Goal: Communication & Community: Participate in discussion

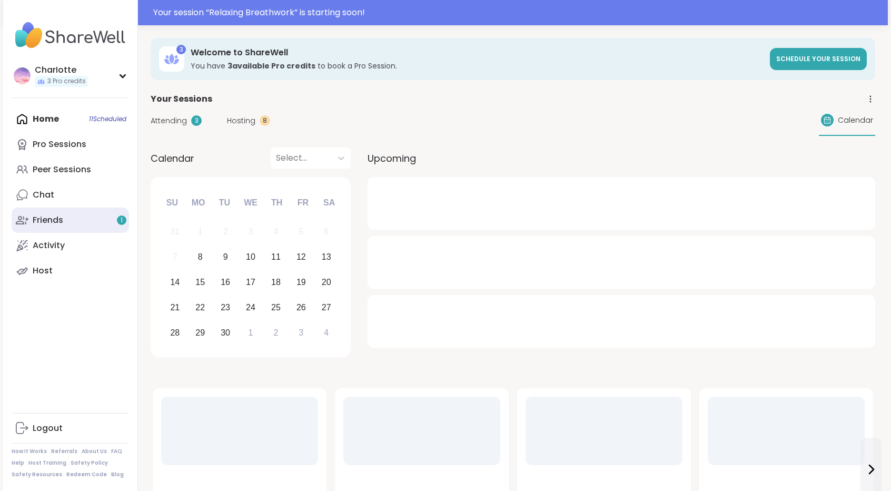
click at [91, 215] on link "Friends 1" at bounding box center [70, 220] width 117 height 25
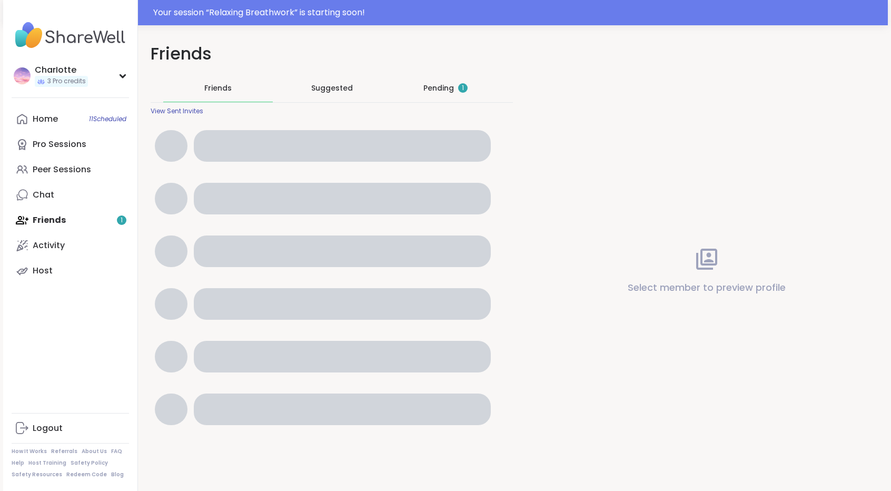
click at [426, 90] on div "Pending 1" at bounding box center [446, 88] width 44 height 11
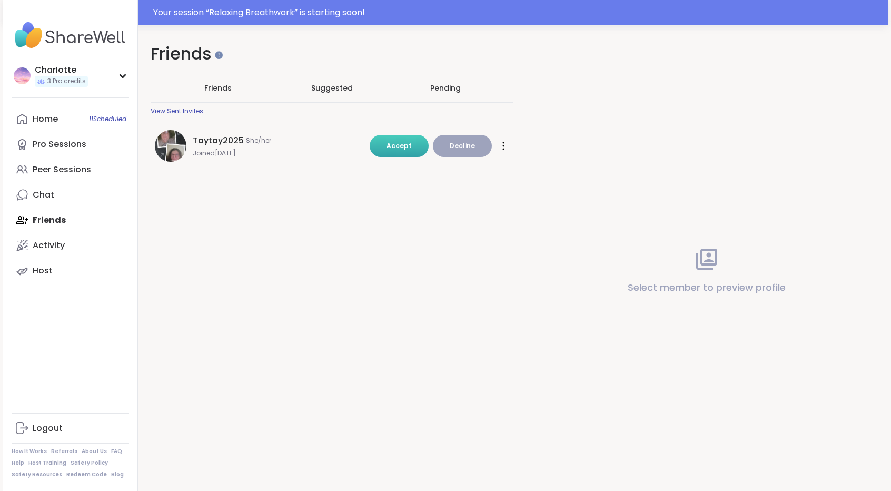
click at [401, 140] on button "Accept" at bounding box center [399, 146] width 59 height 22
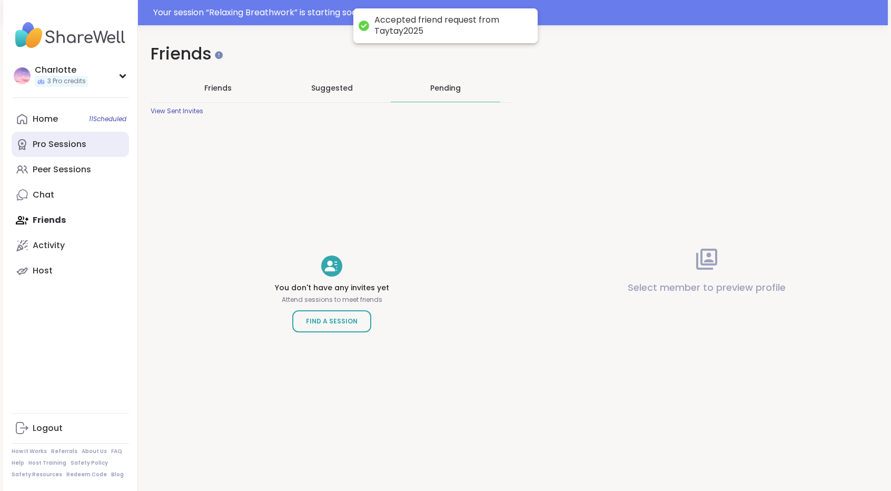
click at [91, 141] on link "Pro Sessions" at bounding box center [70, 144] width 117 height 25
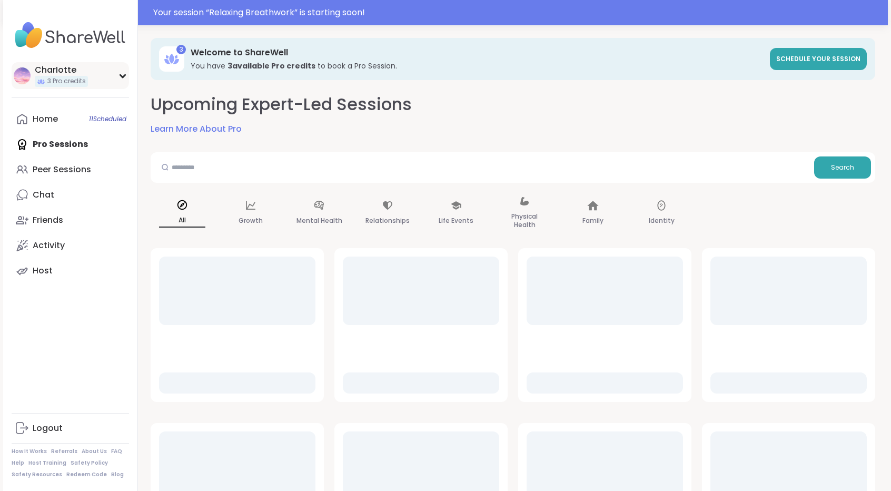
click at [90, 85] on div "CharIotte 3 Pro credits" at bounding box center [70, 75] width 117 height 27
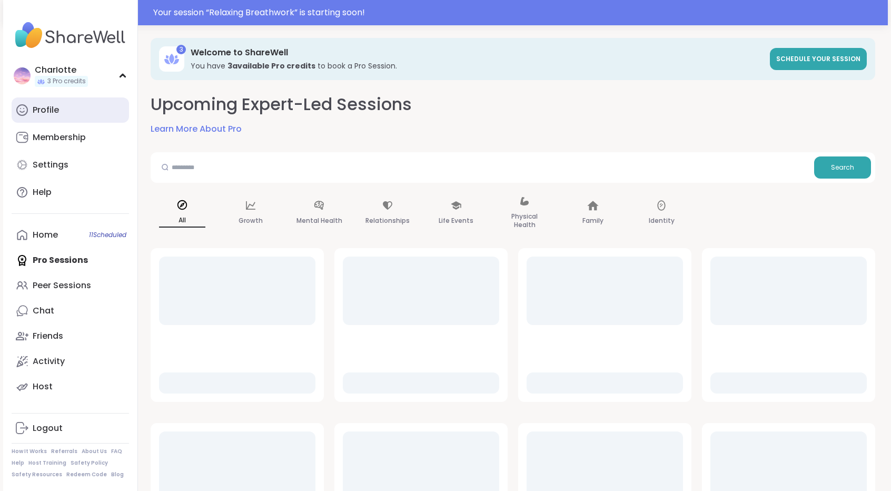
click at [78, 103] on link "Profile" at bounding box center [70, 109] width 117 height 25
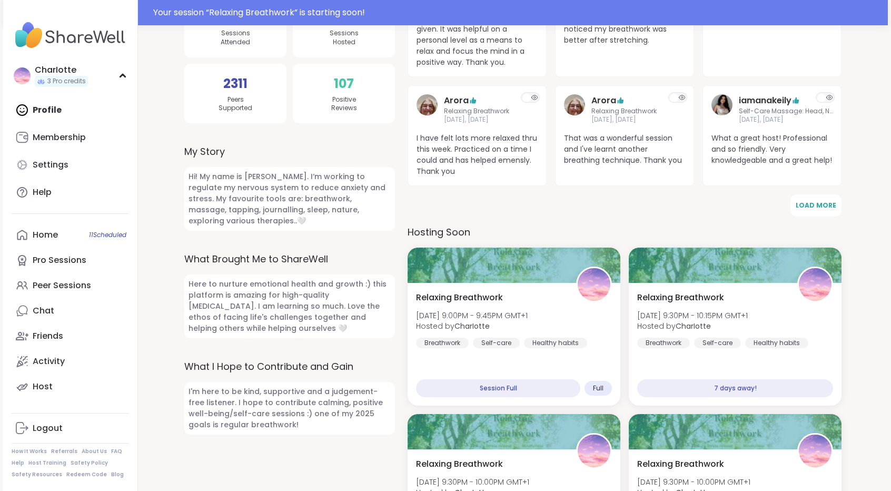
scroll to position [253, 0]
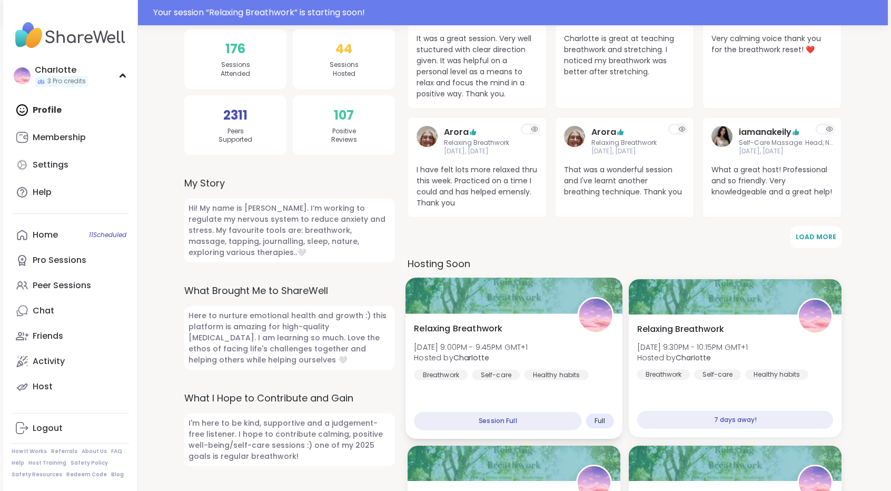
click at [528, 377] on div "Healthy habits" at bounding box center [556, 375] width 64 height 11
click at [65, 363] on link "Activity" at bounding box center [70, 361] width 117 height 25
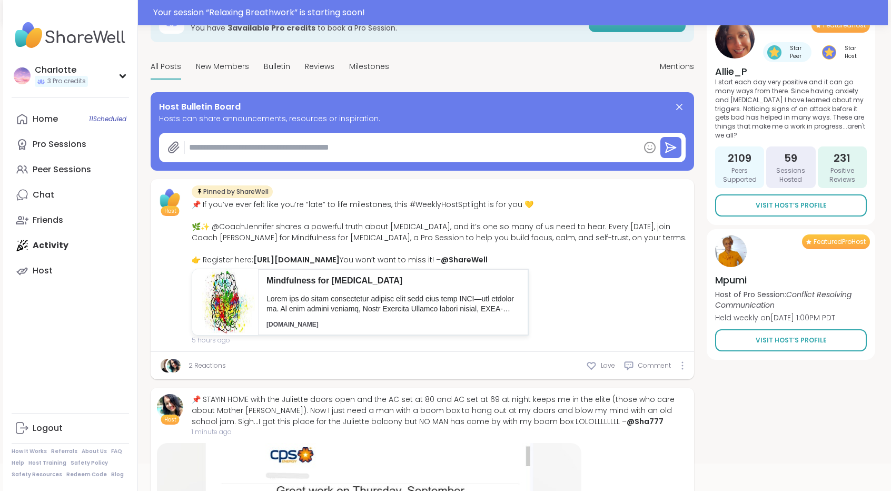
scroll to position [13, 0]
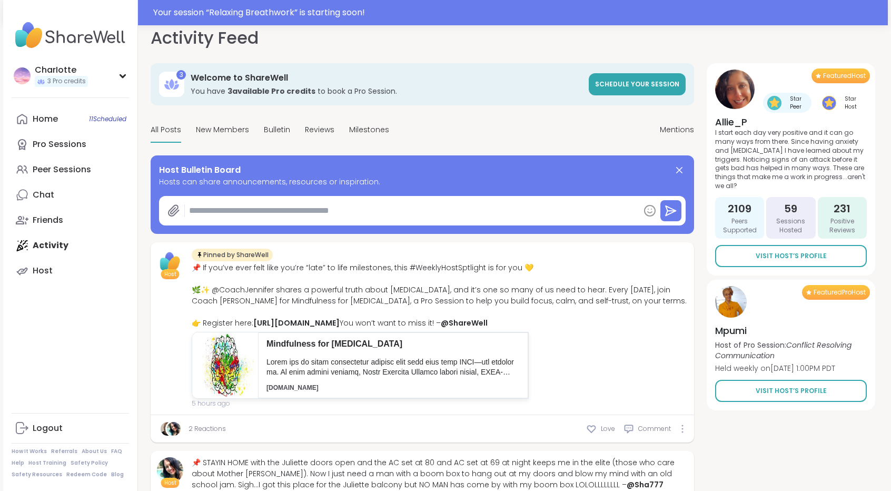
type textarea "*"
click at [683, 135] on div "Mentions" at bounding box center [677, 130] width 34 height 25
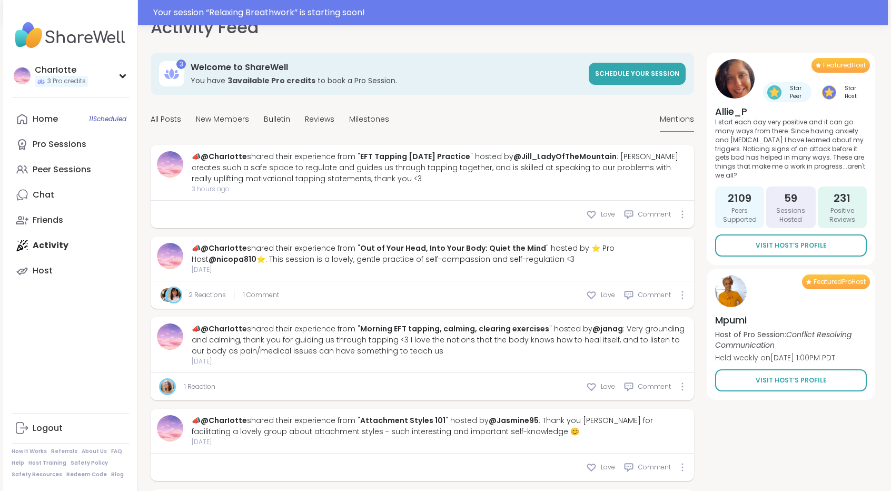
scroll to position [24, 0]
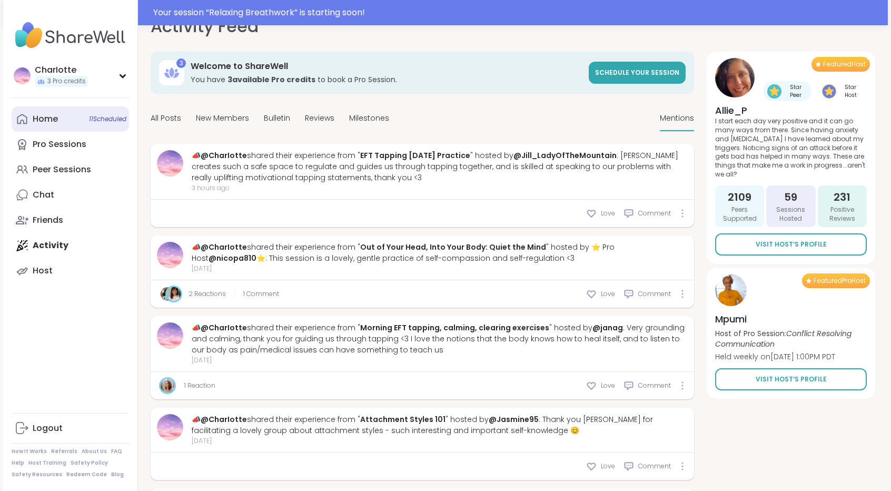
click at [35, 113] on div "Home 11 Scheduled" at bounding box center [45, 119] width 25 height 12
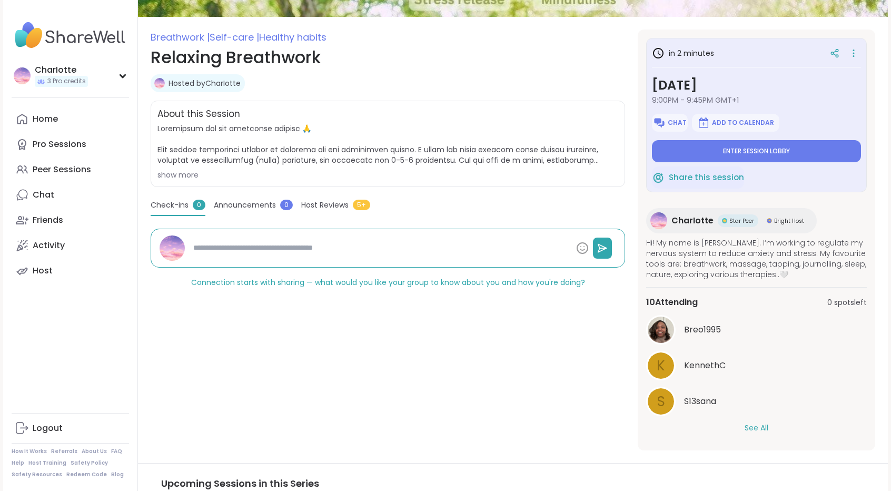
scroll to position [164, 0]
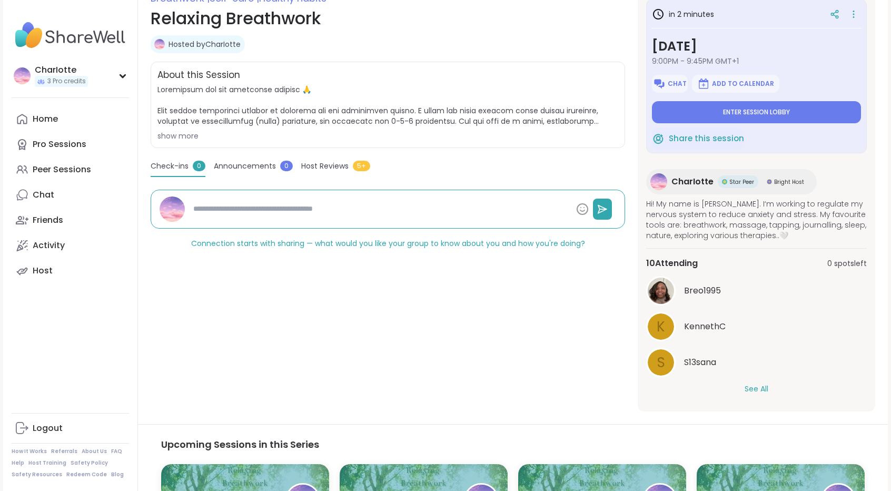
click at [884, 223] on html "CharIotte 3 Pro credits CharIotte 3 Pro credits Profile Membership Settings Hel…" at bounding box center [445, 254] width 891 height 829
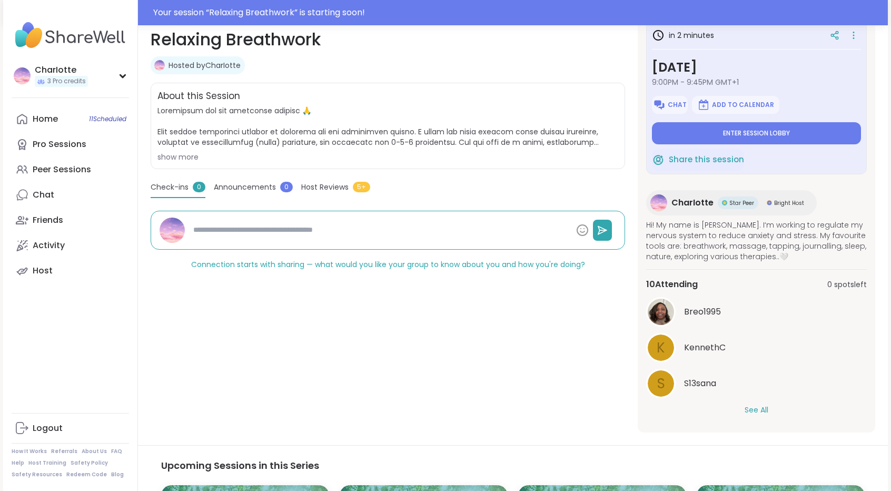
click at [751, 406] on button "See All" at bounding box center [757, 410] width 24 height 11
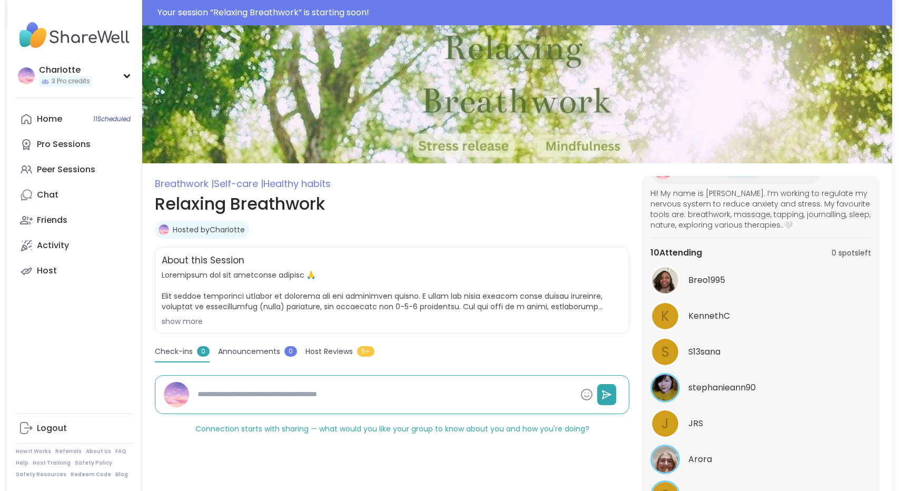
scroll to position [0, 0]
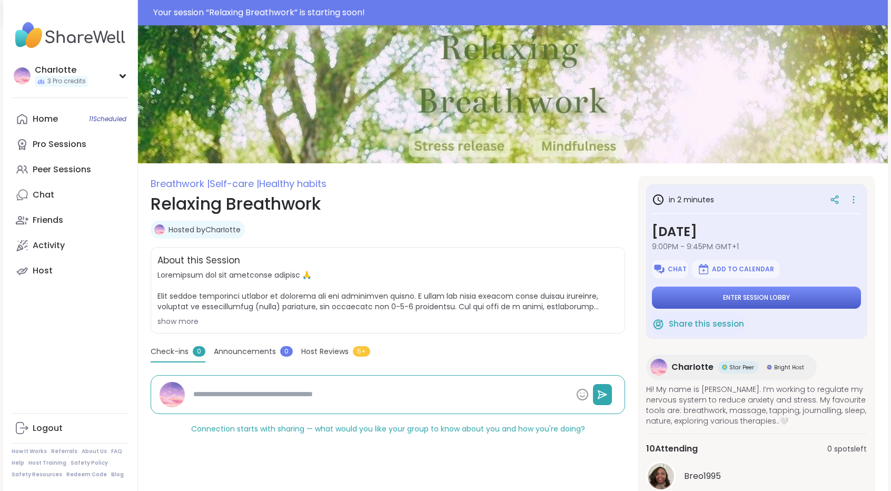
click at [806, 300] on button "Enter session lobby" at bounding box center [756, 298] width 209 height 22
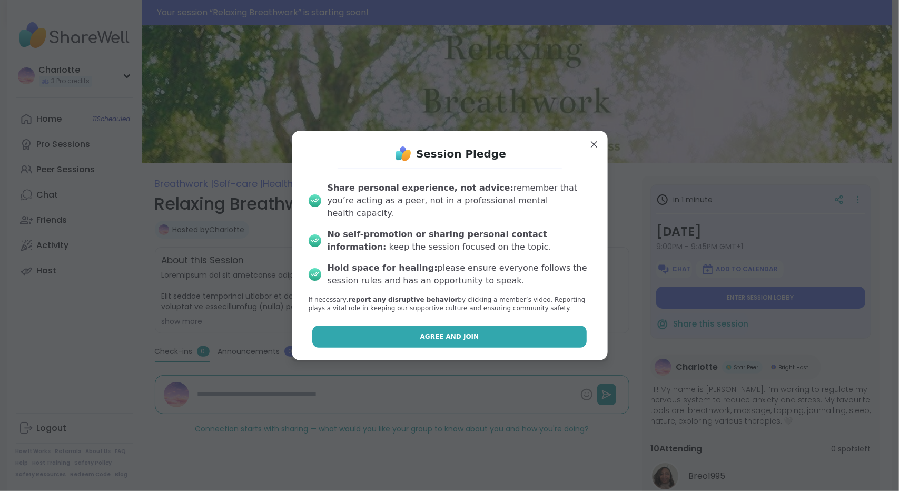
click at [521, 326] on button "Agree and Join" at bounding box center [449, 337] width 274 height 22
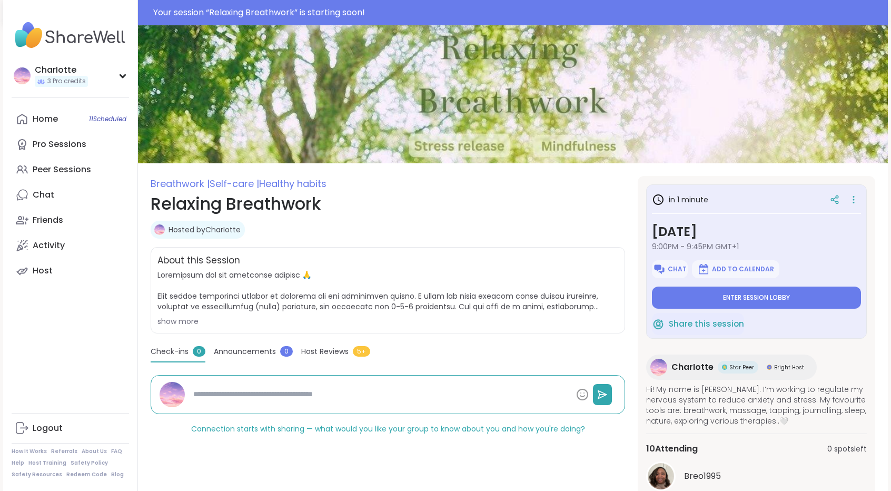
type textarea "*"
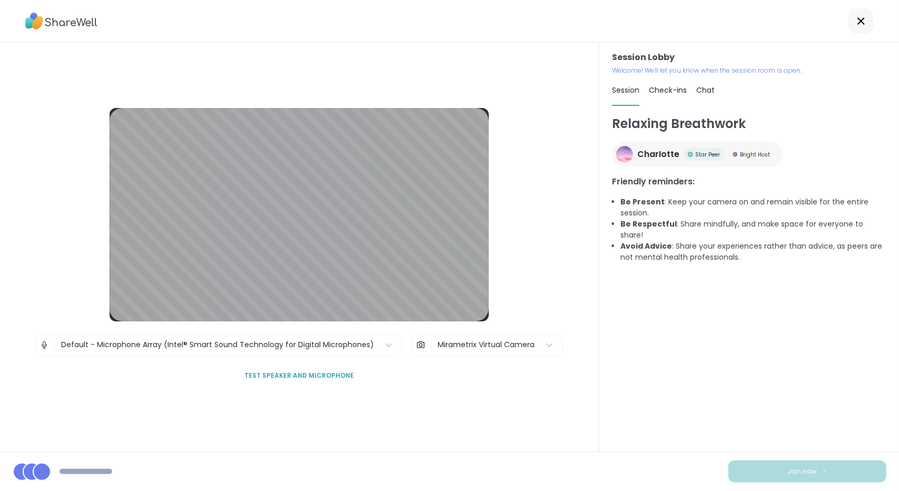
click at [495, 339] on div "Mirametrix Virtual Camera" at bounding box center [486, 344] width 97 height 11
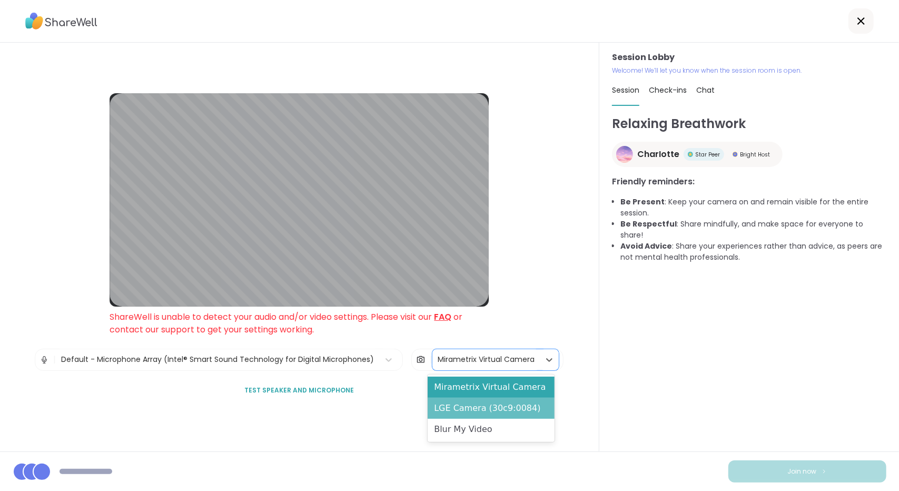
click at [475, 407] on div "LGE Camera (30c9:0084)" at bounding box center [491, 408] width 126 height 21
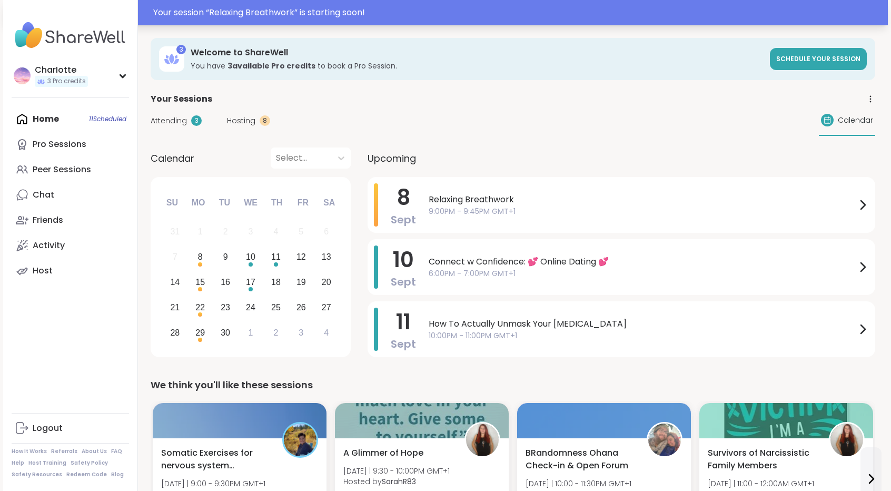
click at [439, 8] on div "Your session “ Relaxing Breathwork ” is starting soon!" at bounding box center [517, 12] width 729 height 13
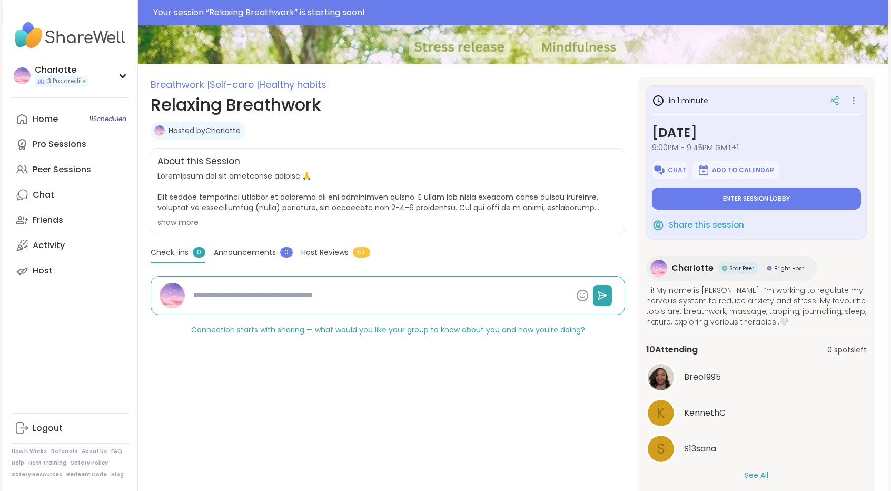
scroll to position [151, 0]
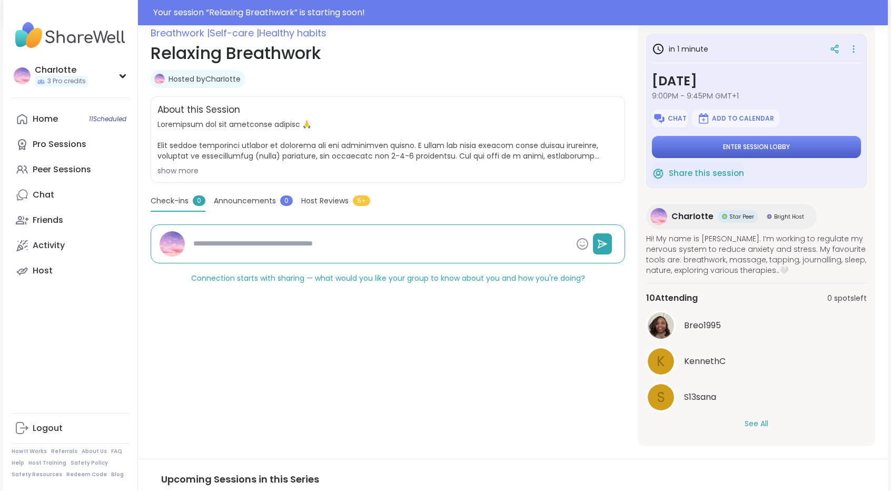
click at [783, 146] on span "Enter session lobby" at bounding box center [756, 147] width 67 height 8
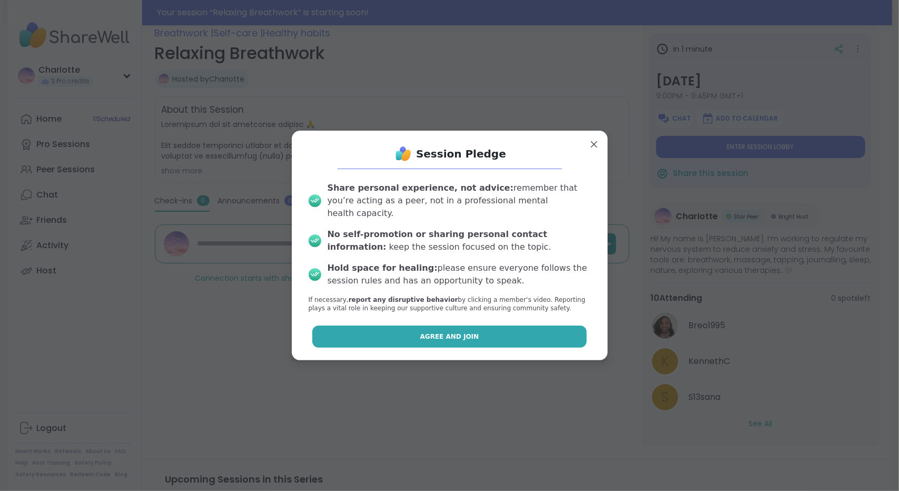
click at [477, 332] on button "Agree and Join" at bounding box center [449, 337] width 274 height 22
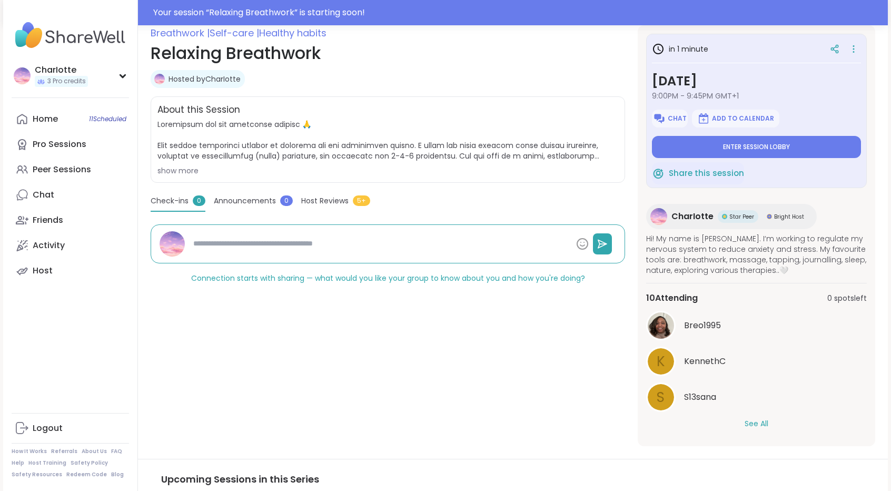
type textarea "*"
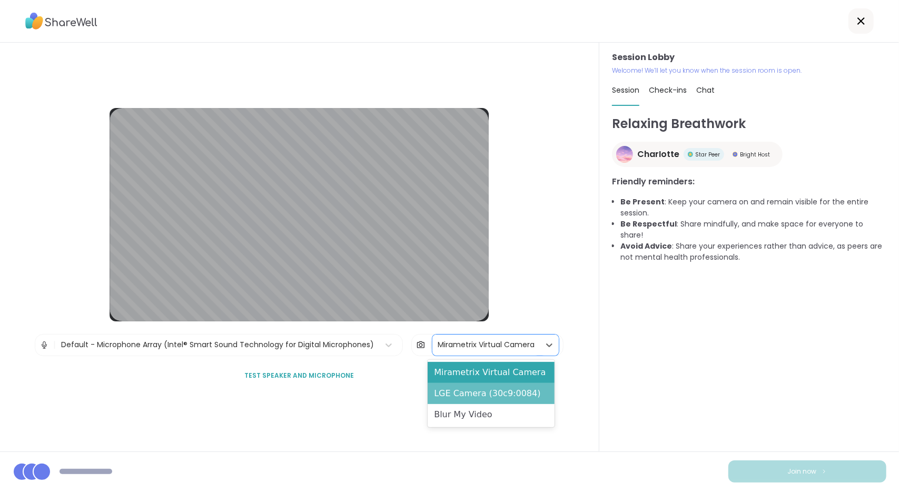
drag, startPoint x: 476, startPoint y: 341, endPoint x: 466, endPoint y: 392, distance: 52.6
click at [466, 392] on body "Session Lobby | Default - Microphone Array (Intel® Smart Sound Technology for D…" at bounding box center [449, 245] width 899 height 491
click at [466, 392] on div "LGE Camera (30c9:0084)" at bounding box center [491, 393] width 126 height 21
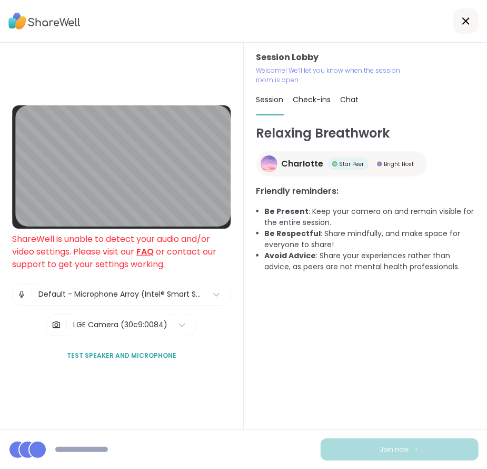
click at [292, 291] on div "Relaxing Breathwork CharIotte Star Peer Bright Host Friendly reminders: Be Pres…" at bounding box center [366, 277] width 219 height 306
click at [270, 351] on div "Relaxing Breathwork CharIotte Star Peer Bright Host Friendly reminders: Be Pres…" at bounding box center [366, 277] width 219 height 306
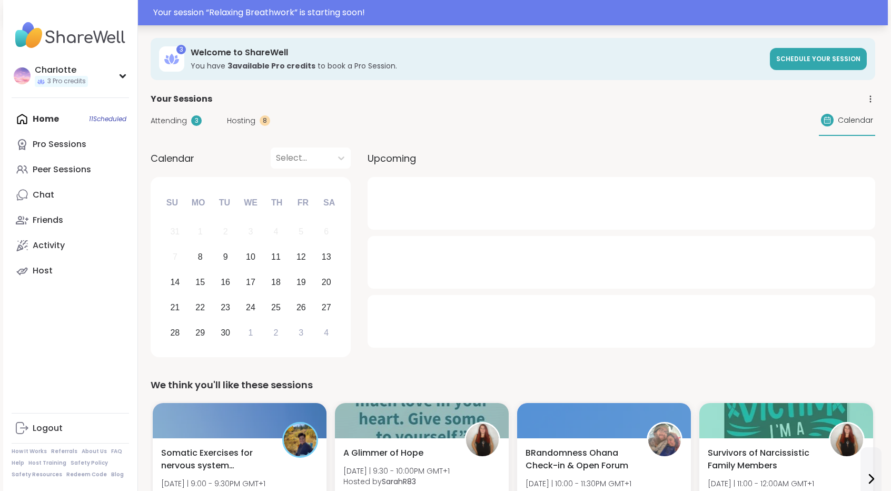
click at [252, 8] on div "Your session “ Relaxing Breathwork ” is starting soon!" at bounding box center [517, 12] width 729 height 13
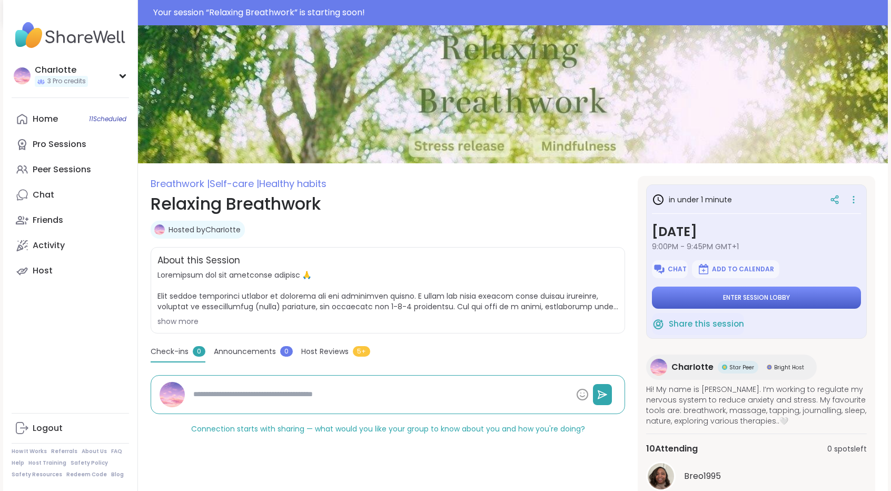
click at [702, 297] on button "Enter session lobby" at bounding box center [756, 298] width 209 height 22
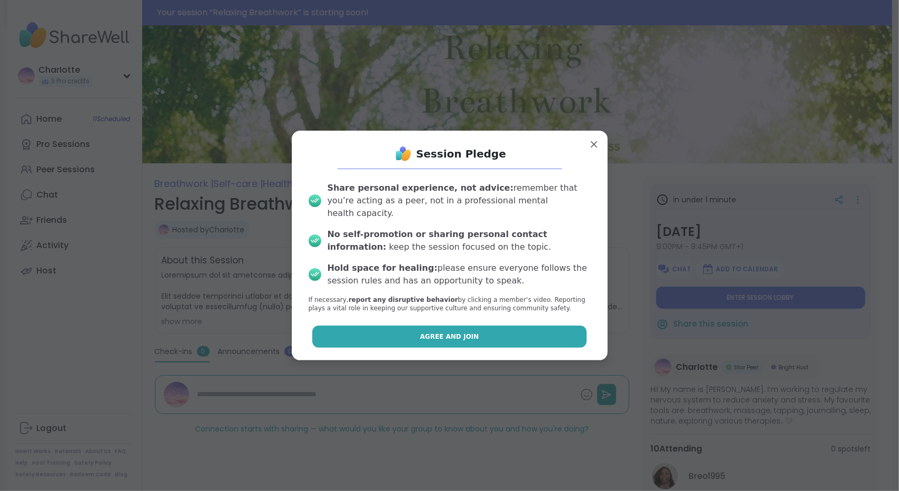
click at [538, 329] on button "Agree and Join" at bounding box center [449, 337] width 274 height 22
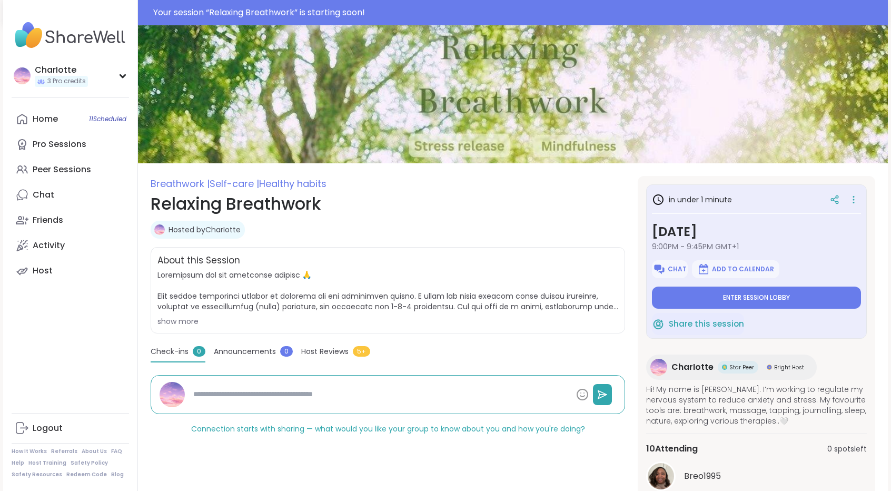
type textarea "*"
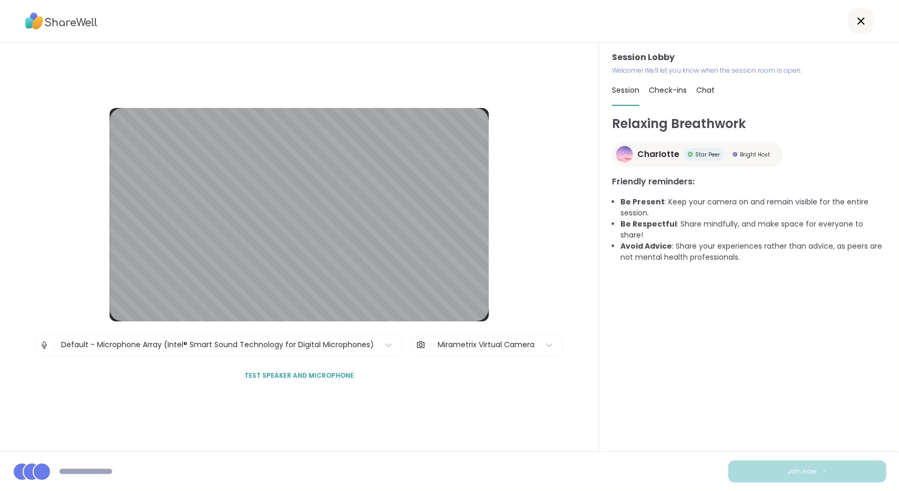
click at [458, 352] on div "Mirametrix Virtual Camera" at bounding box center [485, 345] width 107 height 21
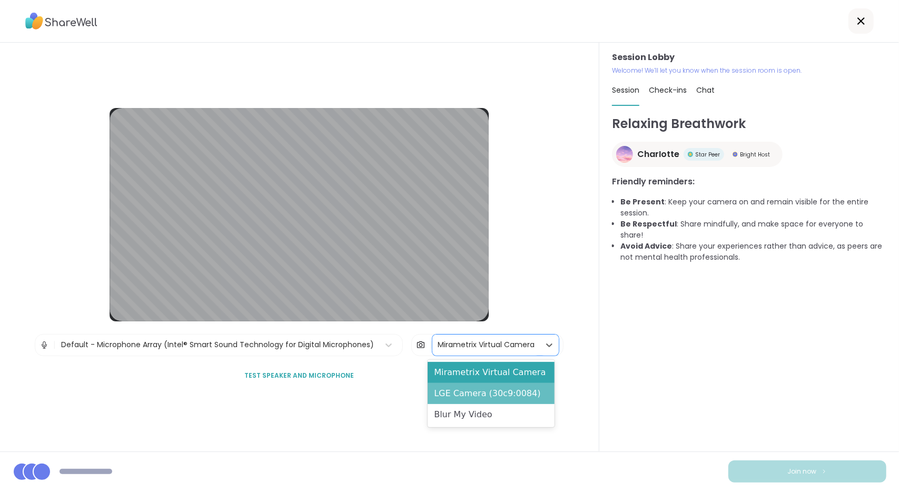
click at [457, 389] on div "LGE Camera (30c9:0084)" at bounding box center [491, 393] width 126 height 21
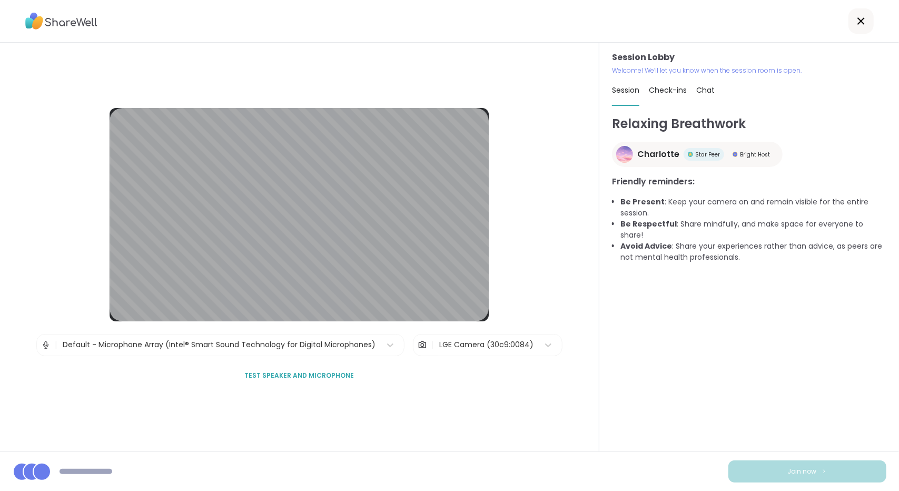
click at [616, 409] on div "Relaxing Breathwork CharIotte Star Peer Bright Host Friendly reminders: Be Pres…" at bounding box center [749, 278] width 274 height 328
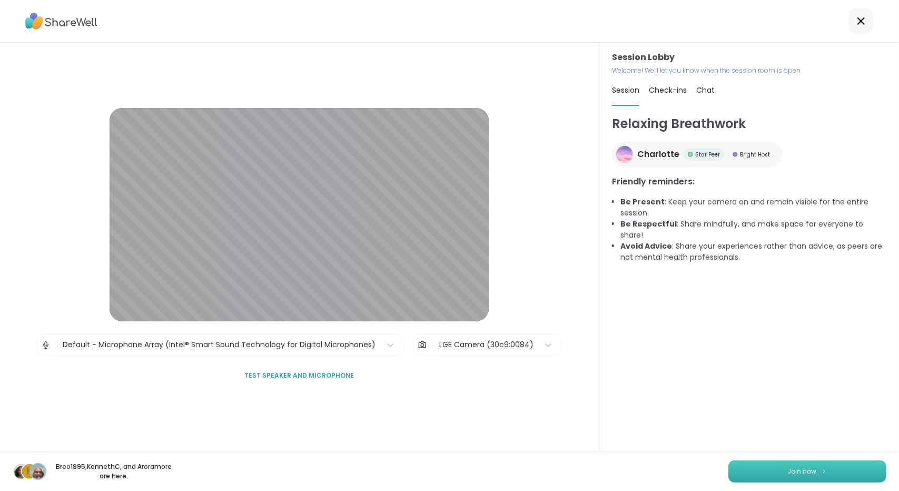
click at [772, 473] on button "Join now" at bounding box center [808, 471] width 158 height 22
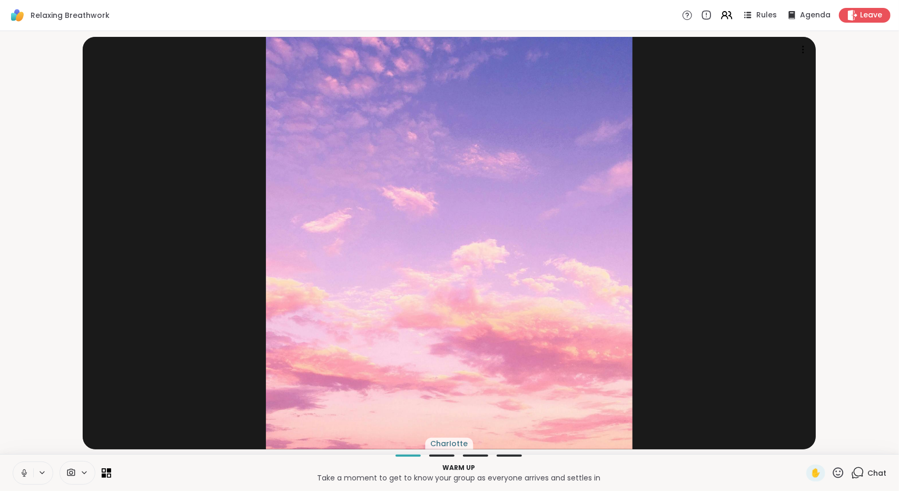
click at [73, 466] on div at bounding box center [78, 473] width 36 height 24
click at [85, 347] on div "CharIotte" at bounding box center [449, 243] width 733 height 412
click at [76, 468] on span at bounding box center [70, 473] width 20 height 10
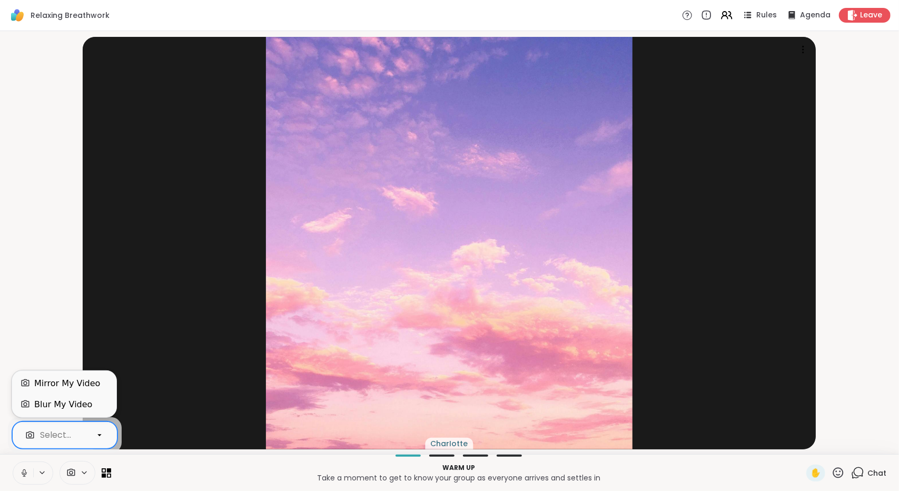
click at [83, 439] on div "Select..." at bounding box center [55, 435] width 61 height 13
click at [96, 438] on icon at bounding box center [99, 434] width 9 height 9
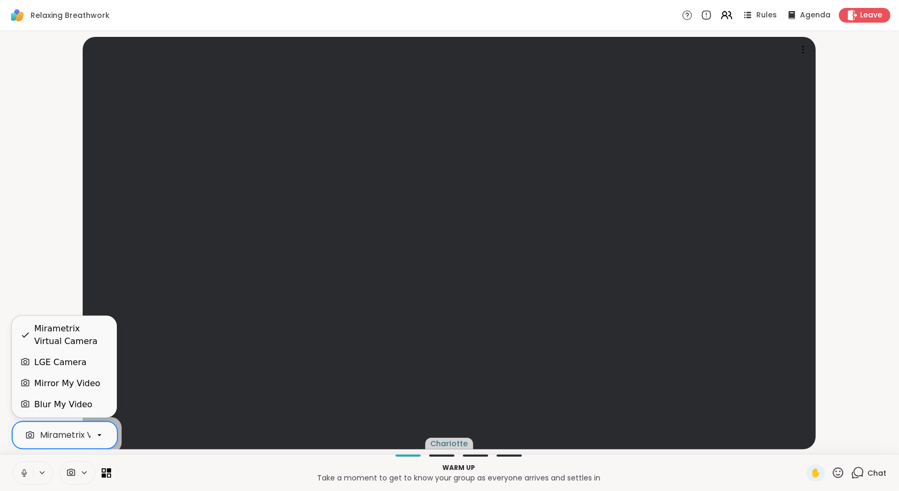
scroll to position [0, 43]
click at [92, 436] on div at bounding box center [100, 435] width 18 height 18
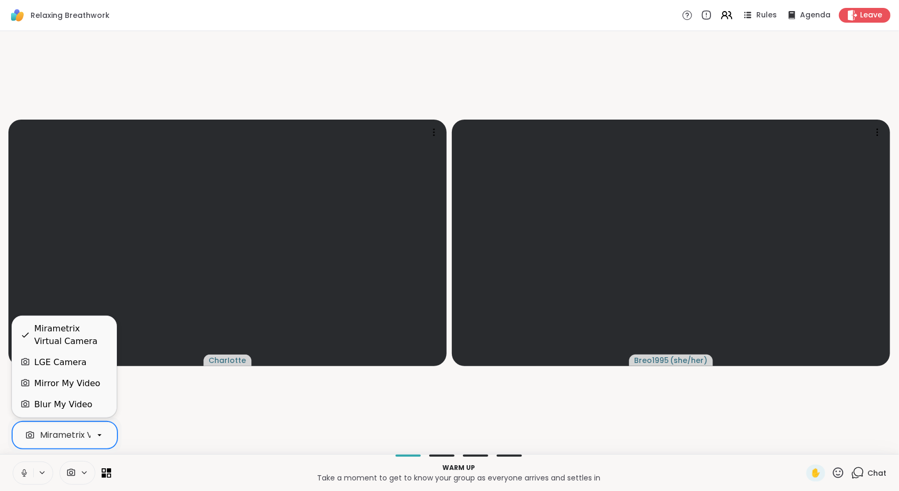
click at [62, 365] on div "LGE Camera" at bounding box center [60, 362] width 52 height 13
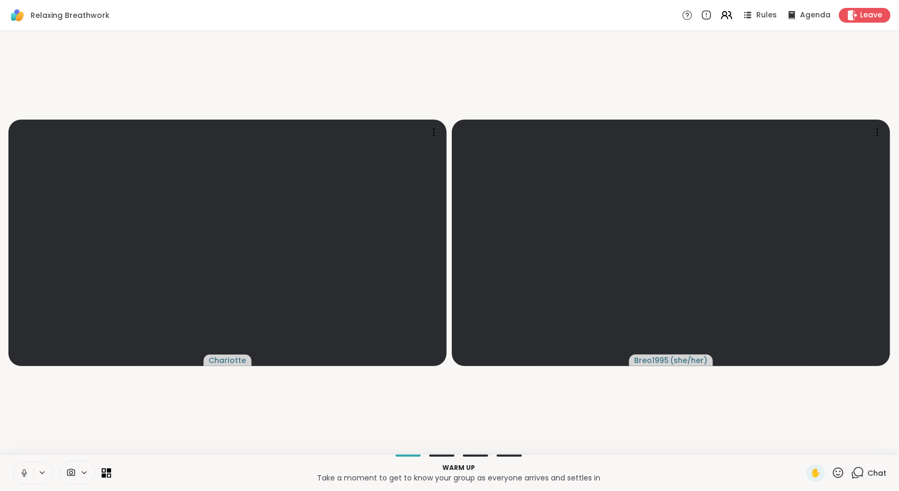
click at [142, 406] on video-player-container "CharIotte Breo1995 ( she/her )" at bounding box center [449, 242] width 887 height 415
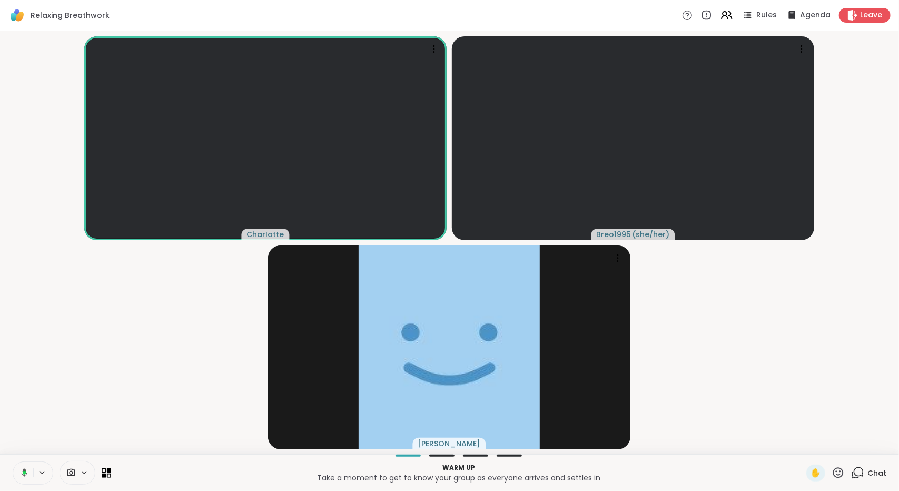
click at [160, 367] on video-player-container "CharIotte Breo1995 ( she/her ) Vicke" at bounding box center [449, 242] width 887 height 415
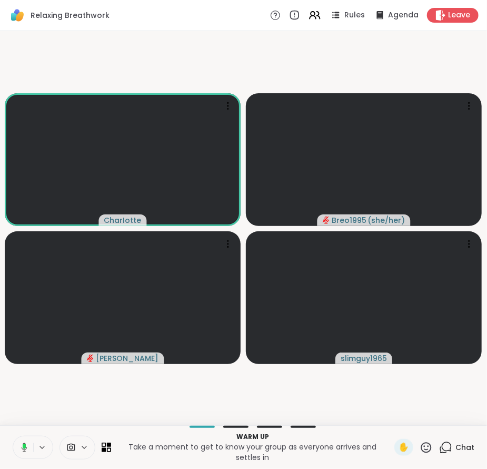
click at [456, 449] on span "Chat" at bounding box center [465, 447] width 19 height 11
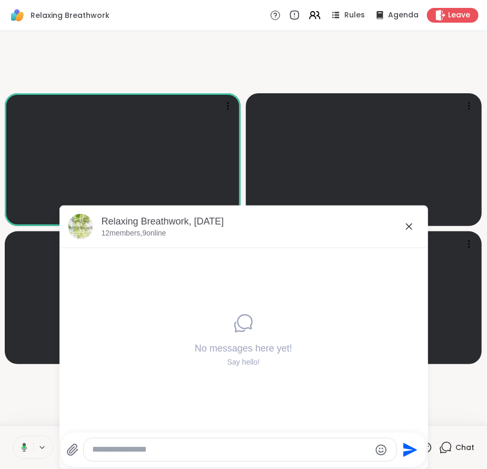
click at [215, 455] on div at bounding box center [240, 449] width 313 height 23
click at [203, 446] on textarea "Type your message" at bounding box center [231, 449] width 279 height 11
paste textarea "**********"
type textarea "**********"
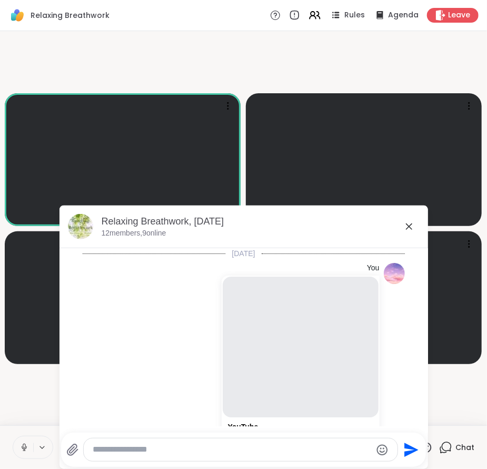
click at [259, 450] on textarea "Type your message" at bounding box center [232, 449] width 279 height 11
click at [257, 450] on textarea "Type your message" at bounding box center [232, 449] width 279 height 11
paste textarea "**********"
type textarea "**********"
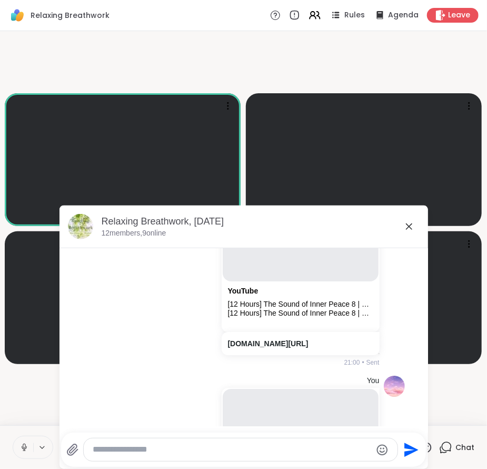
scroll to position [328, 0]
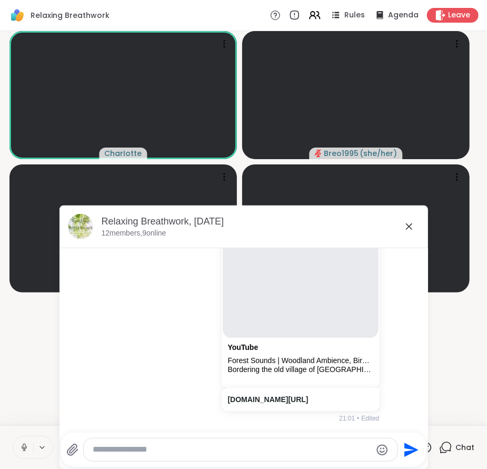
click at [407, 224] on icon at bounding box center [409, 226] width 13 height 13
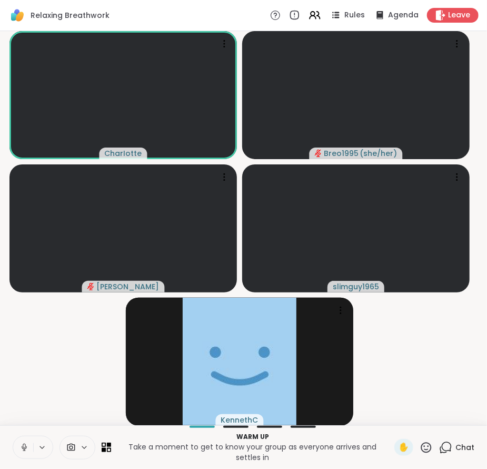
click at [422, 367] on video-player-container "CharIotte Breo1995 ( she/her ) Vicke slimguy1965 KennethC" at bounding box center [243, 228] width 475 height 386
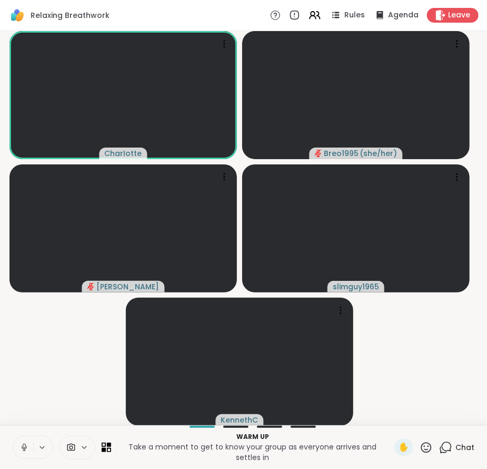
click at [398, 360] on video-player-container "CharIotte Breo1995 ( she/her ) Vicke slimguy1965 KennethC" at bounding box center [243, 228] width 475 height 386
click at [456, 444] on span "Chat" at bounding box center [465, 447] width 19 height 11
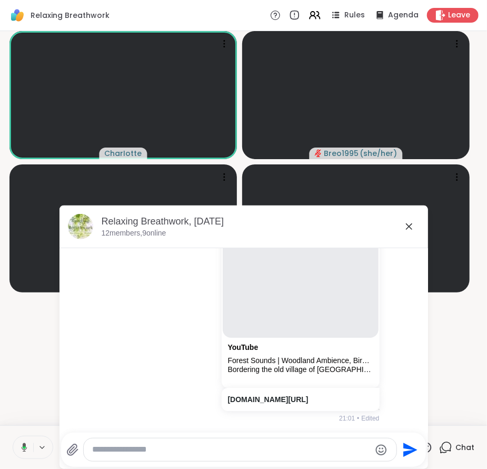
click at [403, 223] on icon at bounding box center [409, 226] width 13 height 13
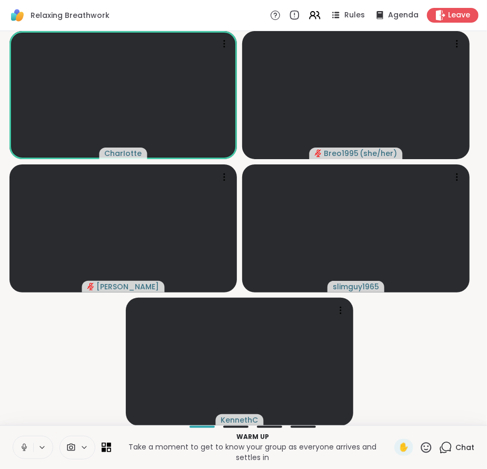
click at [419, 381] on video-player-container "CharIotte Breo1995 ( she/her ) Vicke slimguy1965 KennethC" at bounding box center [243, 228] width 475 height 386
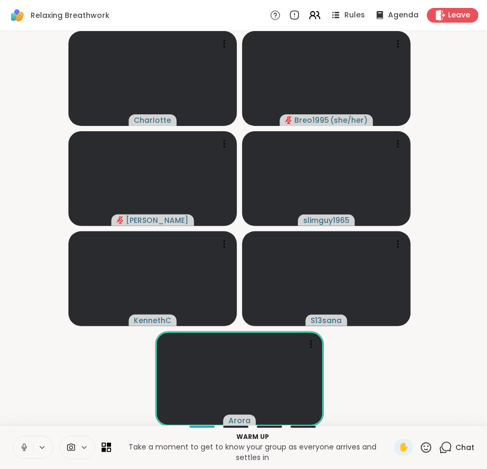
click at [387, 400] on video-player-container "CharIotte Breo1995 ( she/her ) Vicke slimguy1965 KennethC S13sana Arora" at bounding box center [243, 228] width 475 height 386
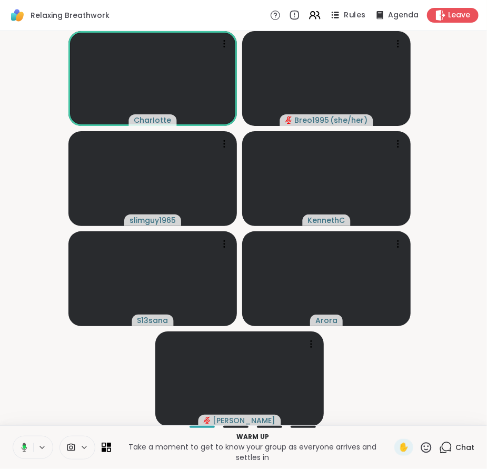
click at [356, 21] on div "Rules" at bounding box center [347, 14] width 37 height 13
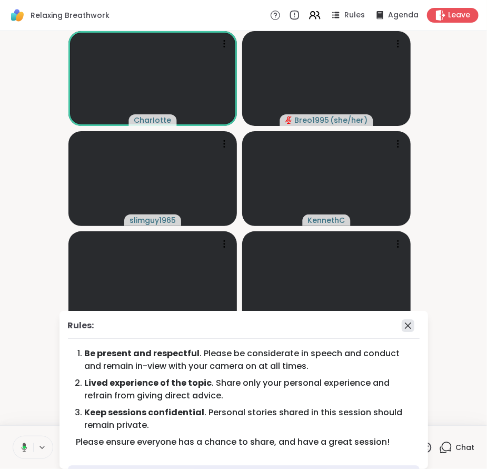
click at [402, 326] on icon at bounding box center [408, 325] width 13 height 13
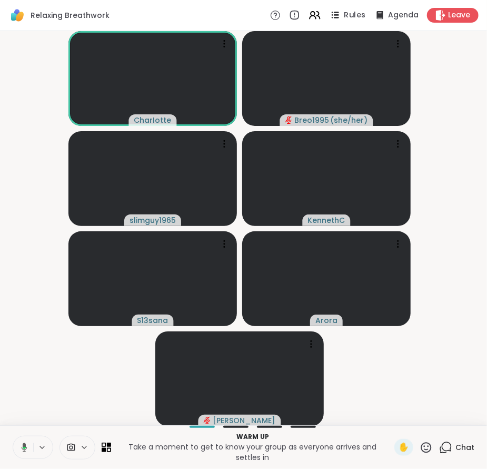
click at [348, 16] on span "Rules" at bounding box center [356, 15] width 22 height 11
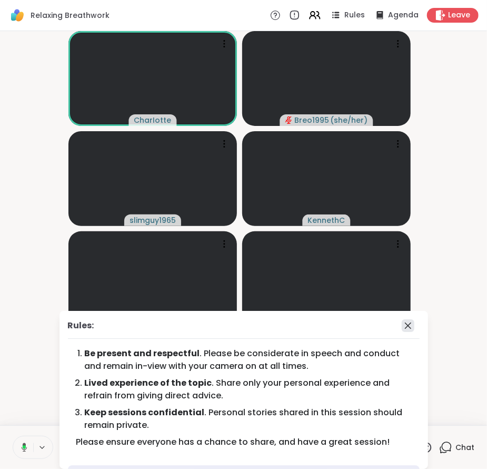
click at [402, 324] on icon at bounding box center [408, 325] width 13 height 13
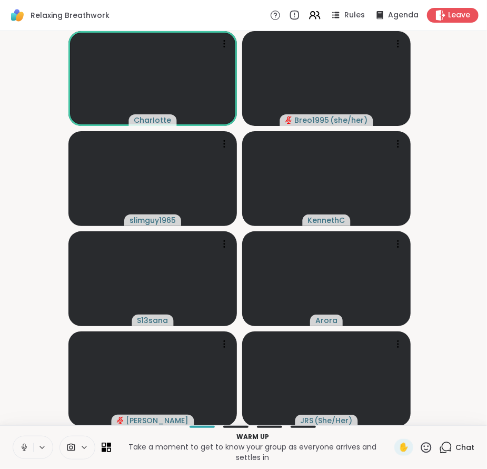
click at [445, 308] on video-player-container "CharIotte Breo1995 ( she/her ) slimguy1965 KennethC S13sana Arora Vicke JRS ( S…" at bounding box center [243, 228] width 475 height 386
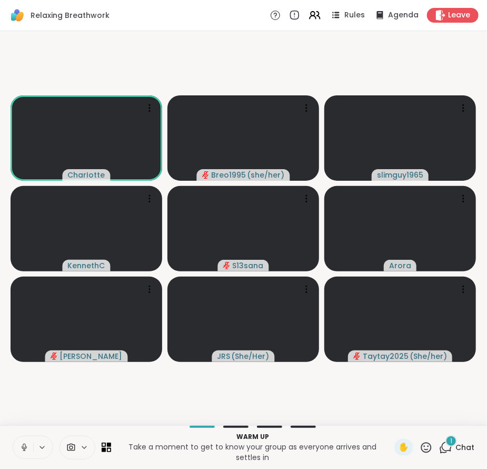
click at [449, 443] on div "1" at bounding box center [452, 441] width 12 height 12
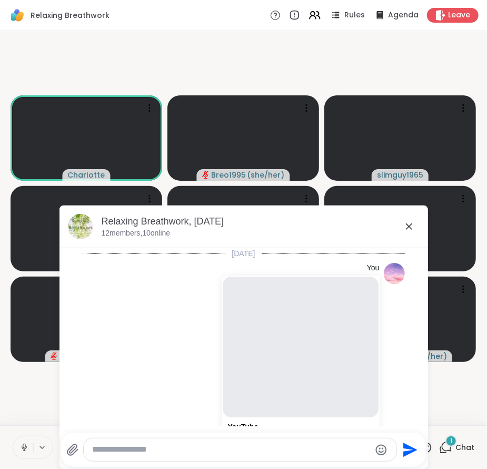
scroll to position [419, 0]
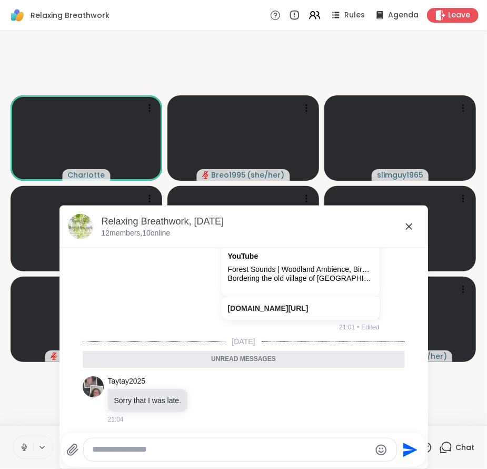
click at [230, 450] on textarea "Type your message" at bounding box center [231, 449] width 279 height 11
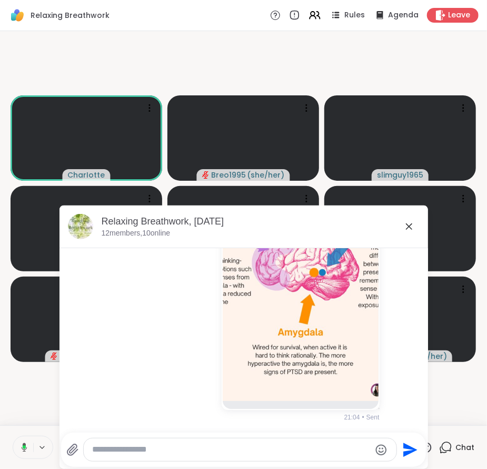
scroll to position [688, 0]
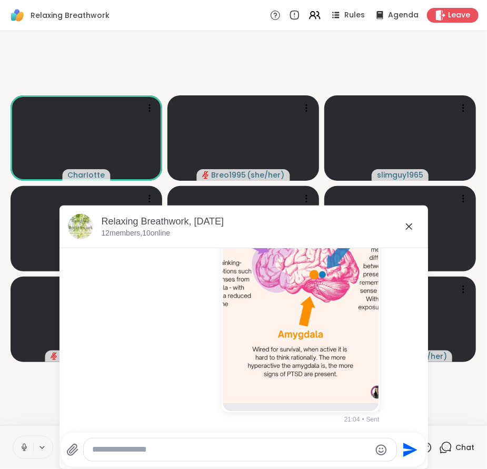
click at [405, 229] on icon at bounding box center [409, 226] width 13 height 13
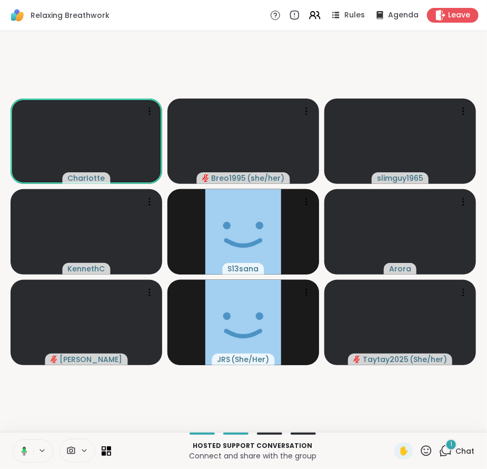
click at [451, 457] on div "1 Chat" at bounding box center [456, 451] width 35 height 17
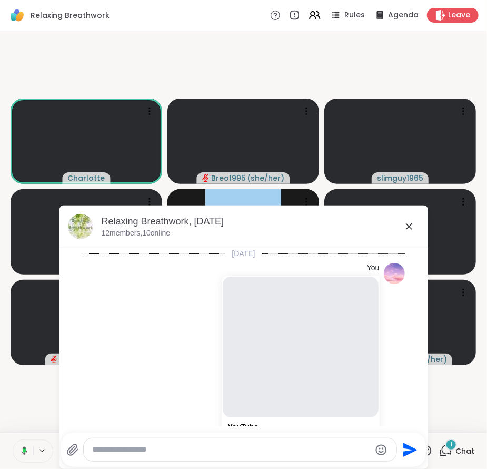
scroll to position [810, 0]
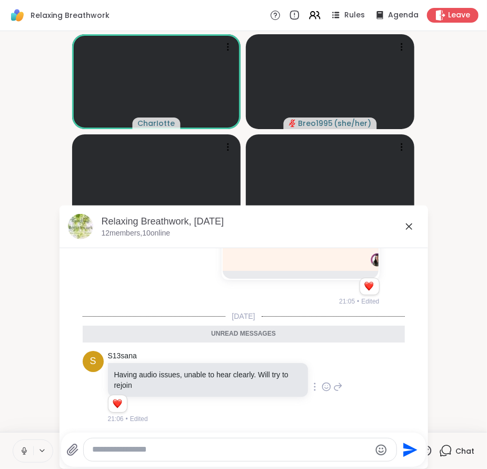
click at [322, 381] on icon at bounding box center [326, 386] width 9 height 11
click at [299, 369] on div "Select Reaction: Thumbs up" at bounding box center [303, 369] width 9 height 9
click at [409, 226] on icon at bounding box center [409, 226] width 13 height 13
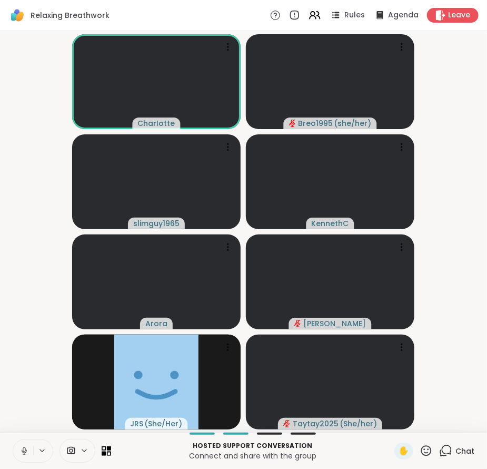
click at [456, 271] on video-player-container "CharIotte Breo1995 ( she/her ) slimguy1965 KennethC Arora Vicke JRS ( She/Her )…" at bounding box center [243, 231] width 475 height 392
click at [450, 447] on span "1" at bounding box center [451, 444] width 2 height 9
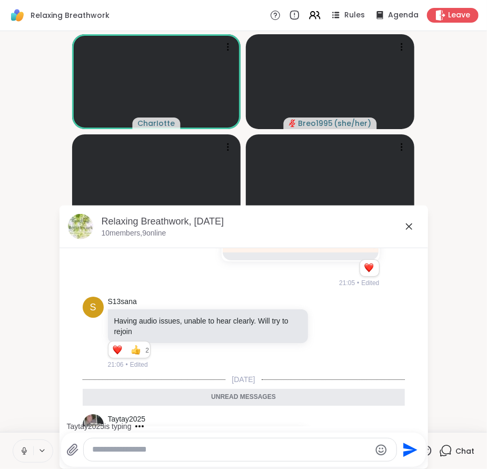
scroll to position [913, 0]
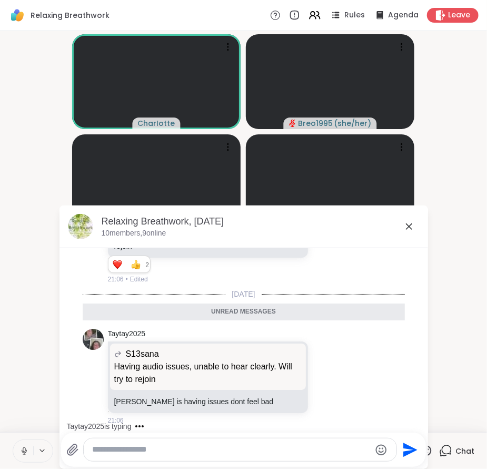
click at [403, 229] on icon at bounding box center [409, 226] width 13 height 13
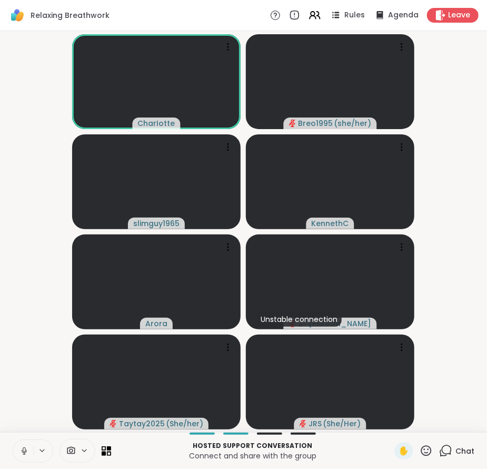
click at [456, 454] on span "Chat" at bounding box center [465, 451] width 19 height 11
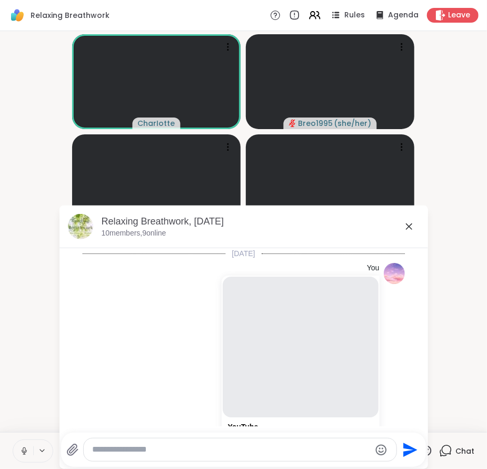
scroll to position [878, 0]
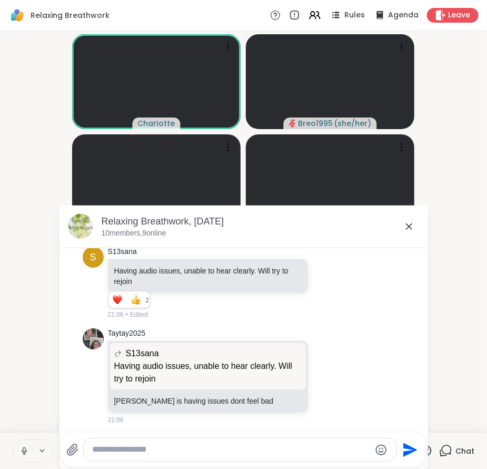
click at [404, 221] on icon at bounding box center [409, 226] width 13 height 13
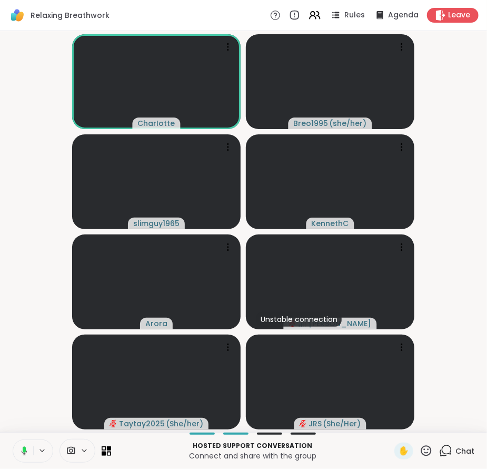
click at [459, 219] on video-player-container "CharIotte Breo1995 ( she/her ) slimguy1965 KennethC Arora Unstable connection V…" at bounding box center [243, 231] width 475 height 392
click at [448, 457] on div "Chat" at bounding box center [456, 451] width 35 height 17
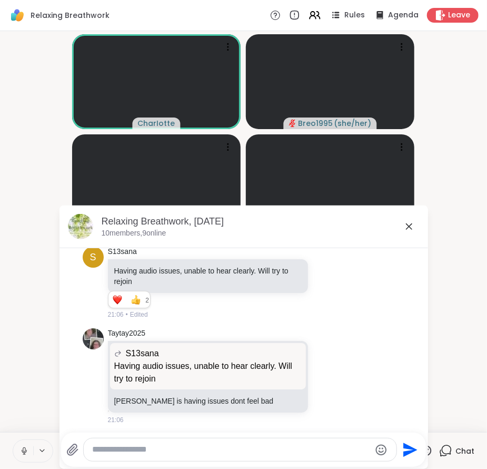
click at [404, 232] on icon at bounding box center [409, 226] width 13 height 13
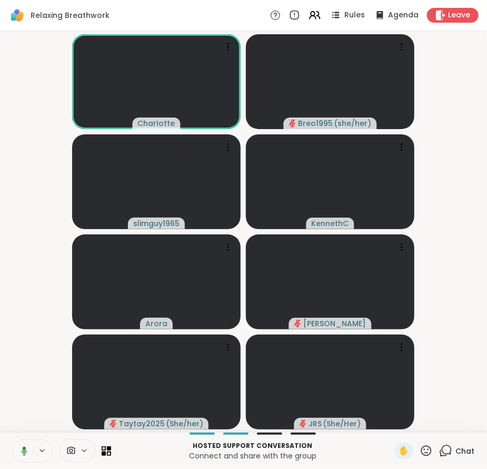
click at [438, 284] on video-player-container "CharIotte Breo1995 ( she/her ) slimguy1965 KennethC Arora Vicke Taytay2025 ( Sh…" at bounding box center [243, 231] width 475 height 392
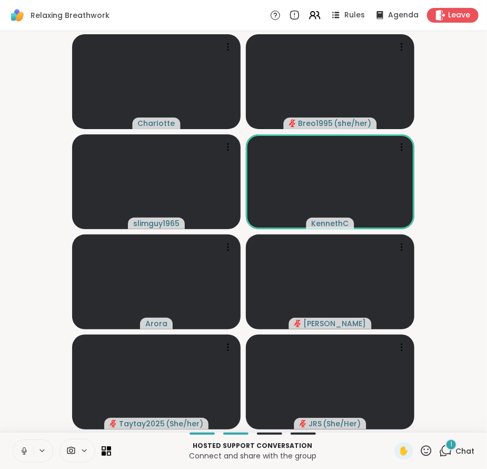
click at [446, 447] on div "1" at bounding box center [452, 445] width 12 height 12
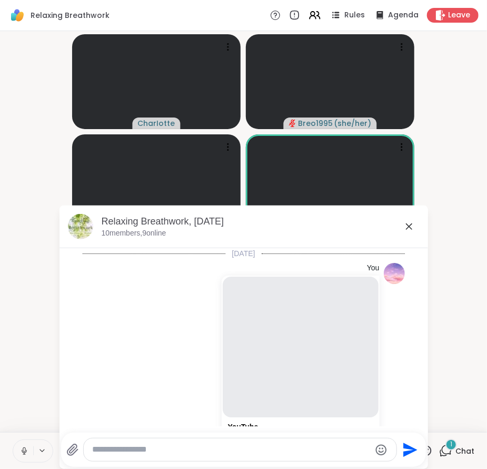
scroll to position [1022, 0]
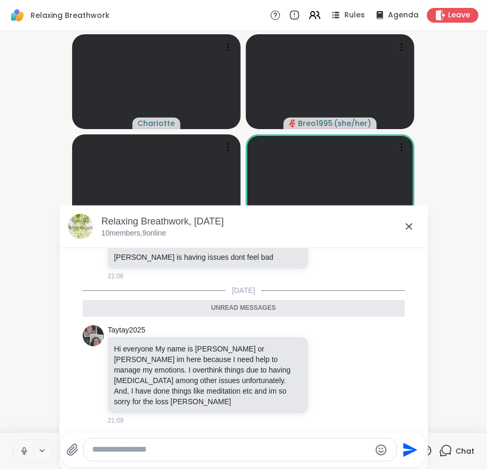
click at [403, 227] on icon at bounding box center [409, 226] width 13 height 13
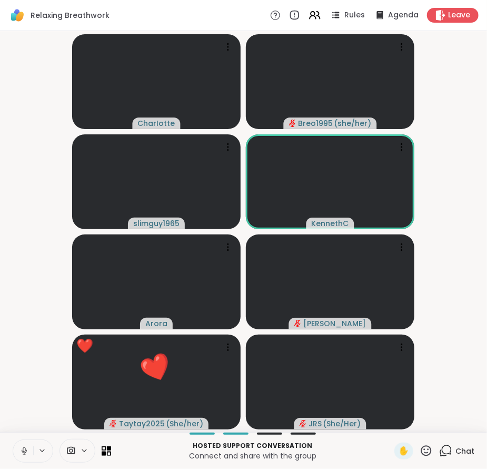
click at [465, 240] on video-player-container "CharIotte Breo1995 ( she/her ) slimguy1965 KennethC Arora Vicke ❤️ Taytay2025 (…" at bounding box center [243, 231] width 475 height 392
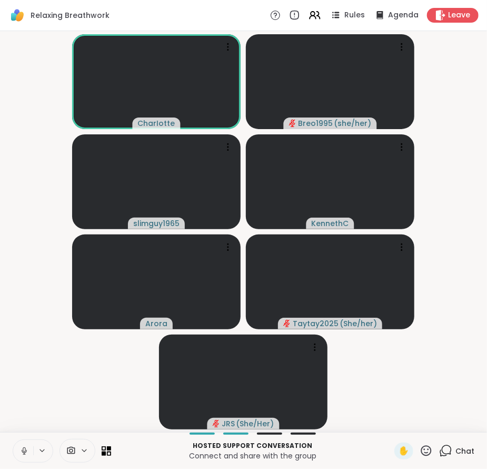
click at [460, 224] on video-player-container "CharIotte Breo1995 ( she/her ) slimguy1965 KennethC Arora Taytay2025 ( She/her …" at bounding box center [243, 231] width 475 height 392
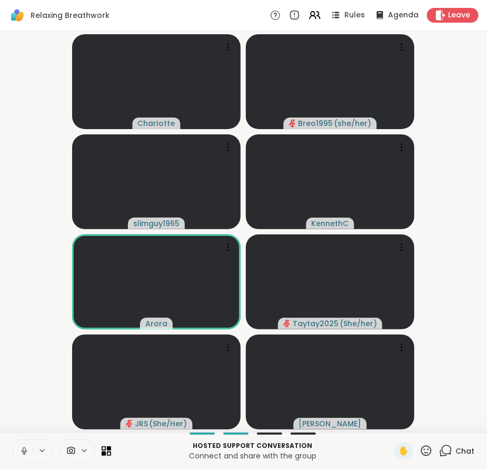
click at [456, 451] on span "Chat" at bounding box center [465, 451] width 19 height 11
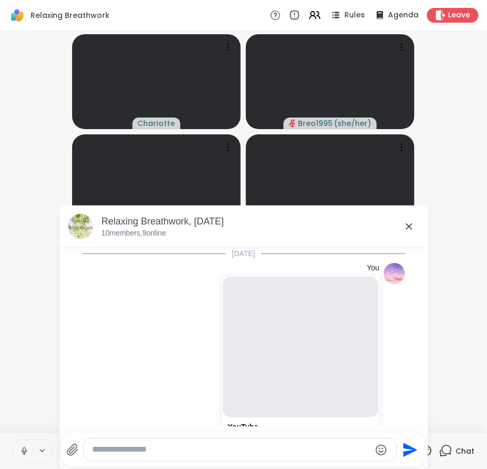
scroll to position [987, 0]
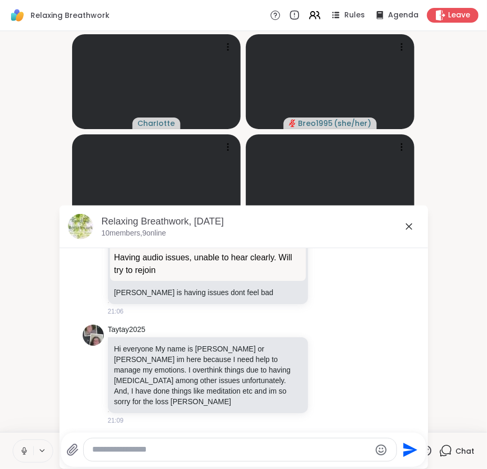
click at [406, 227] on icon at bounding box center [409, 226] width 6 height 6
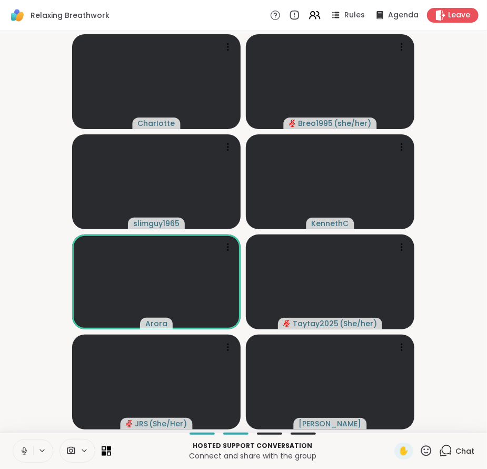
click at [456, 253] on video-player-container "CharIotte Breo1995 ( she/her ) slimguy1965 KennethC Arora Taytay2025 ( She/her …" at bounding box center [243, 231] width 475 height 392
click at [456, 449] on span "Chat" at bounding box center [465, 451] width 19 height 11
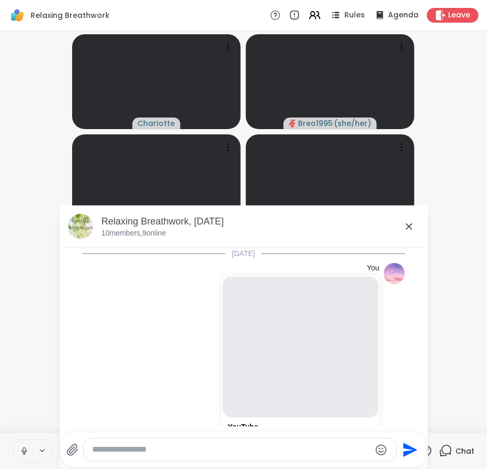
scroll to position [1078, 0]
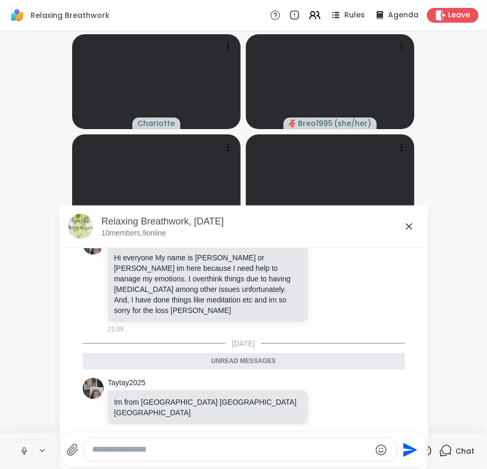
click at [406, 222] on icon at bounding box center [409, 226] width 13 height 13
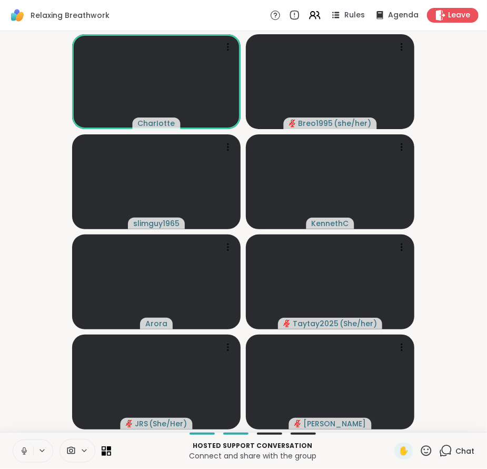
click at [460, 278] on video-player-container "CharIotte Breo1995 ( she/her ) slimguy1965 KennethC Arora Taytay2025 ( She/her …" at bounding box center [243, 231] width 475 height 392
click at [456, 450] on span "Chat" at bounding box center [465, 451] width 19 height 11
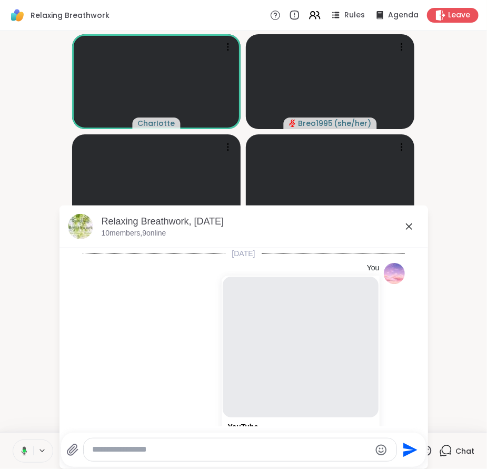
scroll to position [1043, 0]
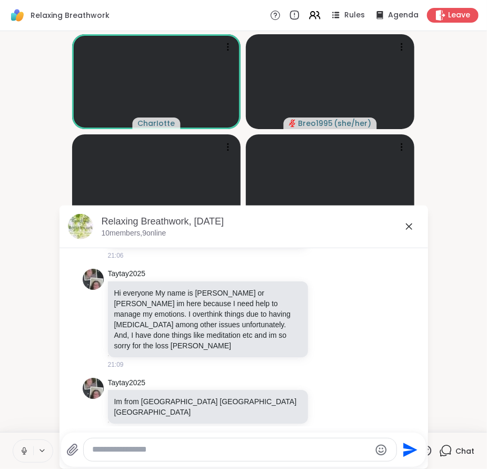
click at [405, 229] on icon at bounding box center [409, 226] width 13 height 13
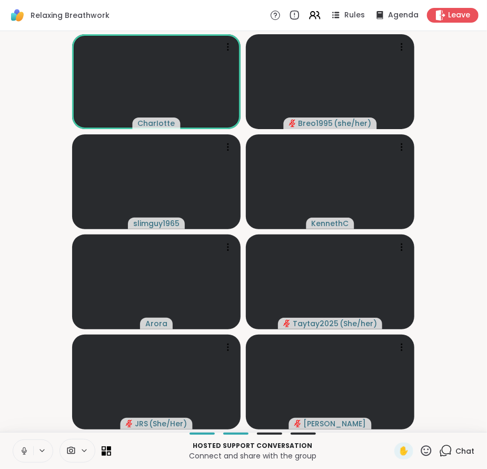
click at [456, 451] on span "Chat" at bounding box center [465, 451] width 19 height 11
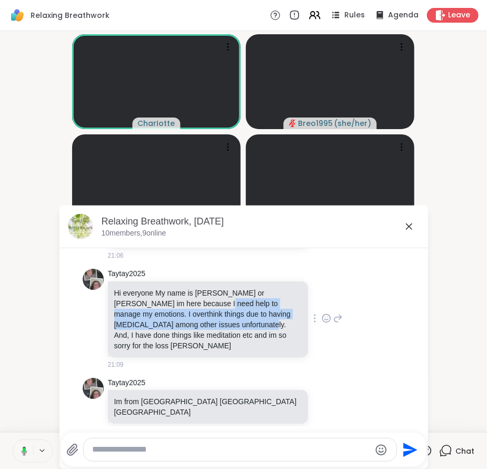
drag, startPoint x: 188, startPoint y: 299, endPoint x: 232, endPoint y: 323, distance: 50.0
click at [232, 323] on p "Hi everyone My name is taylor or taytay im here because I need help to manage m…" at bounding box center [208, 319] width 188 height 63
drag, startPoint x: 232, startPoint y: 323, endPoint x: 138, endPoint y: 304, distance: 95.7
click at [138, 304] on p "Hi everyone My name is taylor or taytay im here because I need help to manage m…" at bounding box center [208, 319] width 188 height 63
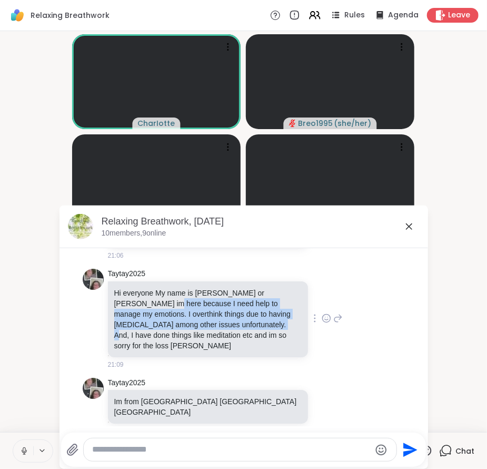
click at [138, 304] on p "Hi everyone My name is taylor or taytay im here because I need help to manage m…" at bounding box center [208, 319] width 188 height 63
drag, startPoint x: 138, startPoint y: 304, endPoint x: 228, endPoint y: 321, distance: 91.7
click at [228, 321] on p "Hi everyone My name is taylor or taytay im here because I need help to manage m…" at bounding box center [208, 319] width 188 height 63
drag, startPoint x: 228, startPoint y: 321, endPoint x: 141, endPoint y: 305, distance: 88.4
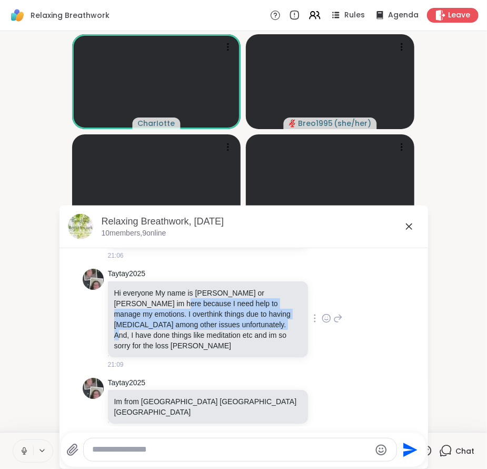
click at [141, 305] on p "Hi everyone My name is taylor or taytay im here because I need help to manage m…" at bounding box center [208, 319] width 188 height 63
drag, startPoint x: 141, startPoint y: 305, endPoint x: 217, endPoint y: 324, distance: 78.2
click at [217, 324] on p "Hi everyone My name is taylor or taytay im here because I need help to manage m…" at bounding box center [208, 319] width 188 height 63
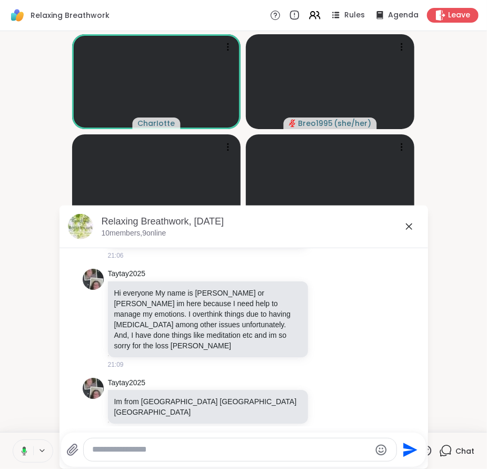
click at [409, 225] on icon at bounding box center [409, 226] width 13 height 13
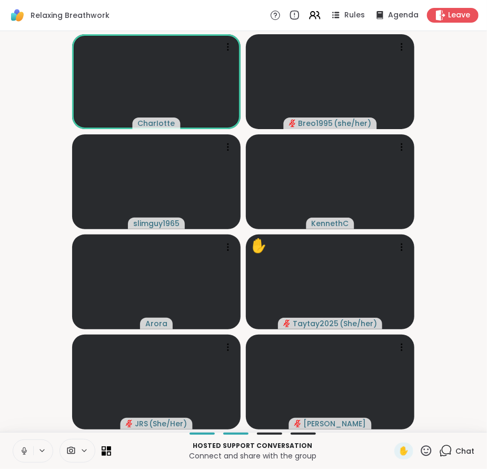
click at [462, 293] on video-player-container "CharIotte Breo1995 ( she/her ) slimguy1965 KennethC Arora ✋ Taytay2025 ( She/he…" at bounding box center [243, 231] width 475 height 392
click at [460, 274] on video-player-container "CharIotte Breo1995 ( she/her ) slimguy1965 KennethC Arora ✋ Taytay2025 ( She/he…" at bounding box center [243, 231] width 475 height 392
click at [441, 443] on div "Chat" at bounding box center [456, 451] width 35 height 17
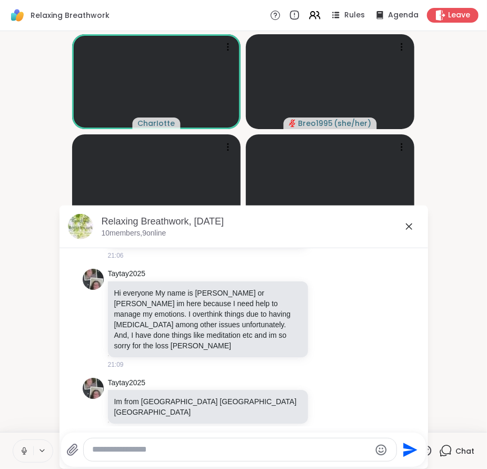
click at [408, 230] on icon at bounding box center [409, 226] width 13 height 13
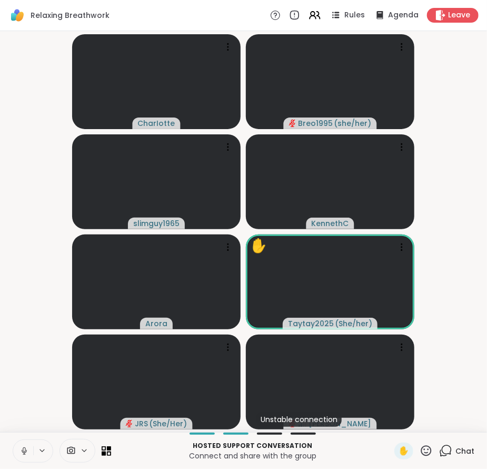
click at [459, 279] on video-player-container "CharIotte Breo1995 ( she/her ) slimguy1965 KennethC Arora ✋ Taytay2025 ( She/he…" at bounding box center [243, 231] width 475 height 392
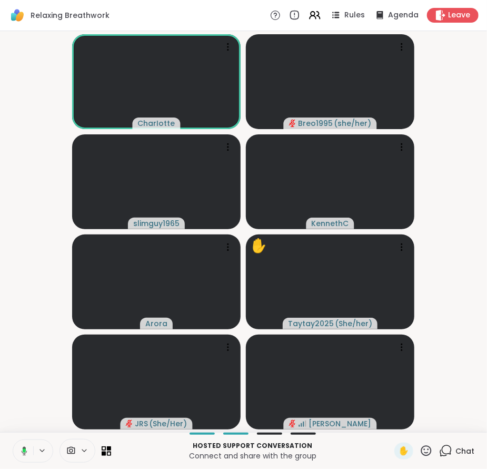
click at [456, 450] on span "Chat" at bounding box center [465, 451] width 19 height 11
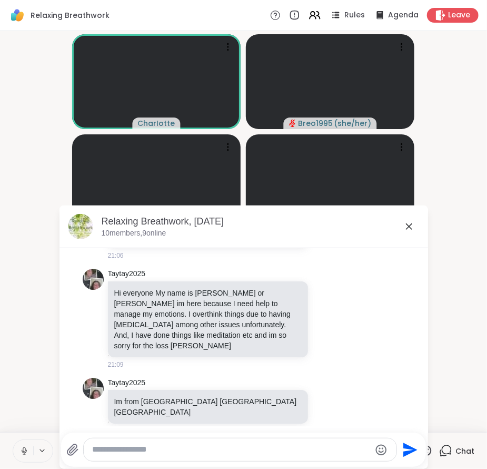
click at [403, 223] on icon at bounding box center [409, 226] width 13 height 13
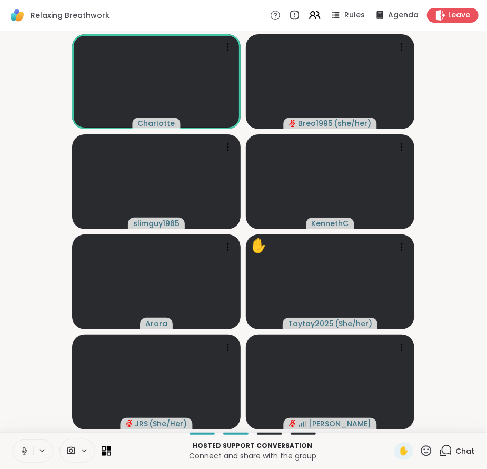
click at [438, 264] on video-player-container "CharIotte Breo1995 ( she/her ) slimguy1965 KennethC Arora ✋ Taytay2025 ( She/he…" at bounding box center [243, 231] width 475 height 392
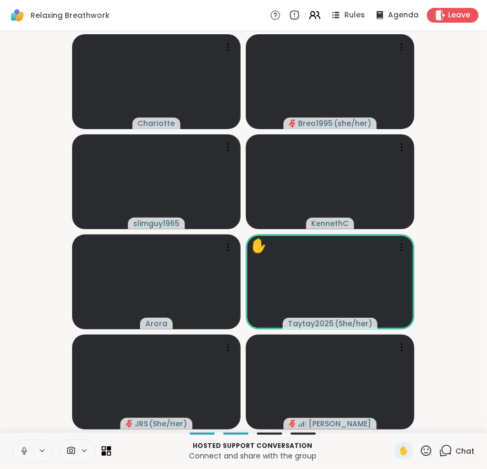
click at [452, 284] on video-player-container "CharIotte Breo1995 ( she/her ) slimguy1965 KennethC Arora ✋ Taytay2025 ( She/he…" at bounding box center [243, 231] width 475 height 392
click at [458, 450] on span "Chat" at bounding box center [465, 451] width 19 height 11
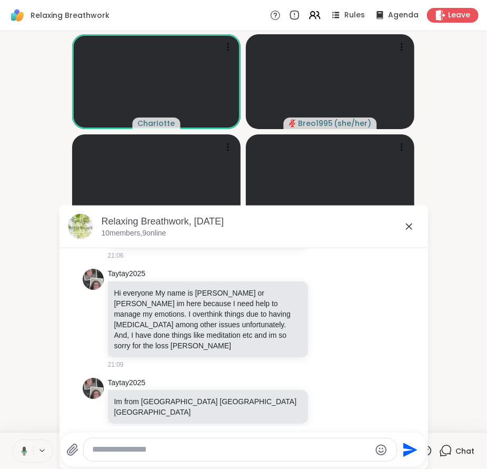
click at [403, 221] on icon at bounding box center [409, 226] width 13 height 13
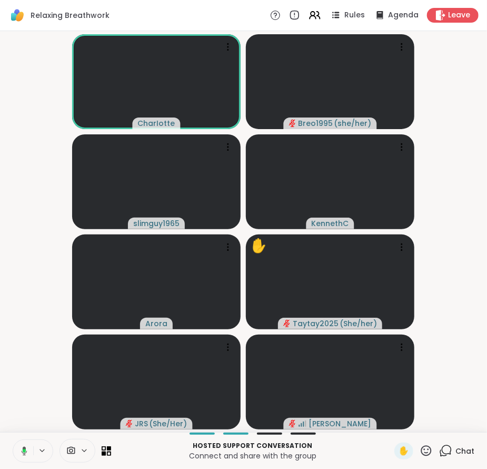
click at [460, 271] on video-player-container "CharIotte Breo1995 ( she/her ) slimguy1965 KennethC Arora ✋ Taytay2025 ( She/he…" at bounding box center [243, 231] width 475 height 392
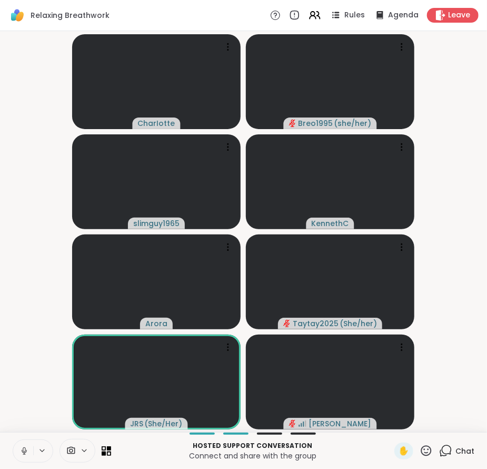
click at [445, 456] on icon at bounding box center [445, 450] width 13 height 13
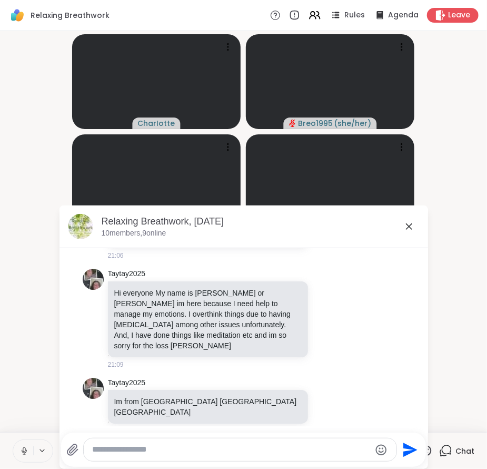
click at [406, 228] on icon at bounding box center [409, 226] width 6 height 6
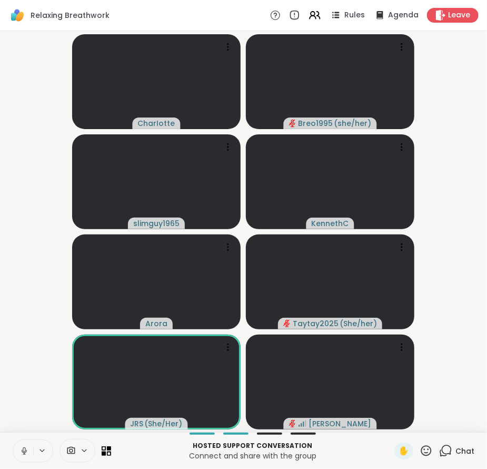
click at [440, 273] on video-player-container "CharIotte Breo1995 ( she/her ) slimguy1965 KennethC Arora Taytay2025 ( She/her …" at bounding box center [243, 231] width 475 height 392
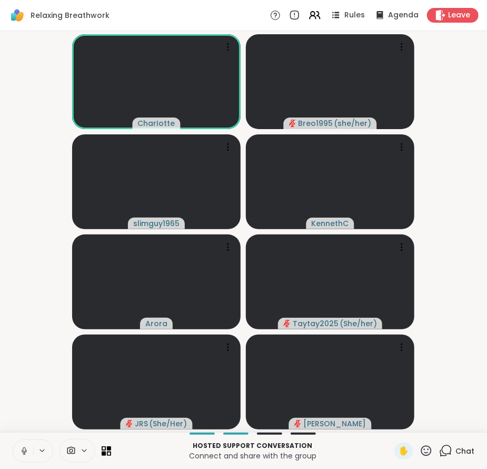
click at [454, 370] on video-player-container "CharIotte Breo1995 ( she/her ) slimguy1965 KennethC Arora Taytay2025 ( She/her …" at bounding box center [243, 231] width 475 height 392
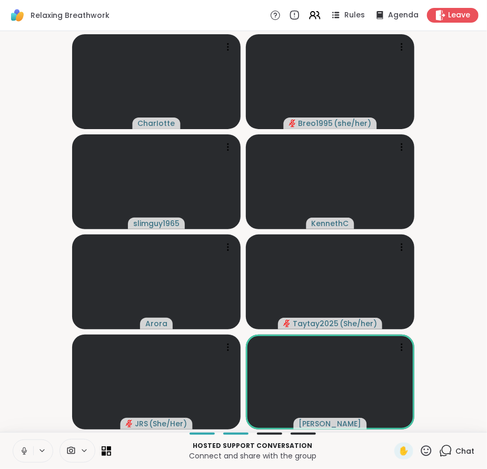
click at [458, 305] on video-player-container "CharIotte Breo1995 ( she/her ) slimguy1965 KennethC Arora Taytay2025 ( She/her …" at bounding box center [243, 231] width 475 height 392
click at [454, 321] on video-player-container "CharIotte Breo1995 ( she/her ) slimguy1965 KennethC Arora Taytay2025 ( She/her …" at bounding box center [243, 231] width 475 height 392
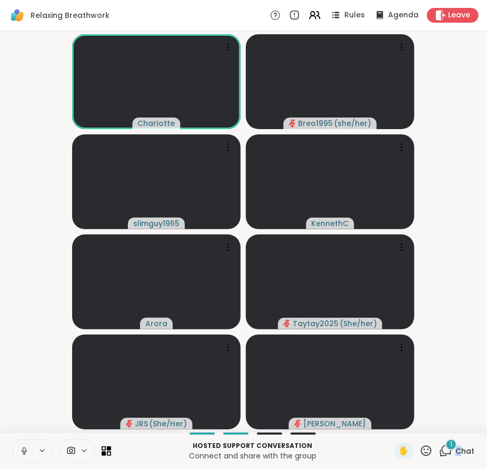
drag, startPoint x: 453, startPoint y: 442, endPoint x: 447, endPoint y: 448, distance: 8.6
click at [447, 448] on div "Hosted support conversation Connect and share with the group ✋ 1 Chat" at bounding box center [243, 450] width 487 height 37
click at [447, 448] on div "1" at bounding box center [452, 445] width 12 height 12
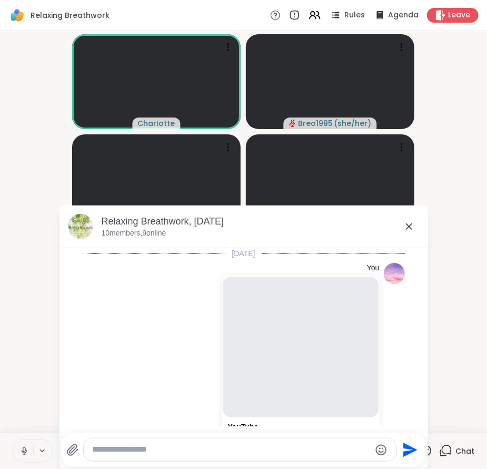
scroll to position [1134, 0]
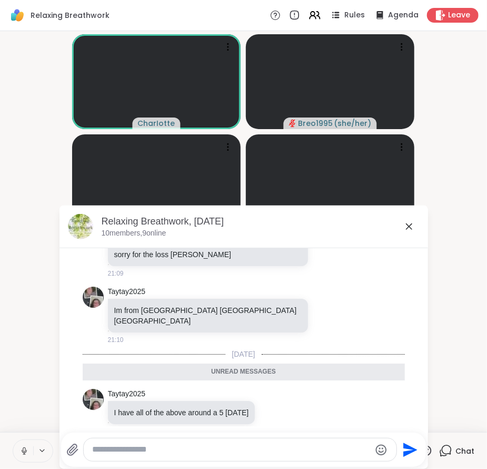
click at [287, 444] on textarea "Type your message" at bounding box center [231, 449] width 279 height 11
click at [410, 408] on div "Today You YouTube [12 Hours] The Sound of Inner Peace 8 | Relaxing Music for Me…" at bounding box center [244, 337] width 369 height 178
click at [406, 230] on icon at bounding box center [409, 226] width 13 height 13
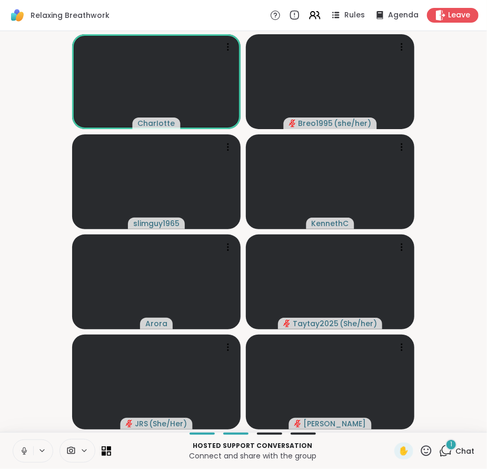
click at [456, 446] on span "Chat" at bounding box center [465, 451] width 19 height 11
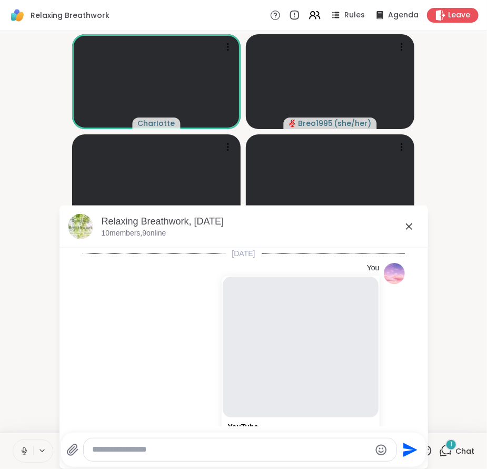
scroll to position [1189, 0]
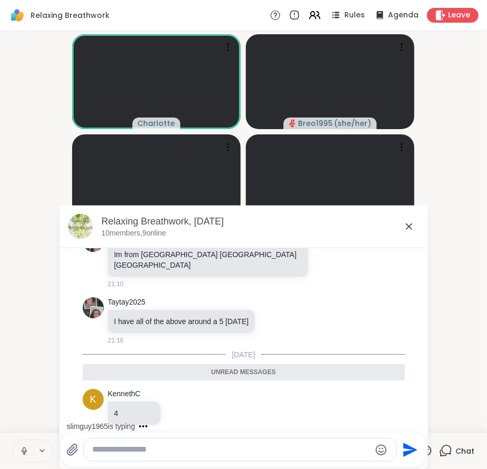
click at [260, 441] on div at bounding box center [240, 449] width 313 height 23
click at [249, 449] on textarea "Type your message" at bounding box center [231, 449] width 279 height 11
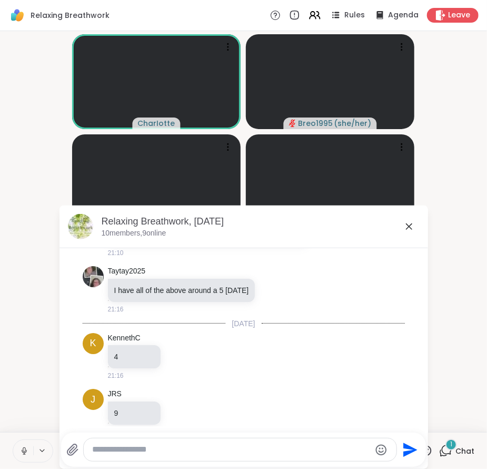
scroll to position [1276, 0]
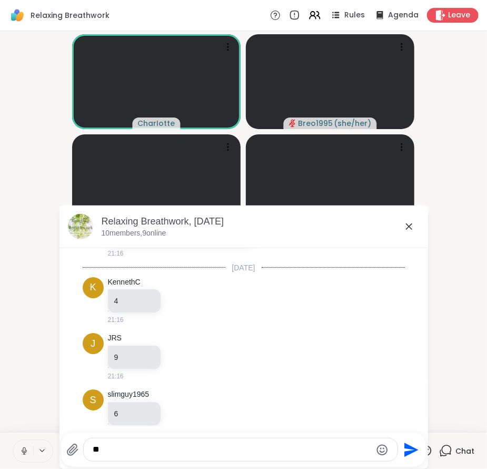
type textarea "***"
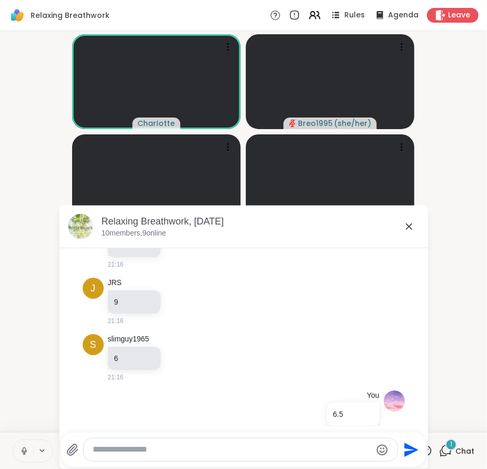
scroll to position [1388, 0]
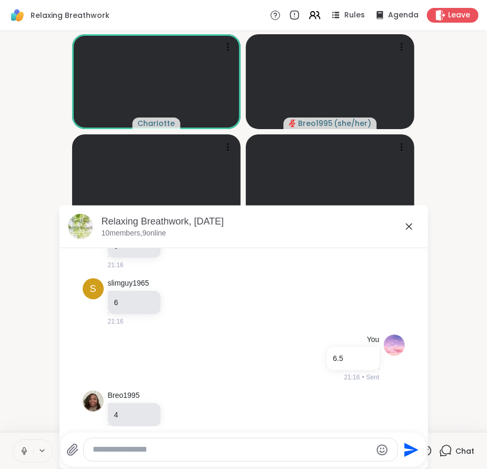
click at [408, 225] on icon at bounding box center [409, 226] width 13 height 13
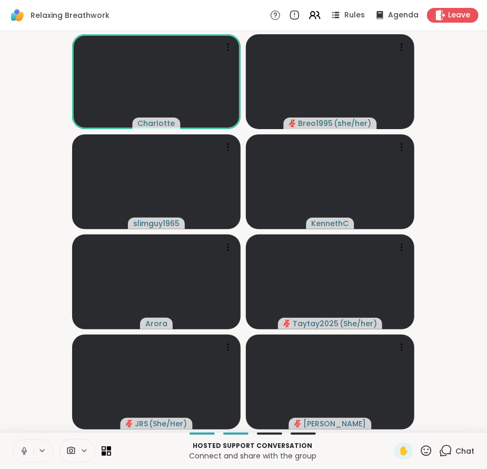
click at [470, 321] on video-player-container "CharIotte Breo1995 ( she/her ) slimguy1965 KennethC Arora Taytay2025 ( She/her …" at bounding box center [243, 231] width 475 height 392
click at [456, 454] on span "Chat" at bounding box center [465, 451] width 19 height 11
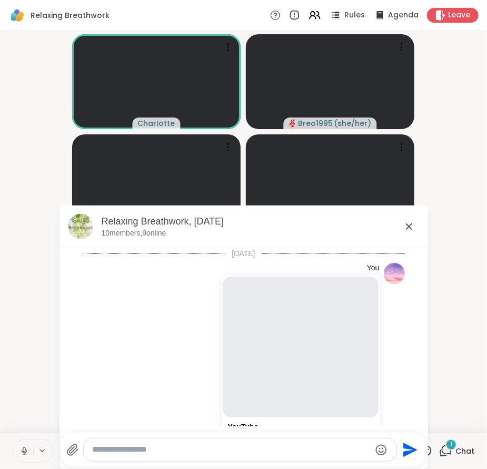
scroll to position [1469, 0]
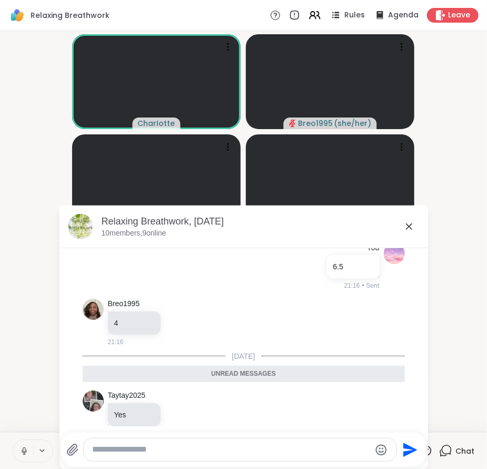
click at [403, 223] on icon at bounding box center [409, 226] width 13 height 13
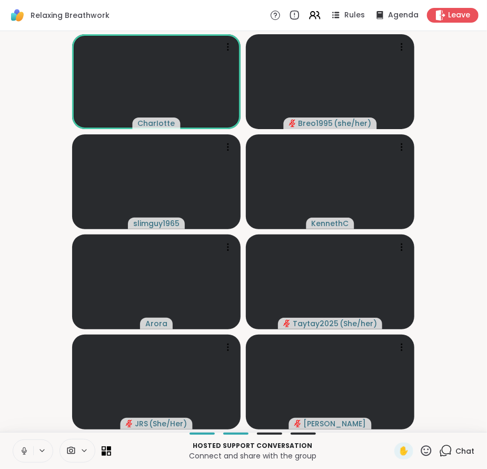
click at [452, 305] on video-player-container "CharIotte Breo1995 ( she/her ) slimguy1965 KennethC Arora Taytay2025 ( She/her …" at bounding box center [243, 231] width 475 height 392
click at [458, 446] on span "Chat" at bounding box center [465, 451] width 19 height 11
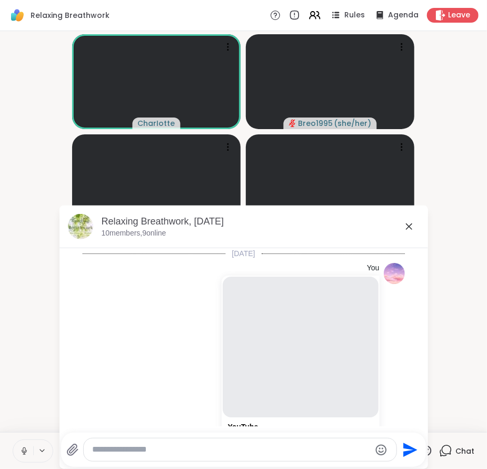
scroll to position [1433, 0]
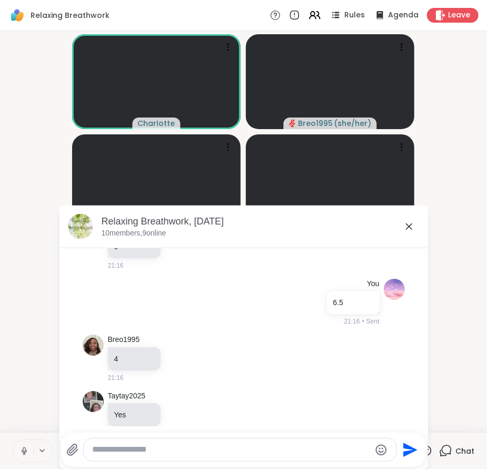
click at [236, 445] on textarea "Type your message" at bounding box center [231, 449] width 279 height 11
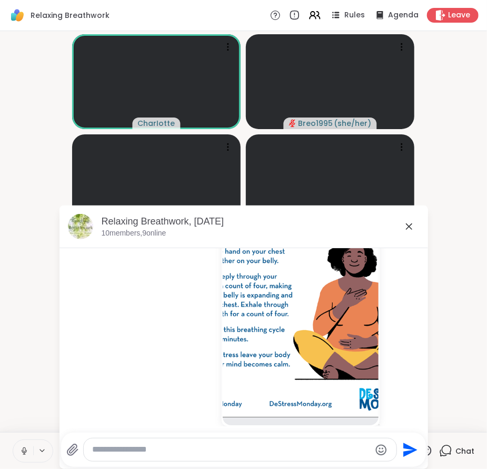
click at [405, 230] on icon at bounding box center [409, 226] width 13 height 13
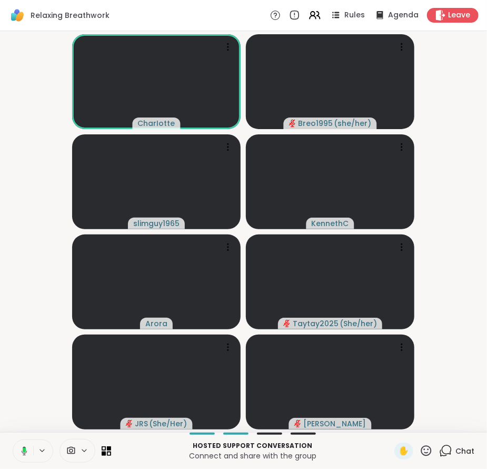
click at [445, 448] on icon at bounding box center [445, 450] width 13 height 13
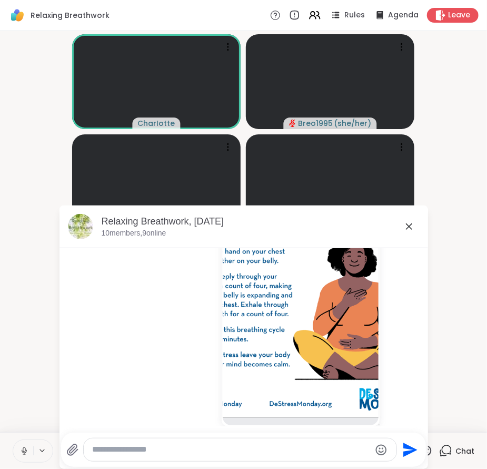
click at [293, 445] on textarea "Type your message" at bounding box center [231, 449] width 279 height 11
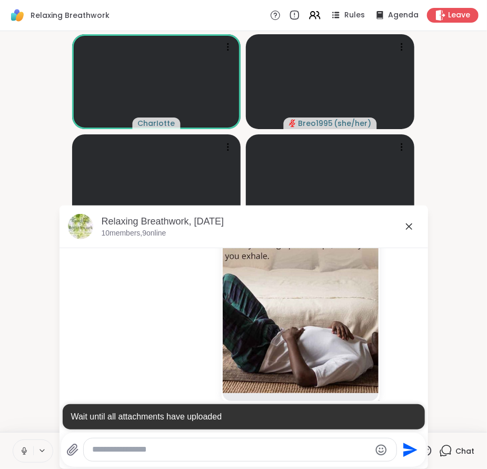
scroll to position [2020, 0]
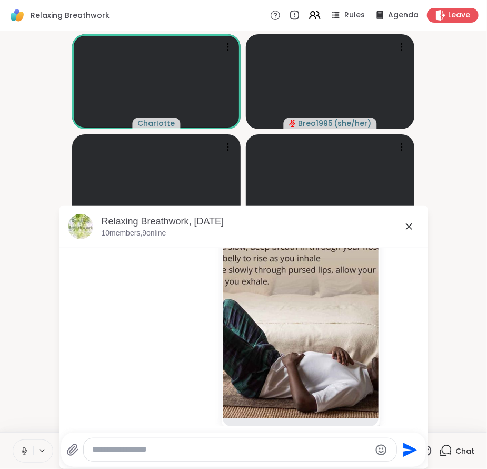
click at [404, 230] on icon at bounding box center [409, 226] width 13 height 13
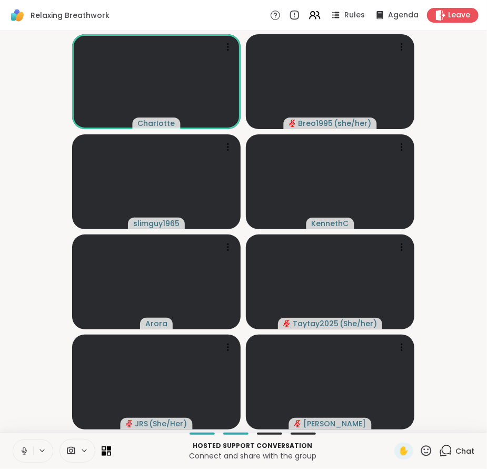
click at [445, 446] on icon at bounding box center [445, 450] width 13 height 13
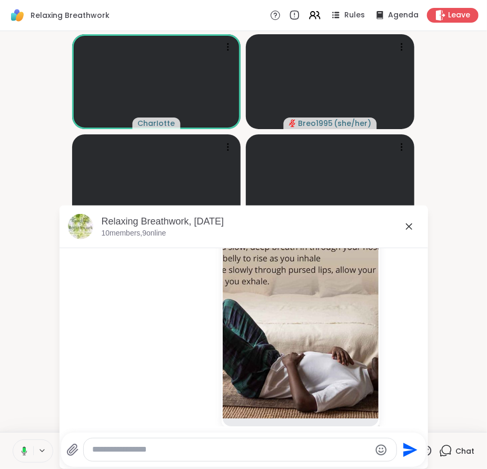
click at [305, 446] on textarea "Type your message" at bounding box center [231, 449] width 279 height 11
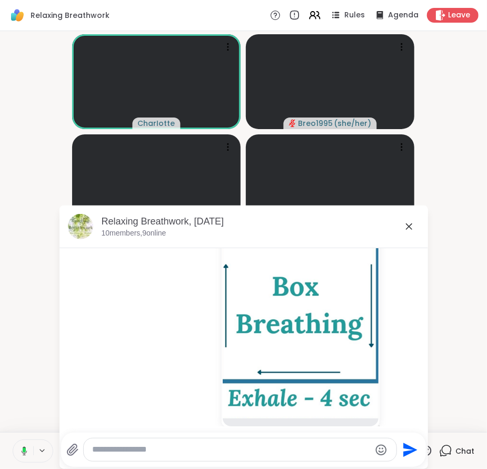
click at [407, 226] on icon at bounding box center [409, 226] width 13 height 13
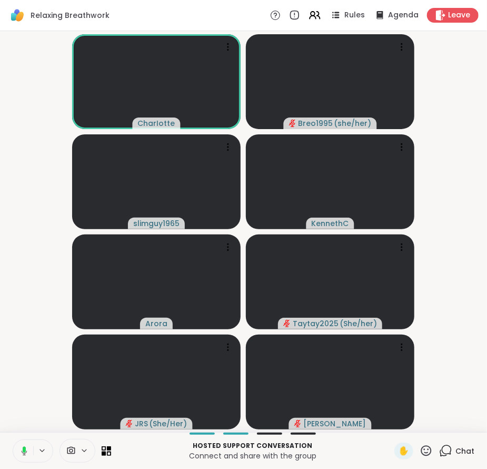
click at [446, 459] on div "Chat" at bounding box center [456, 451] width 35 height 17
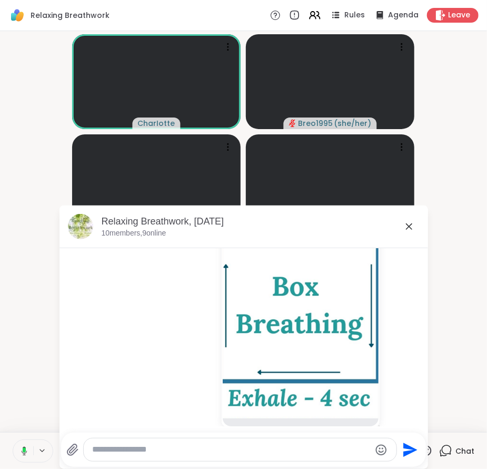
click at [403, 227] on icon at bounding box center [409, 226] width 13 height 13
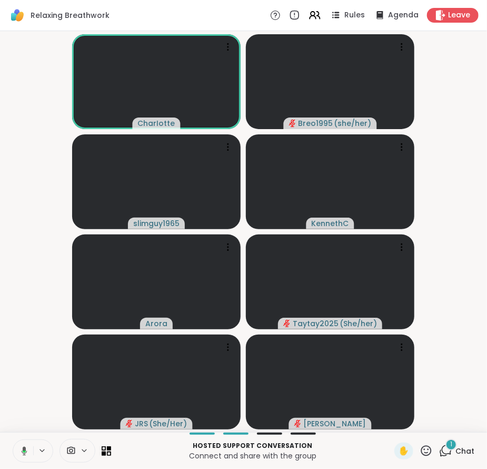
click at [447, 445] on div "1" at bounding box center [452, 445] width 12 height 12
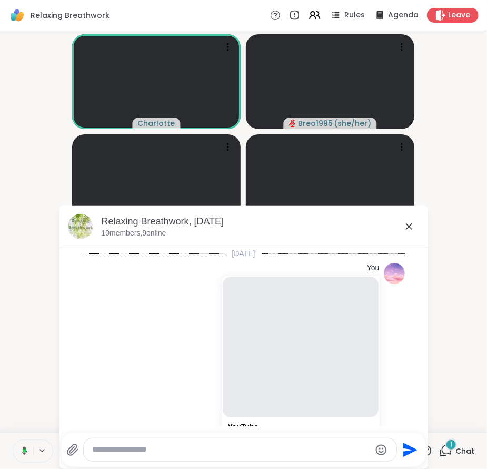
scroll to position [2395, 0]
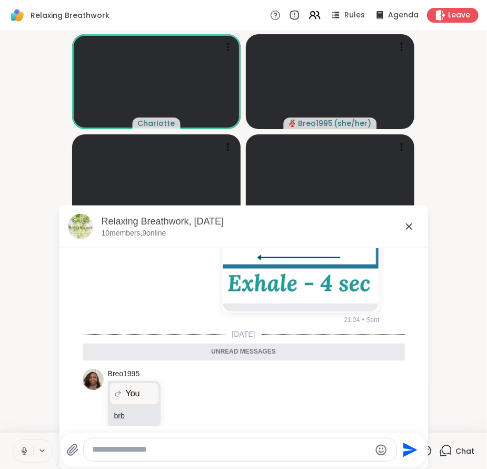
click at [408, 230] on icon at bounding box center [409, 226] width 13 height 13
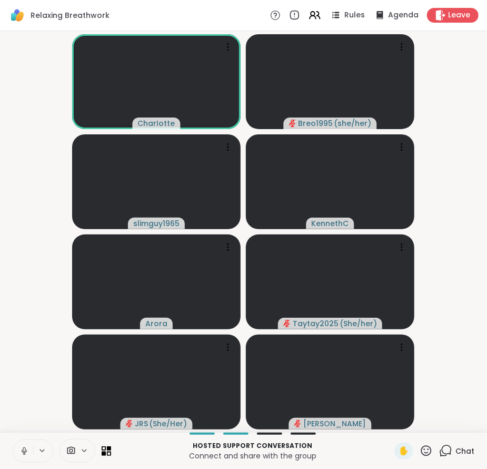
click at [449, 276] on video-player-container "CharIotte Breo1995 ( she/her ) slimguy1965 KennethC Arora Taytay2025 ( She/her …" at bounding box center [243, 231] width 475 height 392
click at [445, 459] on div "Hosted support conversation Connect and share with the group ✋ Chat" at bounding box center [243, 450] width 487 height 37
click at [447, 448] on div "Chat" at bounding box center [456, 451] width 35 height 17
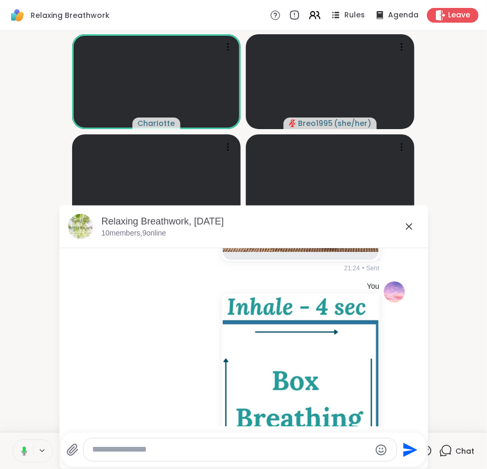
scroll to position [2359, 0]
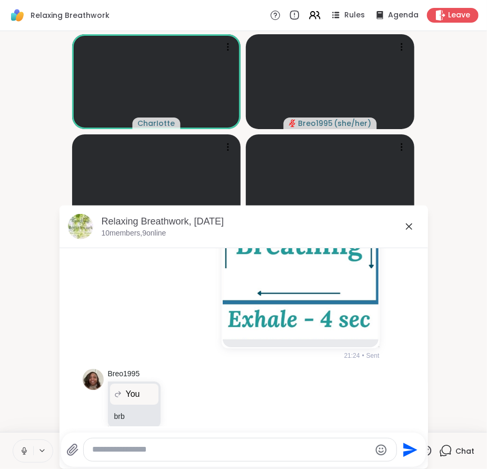
click at [293, 452] on textarea "Type your message" at bounding box center [231, 449] width 279 height 11
type textarea "***"
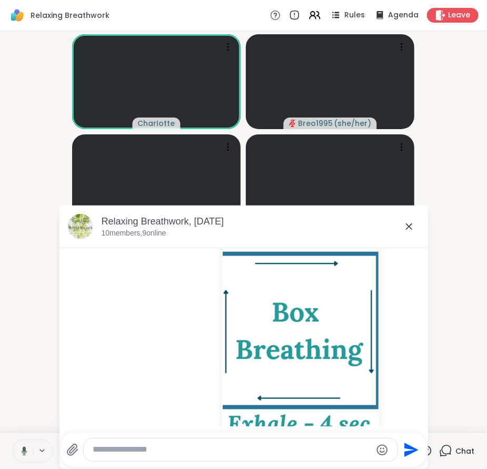
scroll to position [2593, 0]
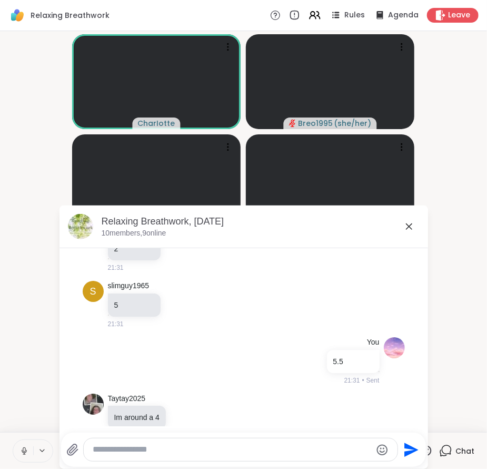
click at [408, 234] on div "Relaxing Breathwork, Sep 08 10 members, 9 online" at bounding box center [261, 227] width 318 height 24
click at [404, 229] on icon at bounding box center [409, 226] width 13 height 13
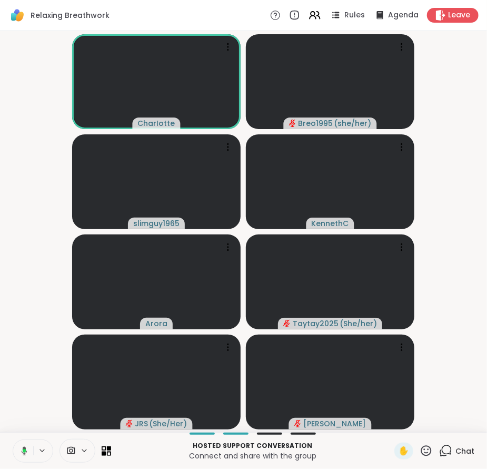
click at [456, 448] on span "Chat" at bounding box center [465, 451] width 19 height 11
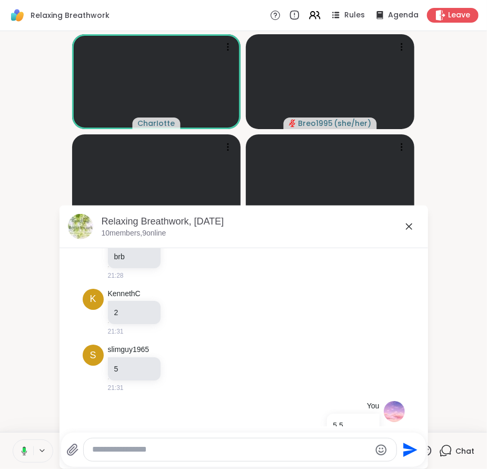
scroll to position [2507, 0]
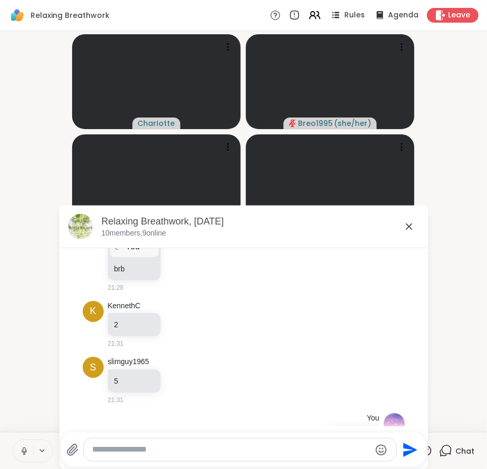
click at [404, 223] on icon at bounding box center [409, 226] width 13 height 13
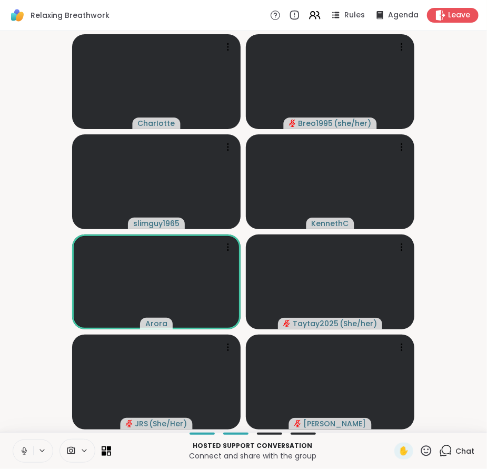
click at [445, 277] on video-player-container "CharIotte Breo1995 ( she/her ) slimguy1965 KennethC Arora Taytay2025 ( She/her …" at bounding box center [243, 231] width 475 height 392
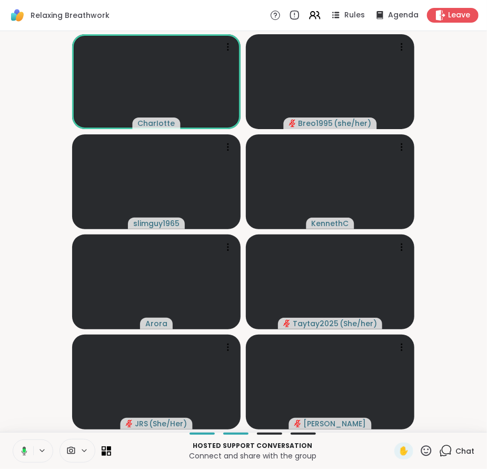
click at [464, 449] on span "Chat" at bounding box center [465, 451] width 19 height 11
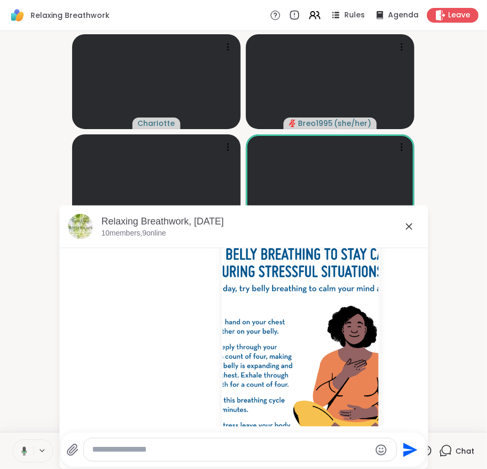
scroll to position [2583, 0]
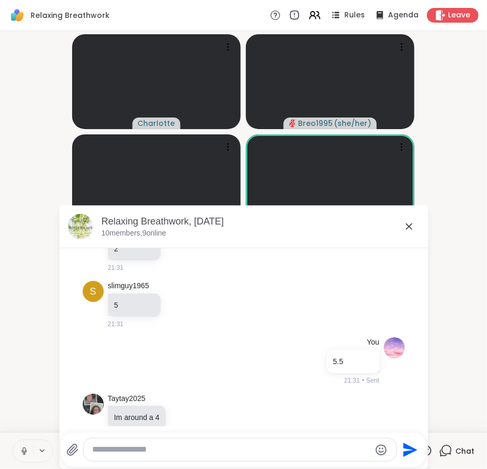
click at [405, 231] on icon at bounding box center [409, 226] width 13 height 13
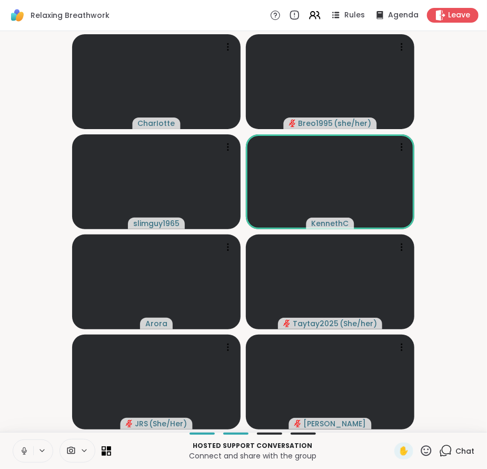
click at [466, 266] on video-player-container "CharIotte Breo1995 ( she/her ) slimguy1965 KennethC Arora Taytay2025 ( She/her …" at bounding box center [243, 231] width 475 height 392
drag, startPoint x: 473, startPoint y: 276, endPoint x: 474, endPoint y: 317, distance: 40.6
click at [474, 317] on video-player-container "CharIotte Breo1995 ( she/her ) slimguy1965 KennethC Arora Taytay2025 ( She/her …" at bounding box center [243, 231] width 475 height 392
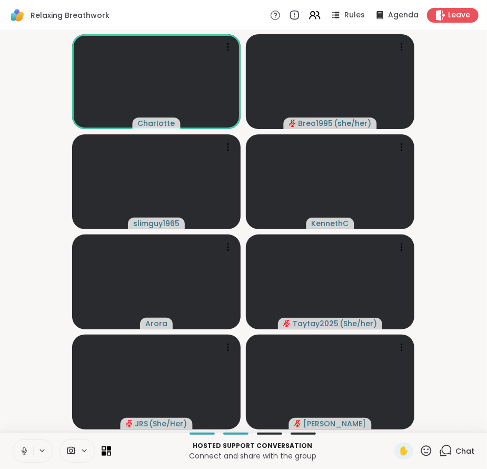
click at [439, 445] on icon at bounding box center [445, 450] width 13 height 13
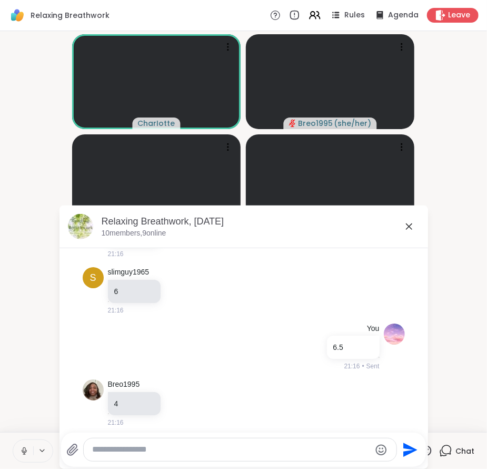
scroll to position [1373, 0]
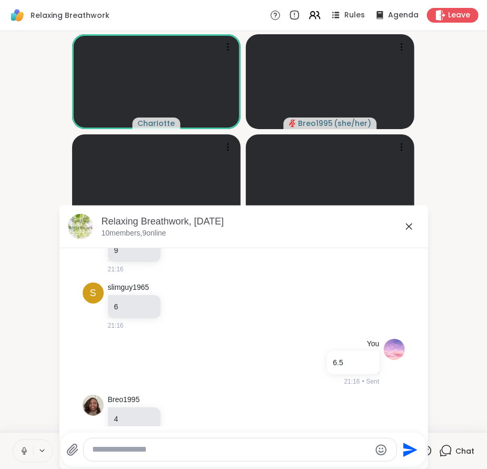
click at [405, 230] on icon at bounding box center [409, 226] width 13 height 13
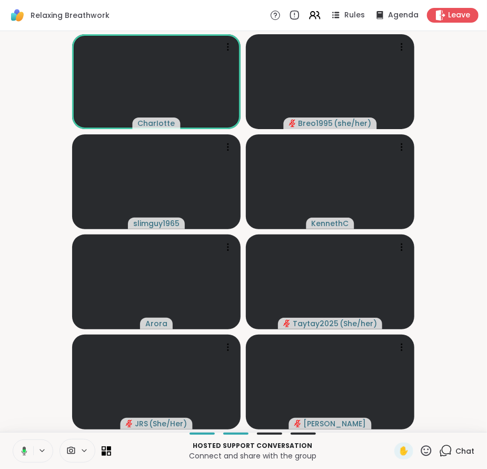
click at [440, 447] on icon at bounding box center [445, 450] width 13 height 13
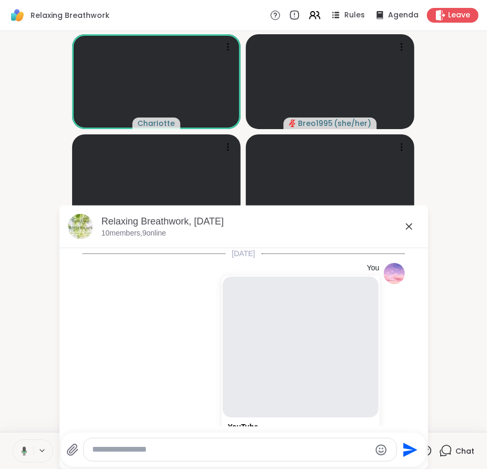
scroll to position [2583, 0]
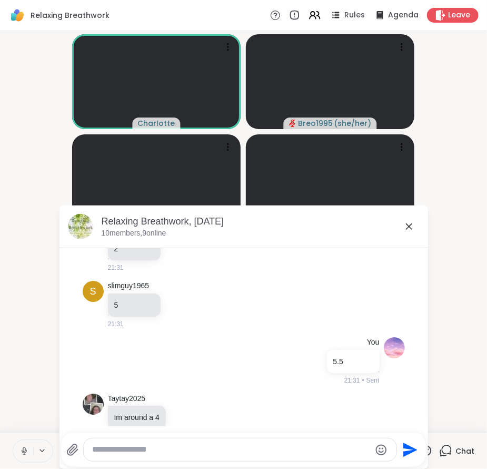
click at [290, 455] on div at bounding box center [240, 449] width 313 height 23
click at [277, 450] on textarea "Type your message" at bounding box center [231, 449] width 279 height 11
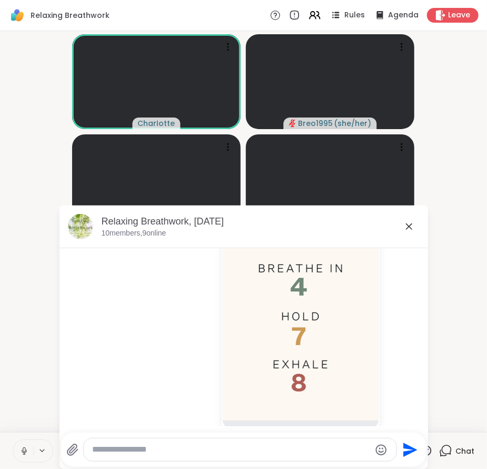
click at [405, 229] on icon at bounding box center [409, 226] width 13 height 13
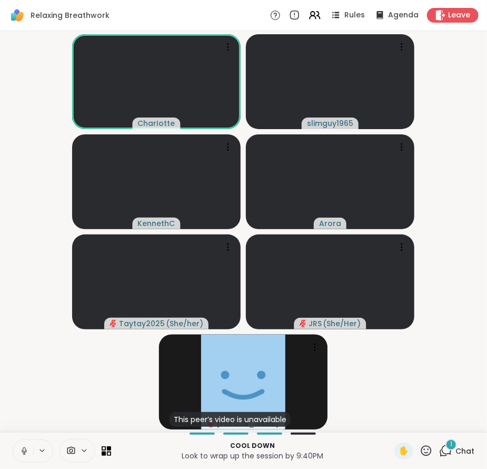
click at [441, 453] on icon at bounding box center [445, 450] width 13 height 13
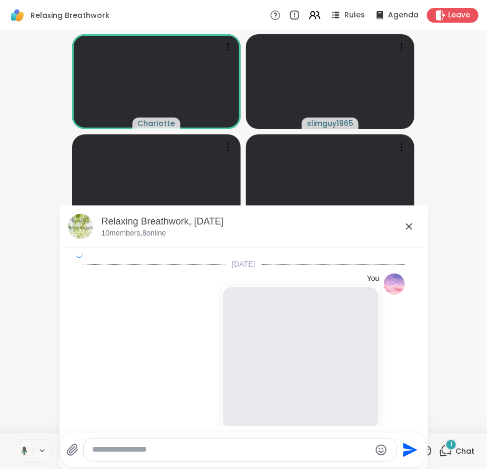
scroll to position [2950, 0]
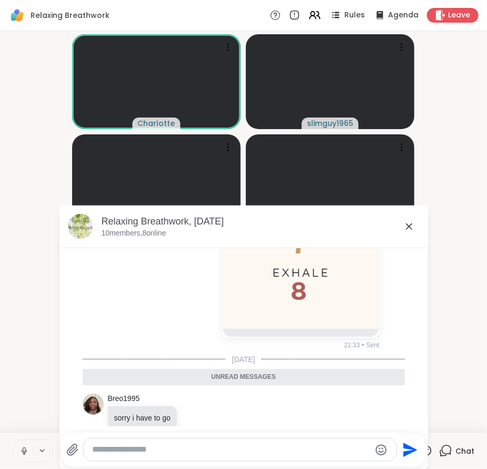
click at [407, 229] on icon at bounding box center [409, 226] width 13 height 13
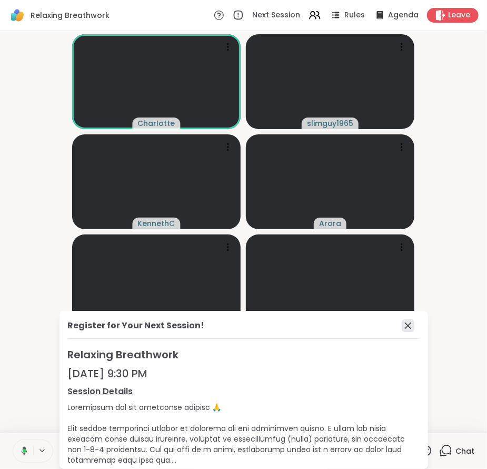
click at [402, 327] on icon at bounding box center [408, 325] width 13 height 13
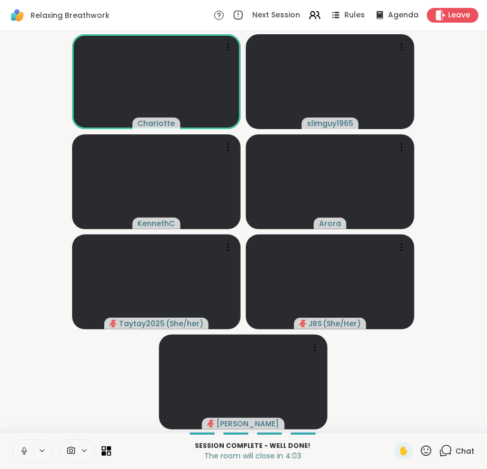
click at [442, 450] on icon at bounding box center [447, 449] width 10 height 9
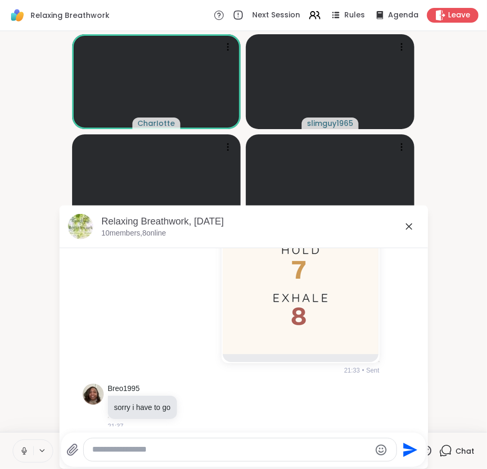
scroll to position [2914, 0]
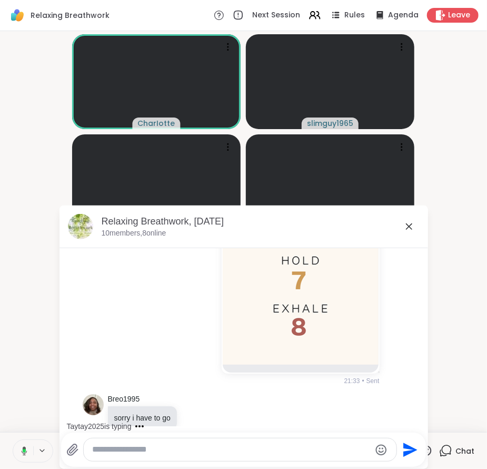
click at [406, 225] on icon at bounding box center [409, 226] width 6 height 6
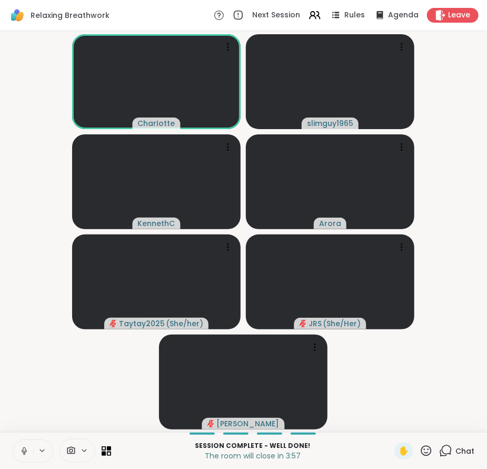
click at [446, 446] on div "Chat" at bounding box center [456, 451] width 35 height 17
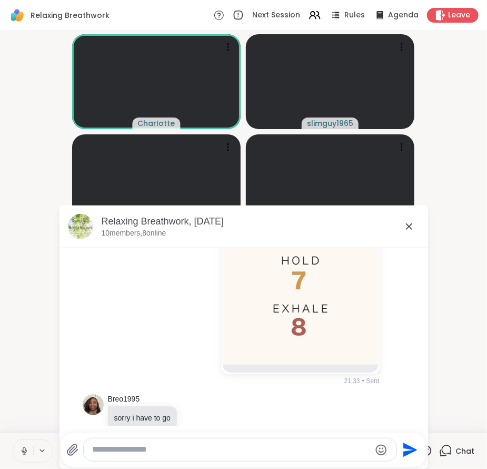
click at [270, 459] on div at bounding box center [240, 449] width 313 height 23
click at [264, 448] on textarea "Type your message" at bounding box center [231, 449] width 279 height 11
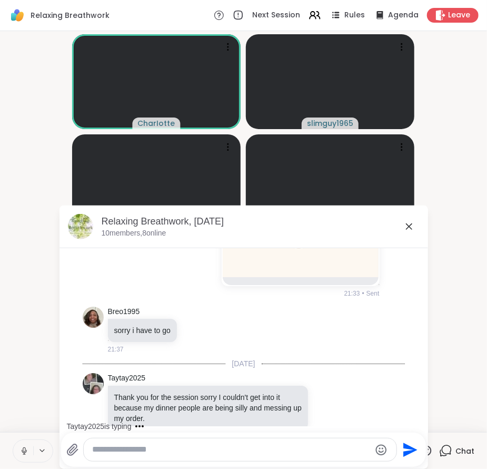
scroll to position [3002, 0]
click at [286, 439] on div at bounding box center [240, 449] width 313 height 23
click at [275, 446] on textarea "Type your message" at bounding box center [231, 449] width 279 height 11
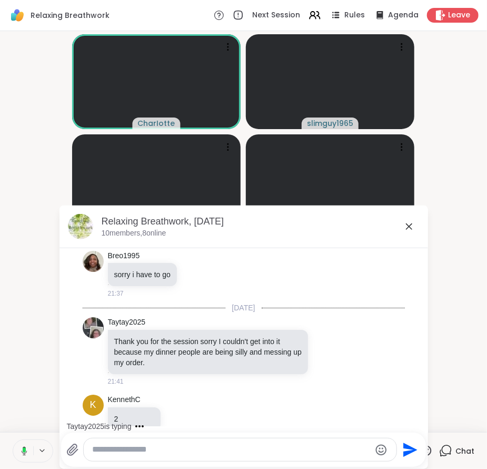
type textarea "*"
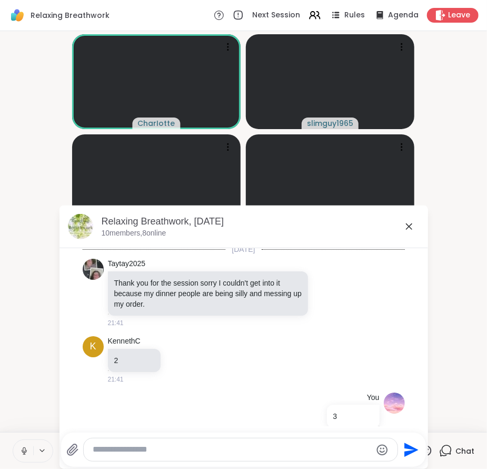
scroll to position [3108, 0]
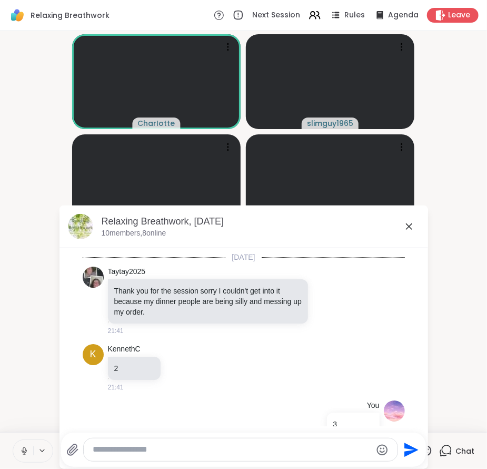
click at [405, 225] on icon at bounding box center [409, 226] width 13 height 13
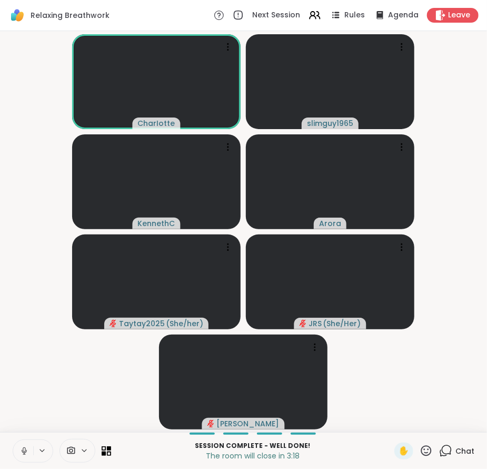
click at [447, 448] on div "Chat" at bounding box center [456, 451] width 35 height 17
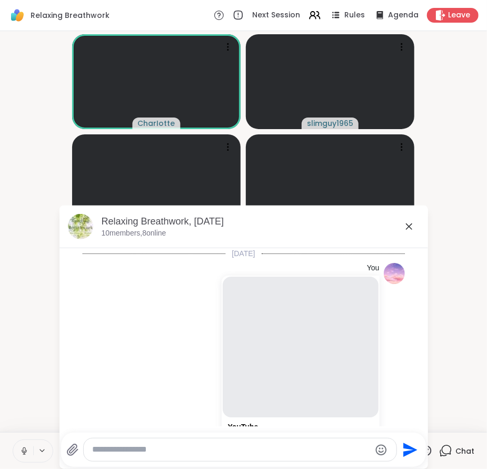
scroll to position [3214, 0]
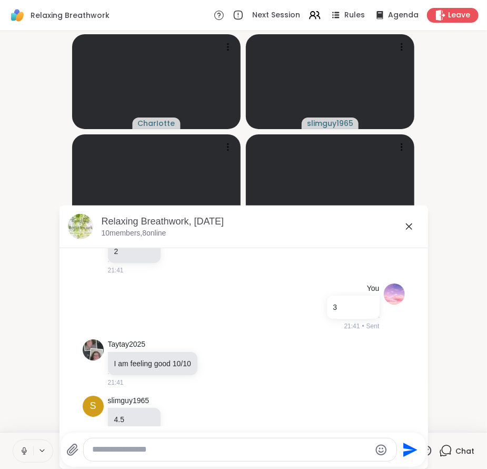
click at [407, 228] on icon at bounding box center [409, 226] width 13 height 13
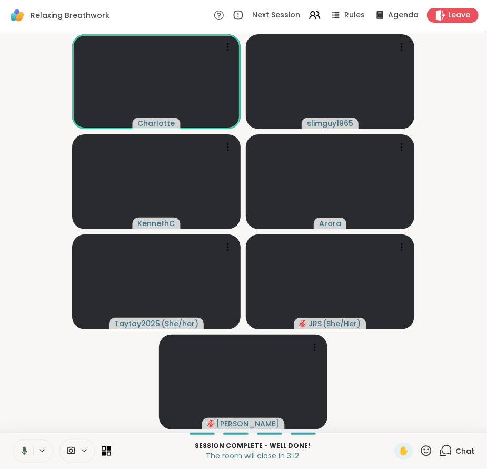
click at [456, 448] on span "Chat" at bounding box center [465, 451] width 19 height 11
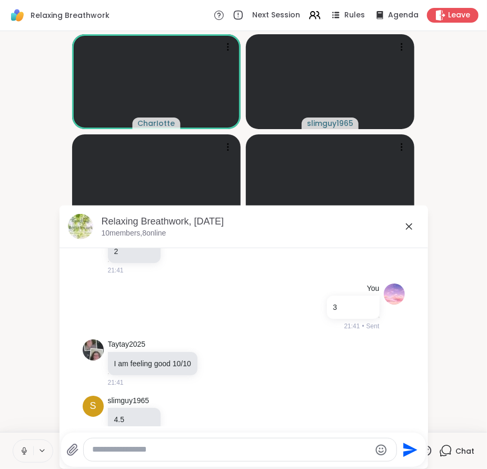
click at [404, 223] on icon at bounding box center [409, 226] width 13 height 13
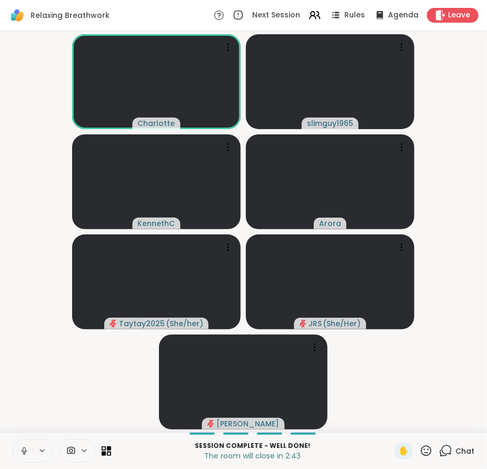
click at [466, 263] on video-player-container "CharIotte slimguy1965 KennethC Arora Taytay2025 ( She/her ) JRS ( She/Her ) Vic…" at bounding box center [243, 231] width 475 height 392
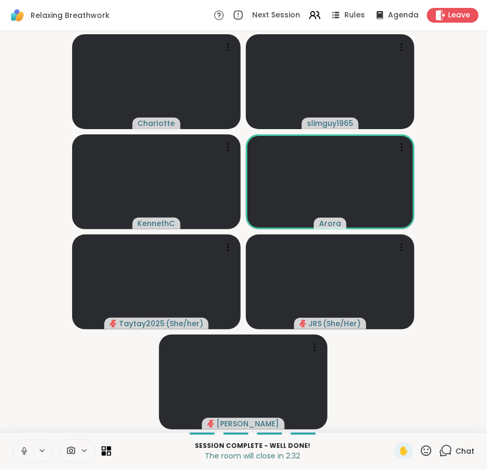
click at [389, 377] on video-player-container "CharIotte slimguy1965 KennethC Arora Taytay2025 ( She/her ) JRS ( She/Her ) Vic…" at bounding box center [243, 231] width 475 height 392
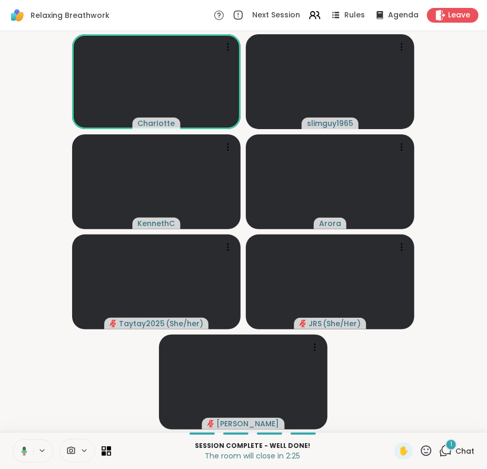
click at [446, 453] on div "1 Chat" at bounding box center [456, 451] width 35 height 17
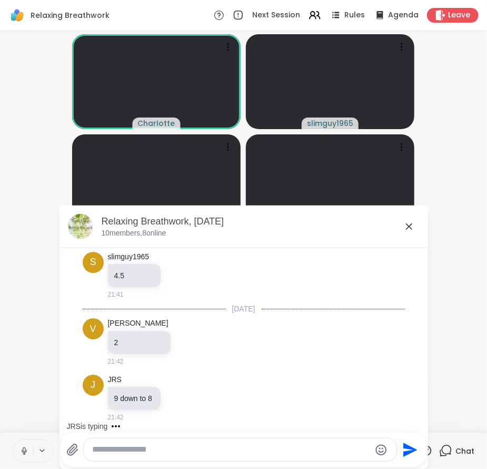
scroll to position [3337, 0]
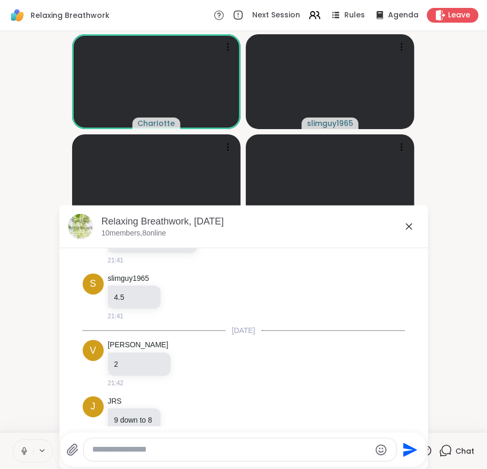
click at [405, 227] on icon at bounding box center [409, 226] width 13 height 13
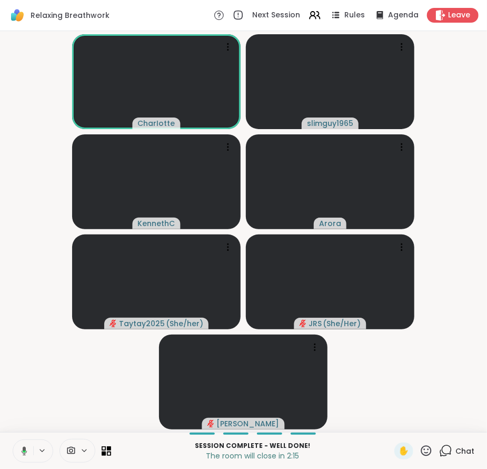
click at [439, 393] on video-player-container "CharIotte slimguy1965 KennethC Arora Taytay2025 ( She/her ) JRS ( She/Her ) Vic…" at bounding box center [243, 231] width 475 height 392
click at [455, 391] on video-player-container "CharIotte slimguy1965 KennethC Arora Taytay2025 ( She/her ) JRS ( She/Her ) Vic…" at bounding box center [243, 231] width 475 height 392
click at [456, 453] on span "Chat" at bounding box center [465, 451] width 19 height 11
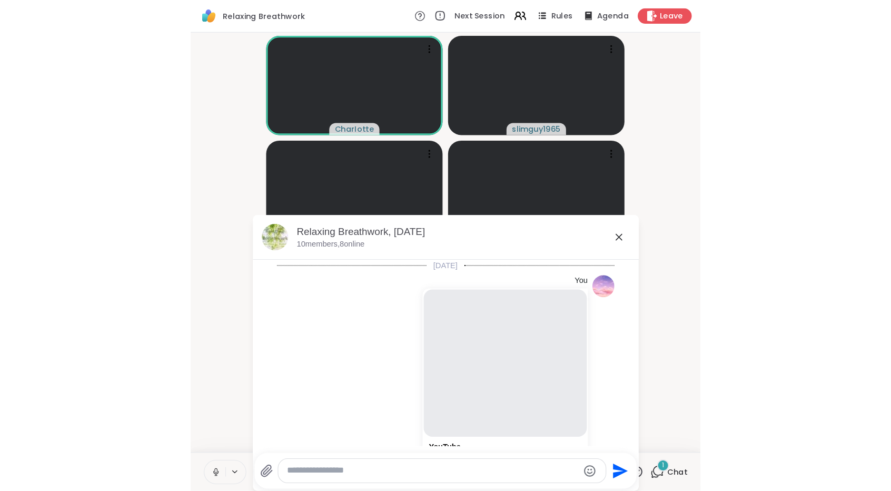
scroll to position [3417, 0]
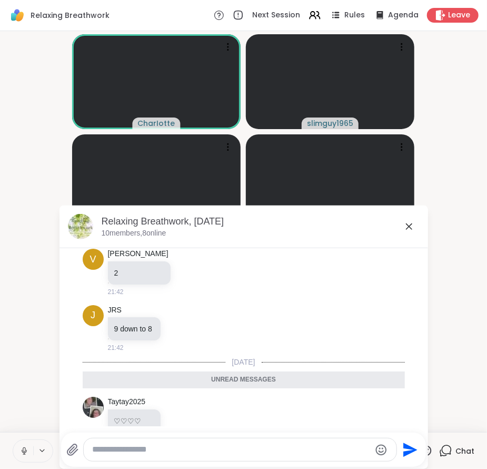
click at [406, 228] on icon at bounding box center [409, 226] width 6 height 6
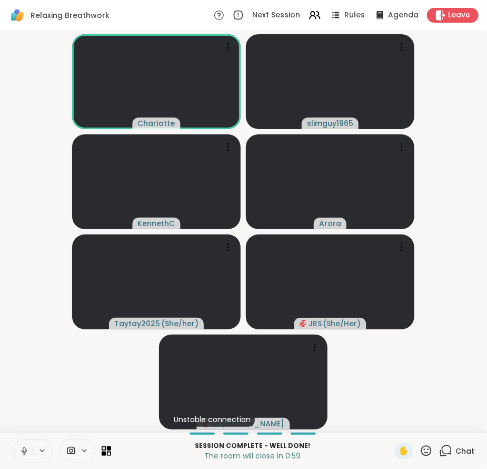
click at [385, 376] on video-player-container "CharIotte slimguy1965 KennethC Arora Taytay2025 ( She/her ) JRS ( She/Her ) Uns…" at bounding box center [243, 231] width 475 height 392
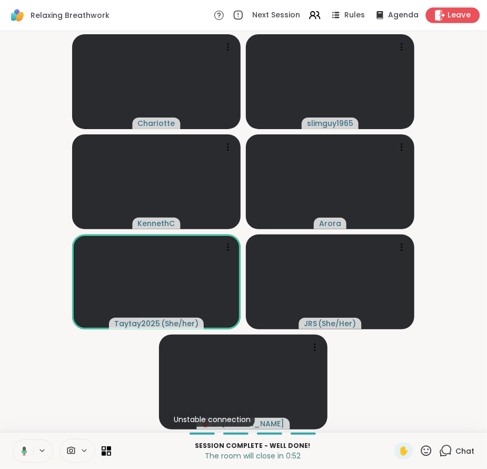
click at [448, 14] on span "Leave" at bounding box center [459, 15] width 23 height 11
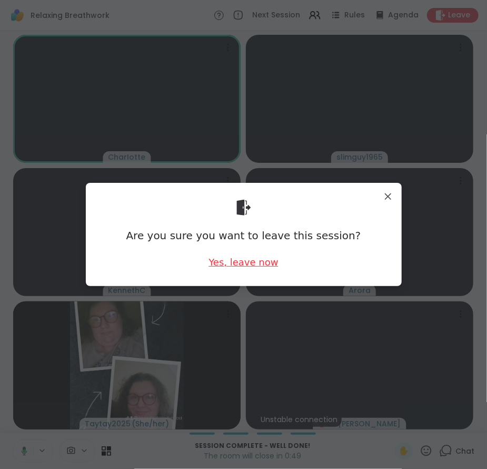
click at [236, 262] on div "Yes, leave now" at bounding box center [244, 261] width 70 height 13
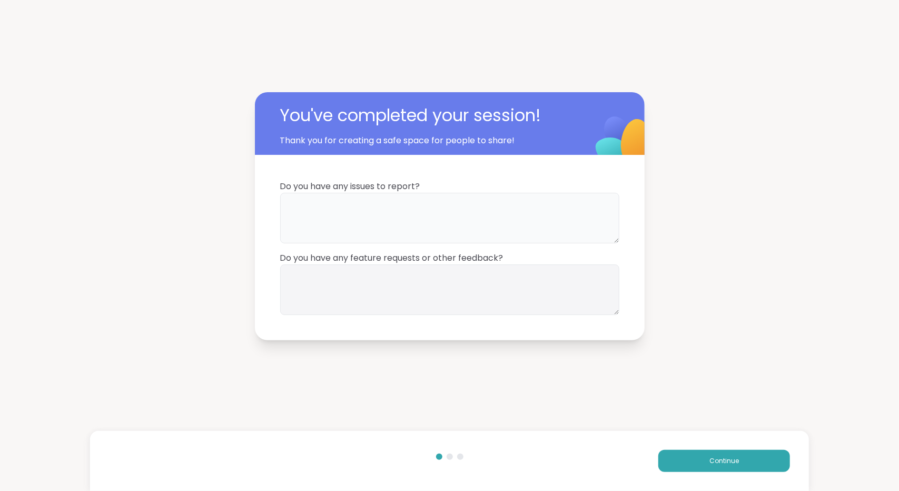
click at [449, 222] on textarea at bounding box center [449, 218] width 339 height 51
type textarea "*"
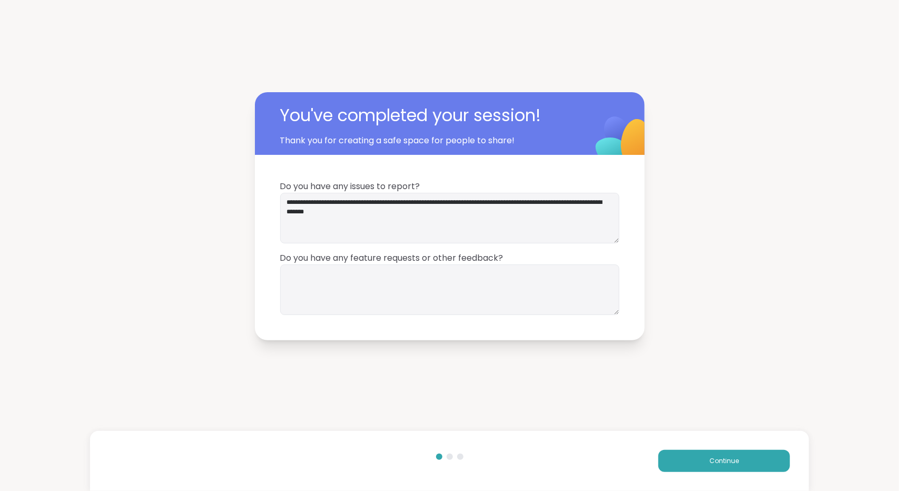
click at [667, 235] on div "**********" at bounding box center [449, 216] width 899 height 432
click at [425, 202] on textarea "**********" at bounding box center [449, 218] width 339 height 51
type textarea "**********"
click at [706, 235] on div "**********" at bounding box center [449, 216] width 899 height 432
click at [666, 456] on button "Continue" at bounding box center [724, 461] width 132 height 22
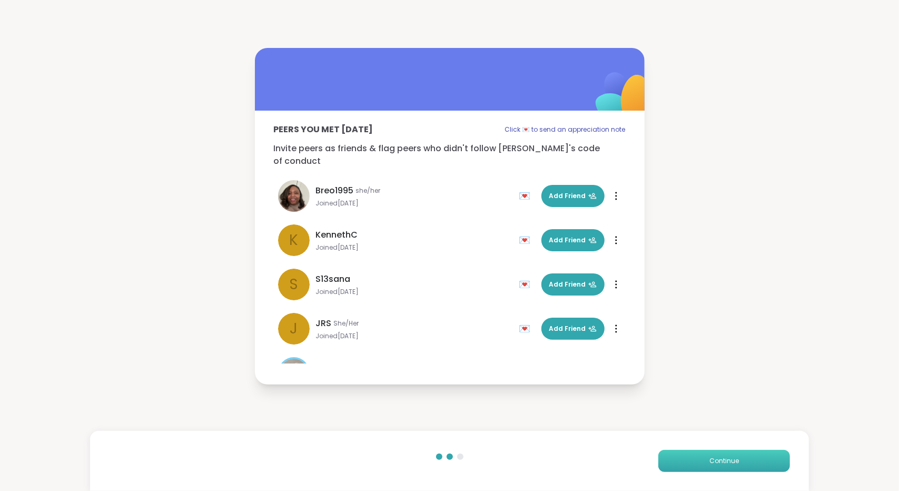
click at [666, 456] on button "Continue" at bounding box center [724, 461] width 132 height 22
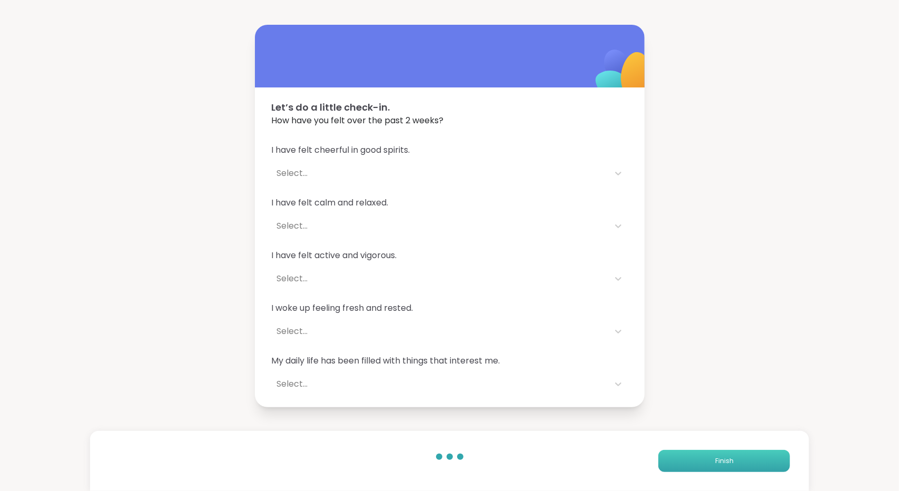
click at [666, 456] on button "Finish" at bounding box center [724, 461] width 132 height 22
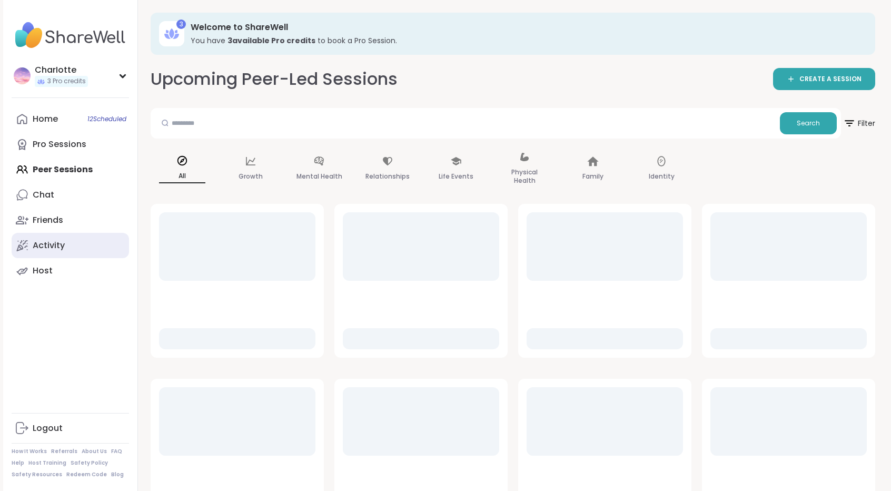
click at [57, 251] on link "Activity" at bounding box center [70, 245] width 117 height 25
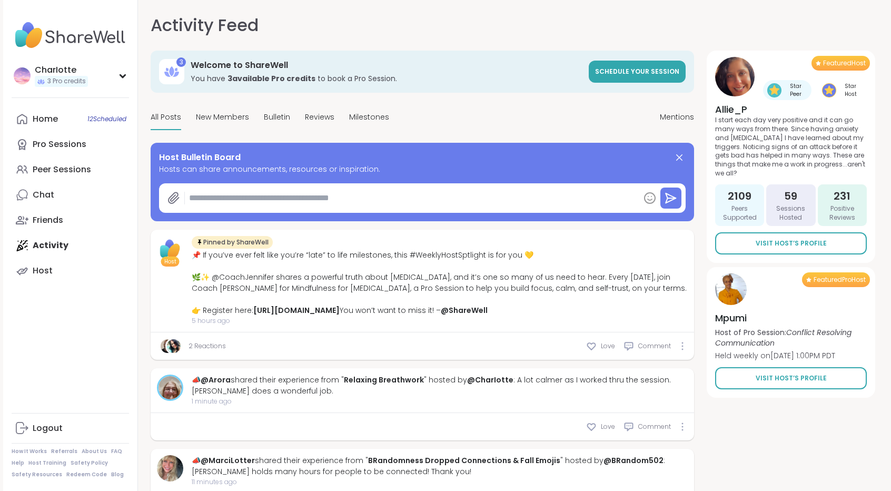
type textarea "*"
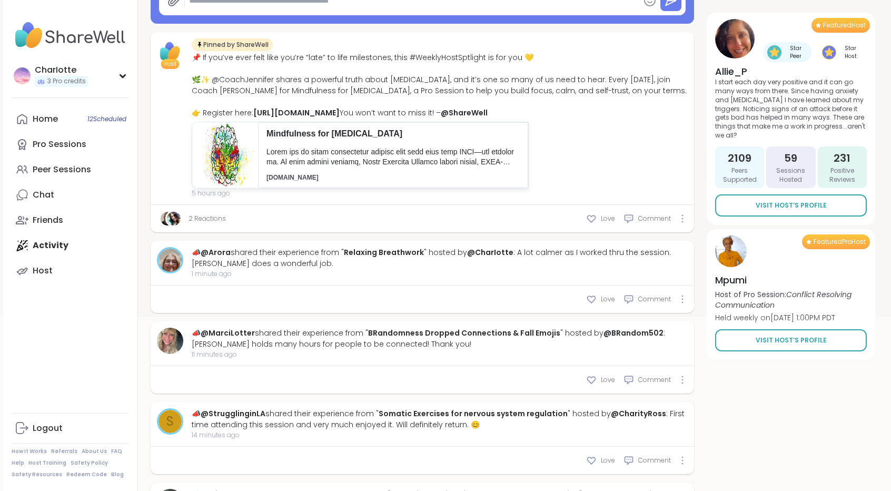
scroll to position [196, 0]
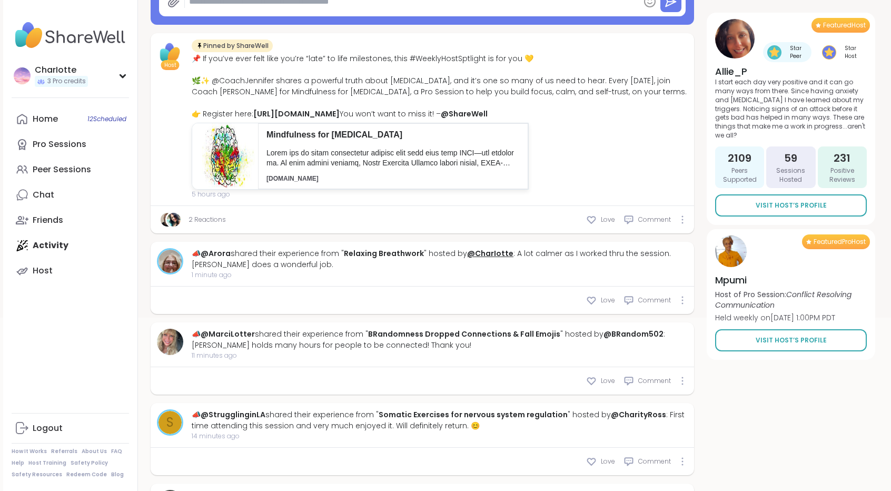
click at [491, 259] on link "@CharIotte" at bounding box center [490, 253] width 46 height 11
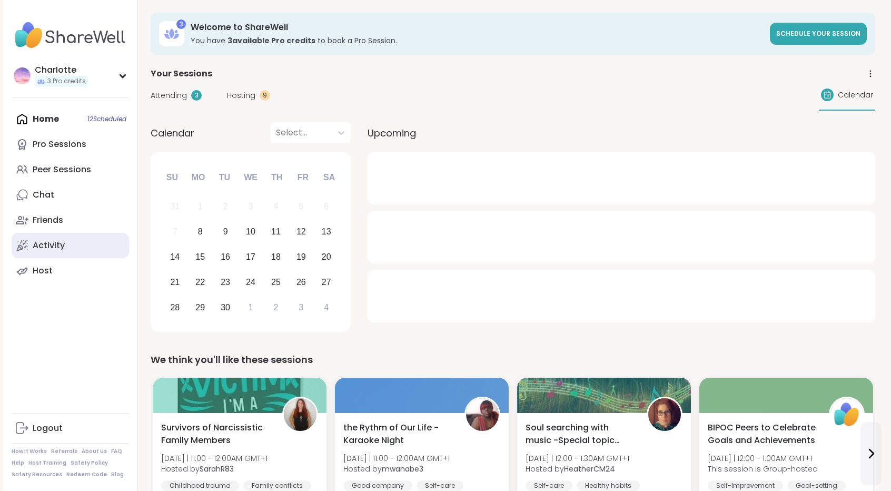
click at [75, 238] on link "Activity" at bounding box center [70, 245] width 117 height 25
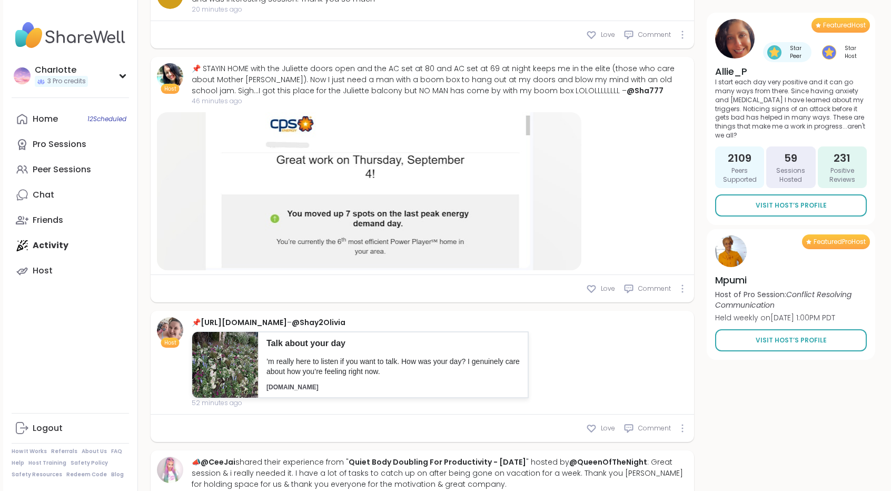
scroll to position [857, 0]
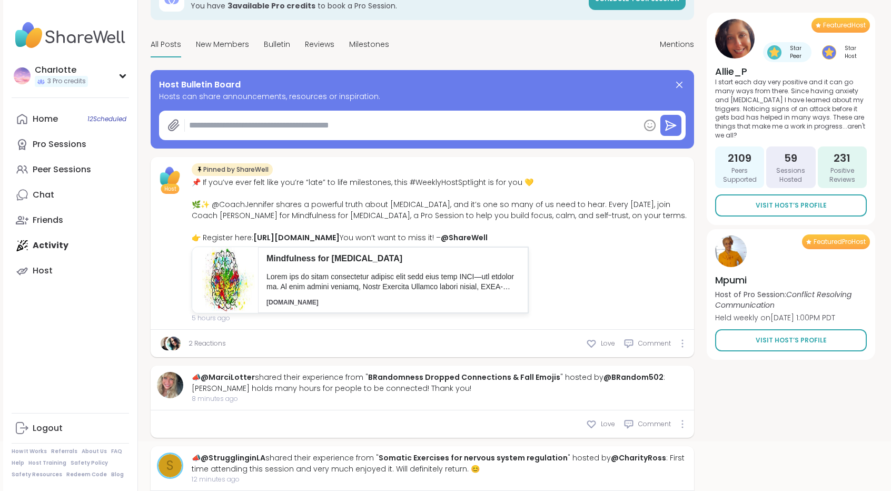
type textarea "*"
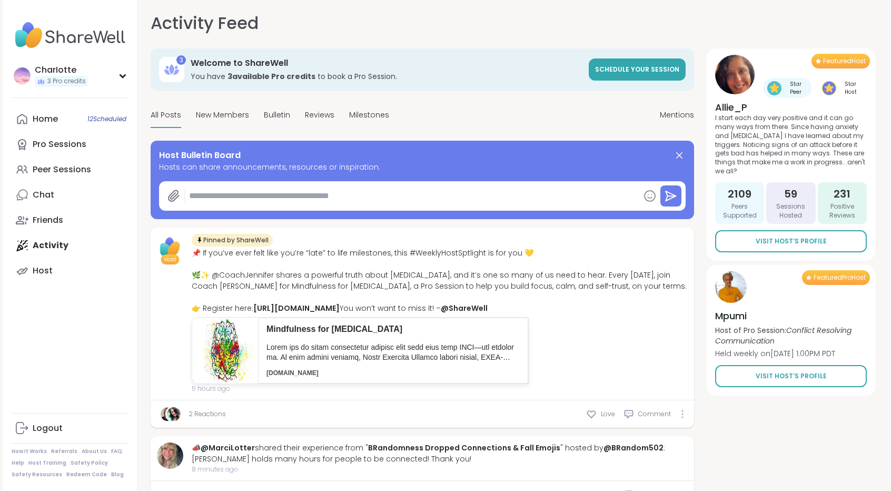
scroll to position [0, 0]
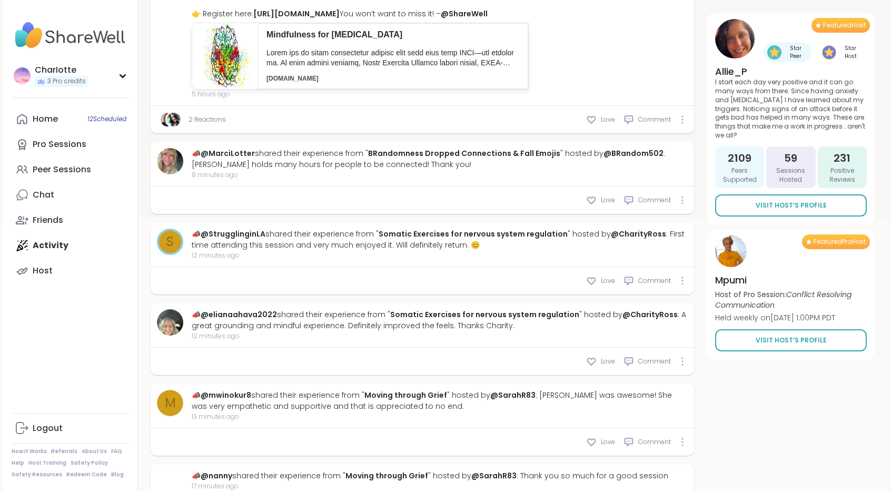
scroll to position [308, 0]
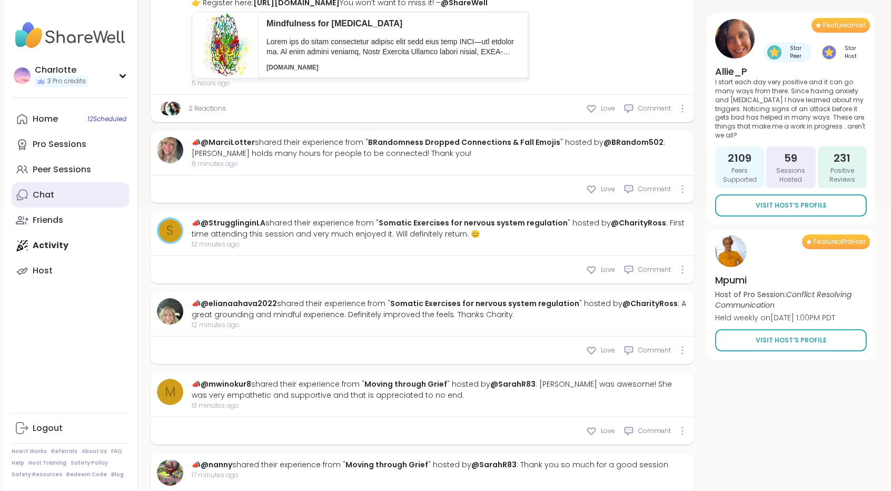
click at [71, 192] on link "Chat" at bounding box center [70, 194] width 117 height 25
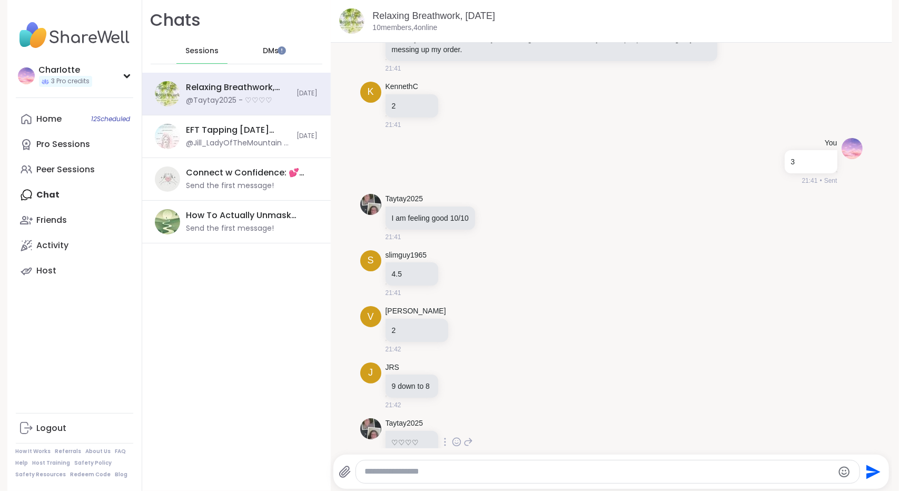
click at [452, 437] on icon at bounding box center [456, 442] width 9 height 11
click at [454, 420] on div "Select Reaction: Heart" at bounding box center [456, 424] width 9 height 9
click at [453, 380] on icon at bounding box center [456, 385] width 9 height 11
click at [453, 364] on div "Select Reaction: Heart" at bounding box center [456, 368] width 9 height 9
click at [463, 326] on icon at bounding box center [467, 330] width 8 height 8
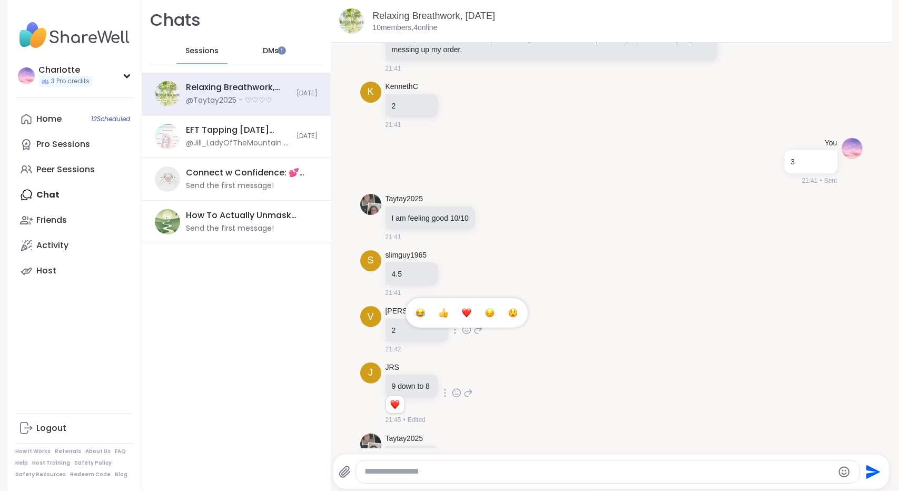
click at [462, 308] on div "Select Reaction: Heart" at bounding box center [466, 312] width 9 height 9
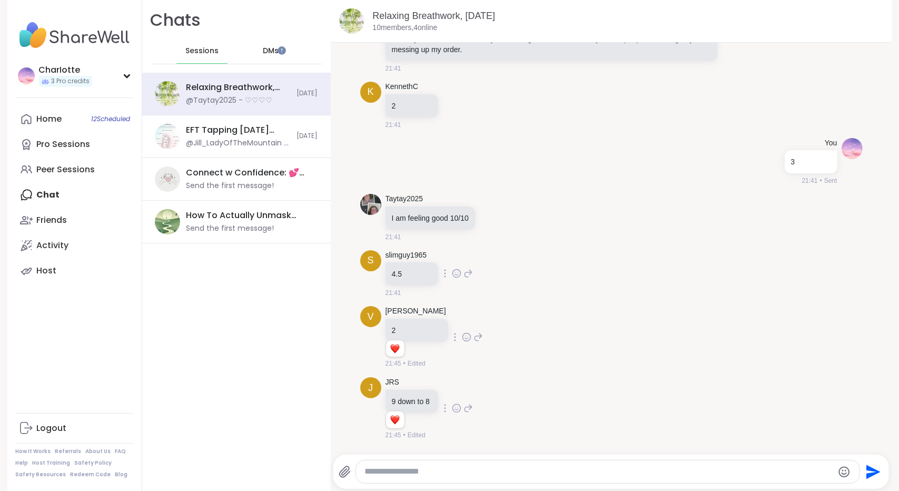
click at [455, 268] on icon at bounding box center [456, 273] width 9 height 11
click at [452, 252] on div "Select Reaction: Heart" at bounding box center [456, 256] width 9 height 9
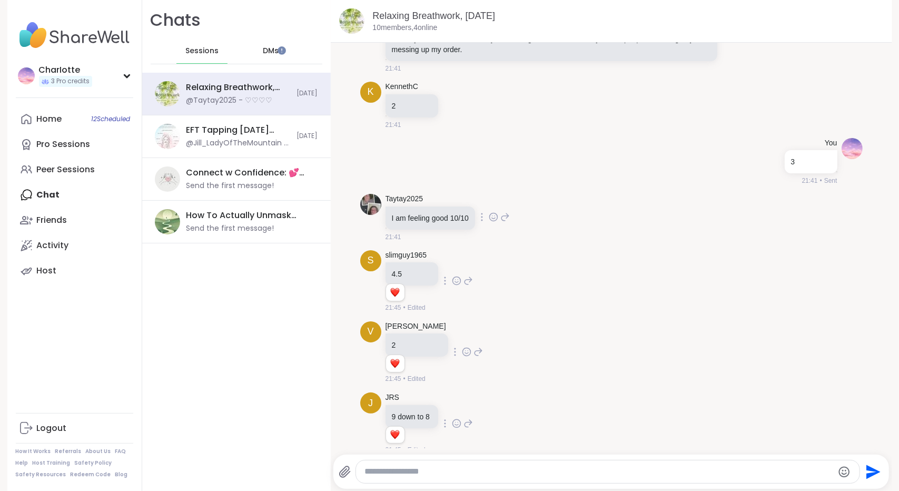
click at [489, 213] on icon at bounding box center [493, 217] width 8 height 8
click at [490, 195] on div "Select Reaction: Heart" at bounding box center [493, 199] width 9 height 9
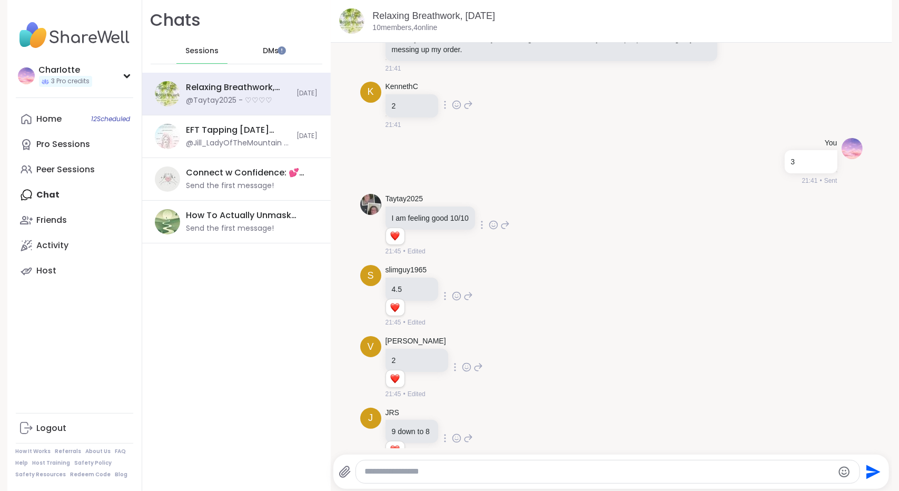
click at [453, 100] on icon at bounding box center [456, 105] width 9 height 11
click at [452, 83] on div "Select Reaction: Heart" at bounding box center [456, 87] width 9 height 9
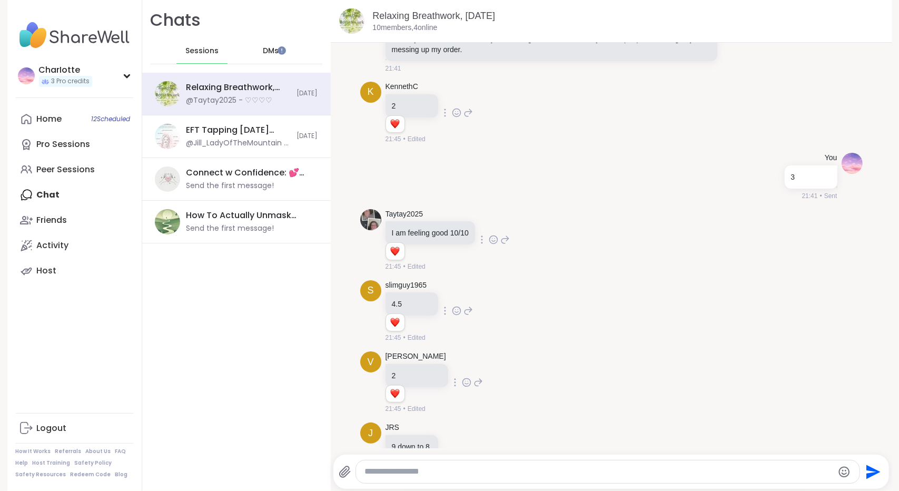
scroll to position [2824, 0]
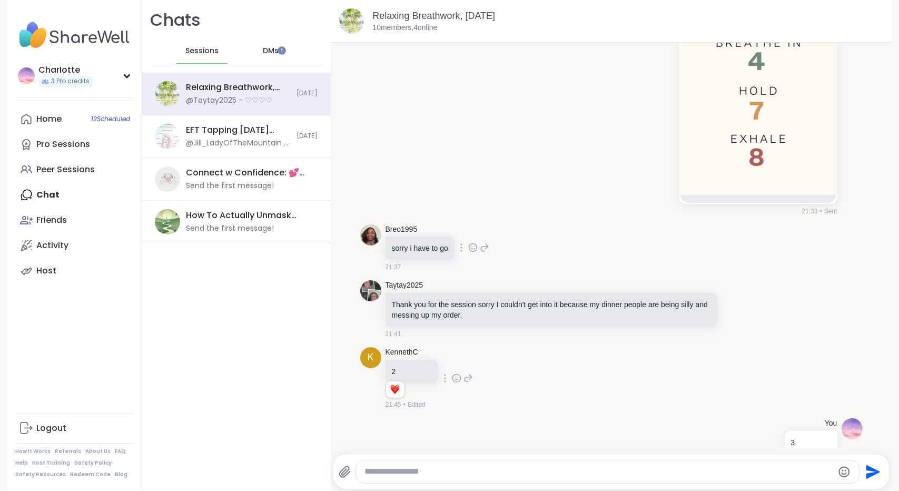
click at [469, 242] on icon at bounding box center [472, 247] width 9 height 11
click at [468, 226] on div "Select Reaction: Heart" at bounding box center [472, 230] width 9 height 9
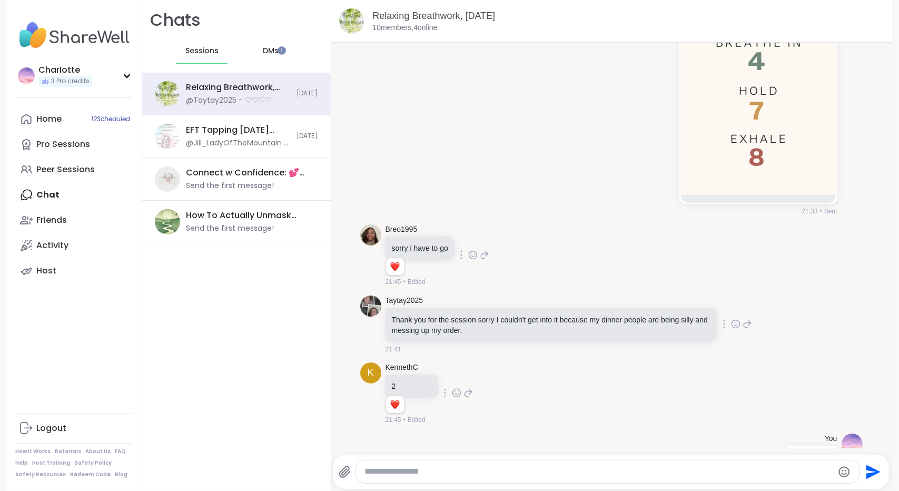
click at [731, 318] on div at bounding box center [735, 324] width 9 height 13
click at [620, 297] on button "Select Reaction: Thumbs up" at bounding box center [628, 307] width 21 height 21
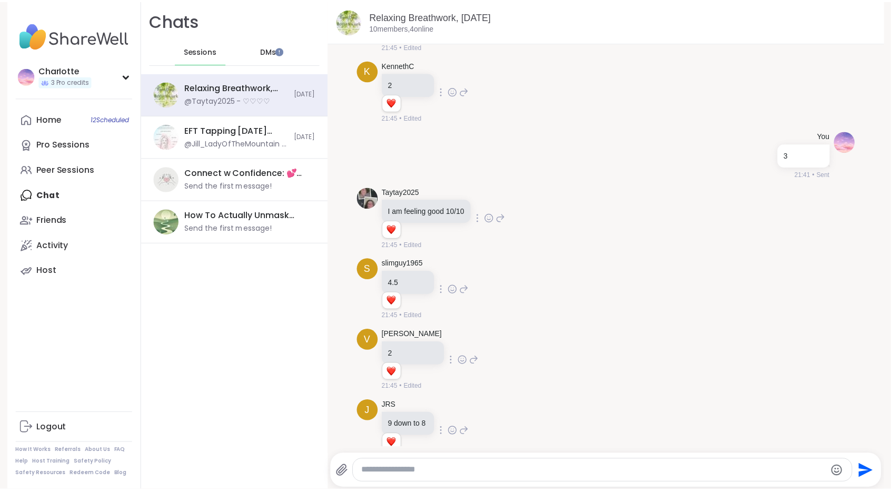
scroll to position [3209, 0]
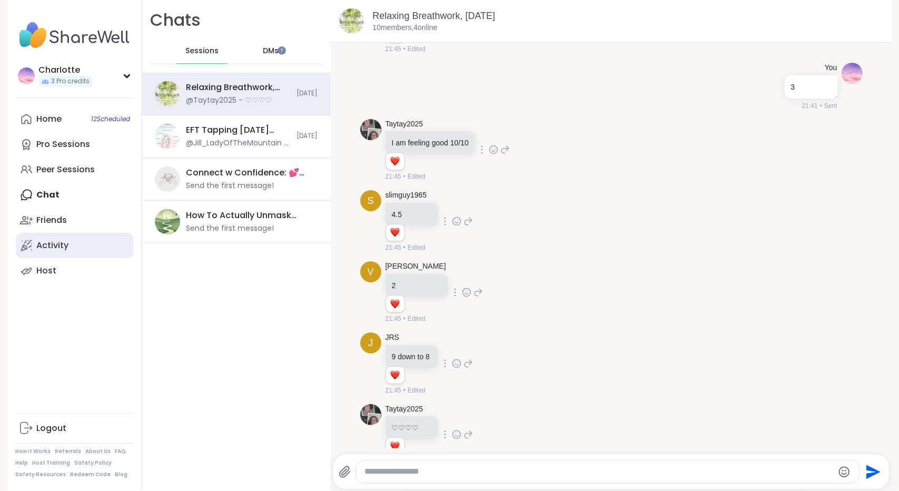
click at [60, 247] on div "Activity" at bounding box center [53, 246] width 32 height 12
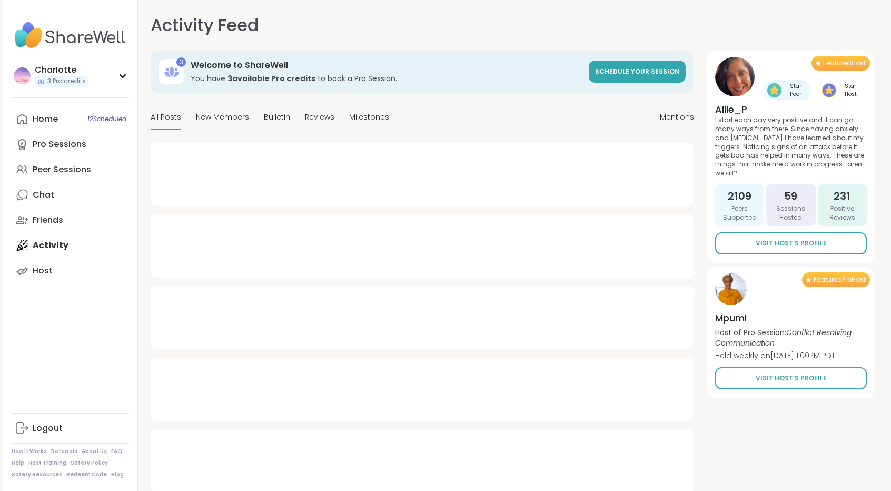
type textarea "*"
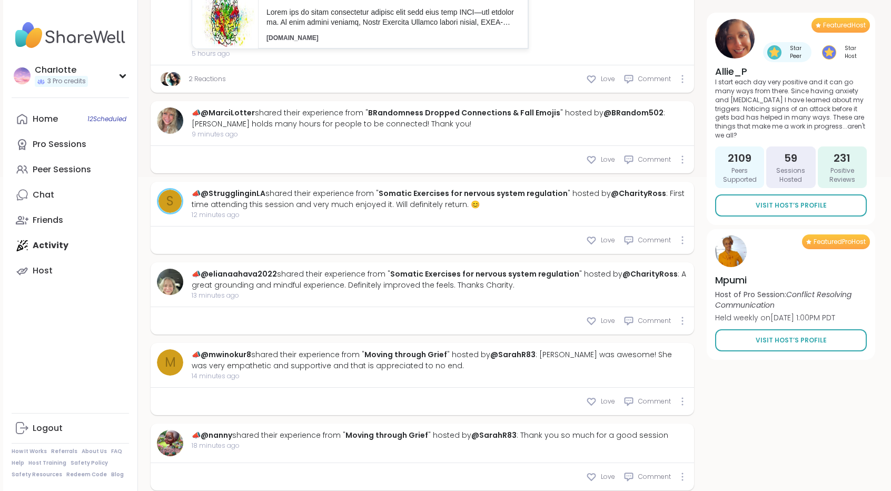
scroll to position [341, 0]
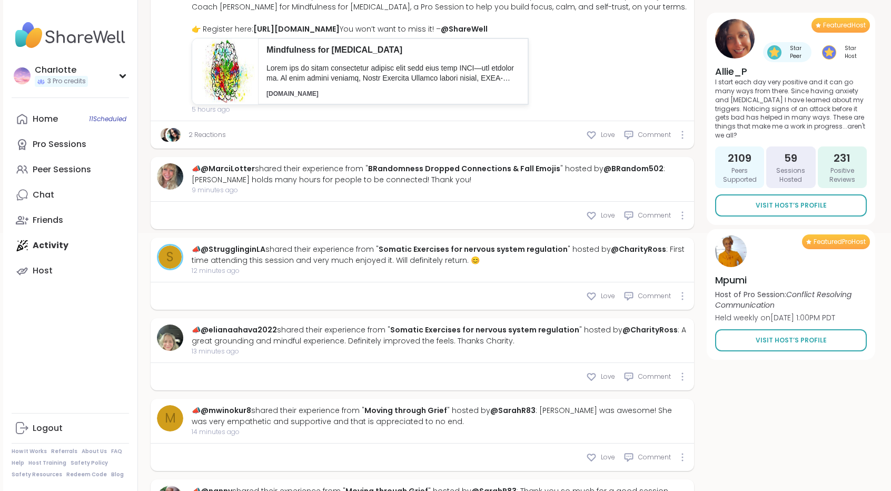
scroll to position [279, 0]
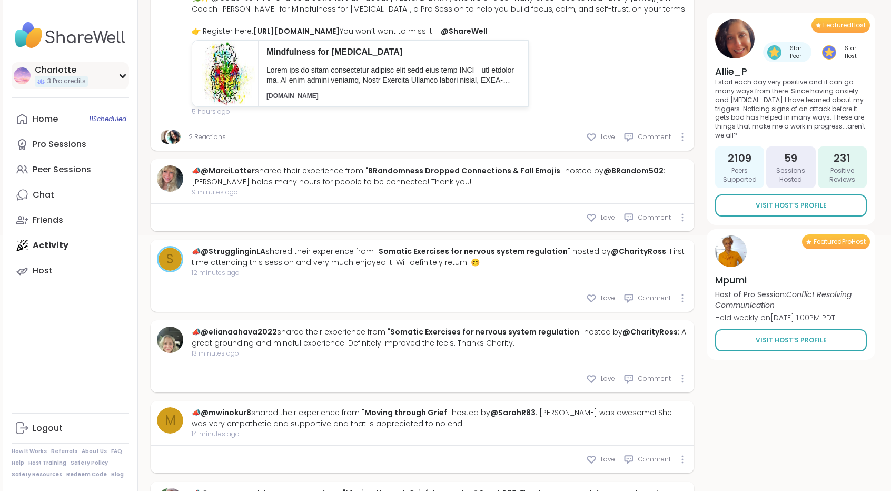
click at [87, 75] on div "CharIotte" at bounding box center [61, 70] width 53 height 12
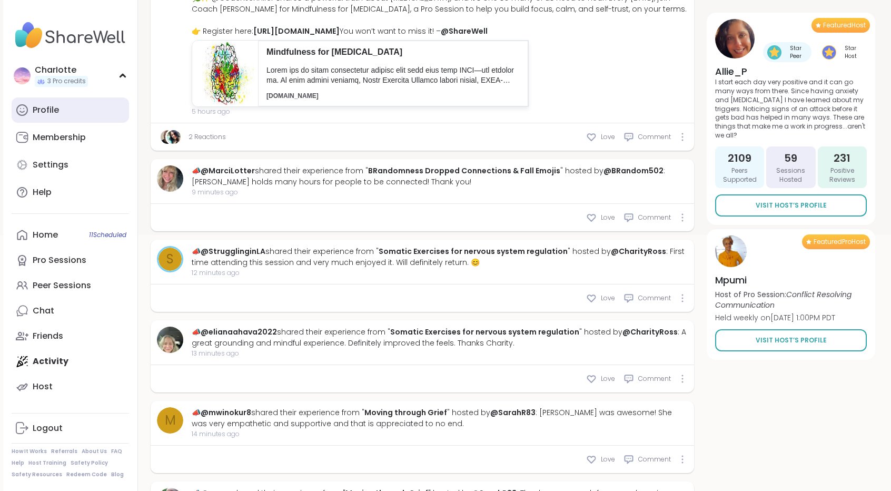
click at [73, 101] on link "Profile" at bounding box center [70, 109] width 117 height 25
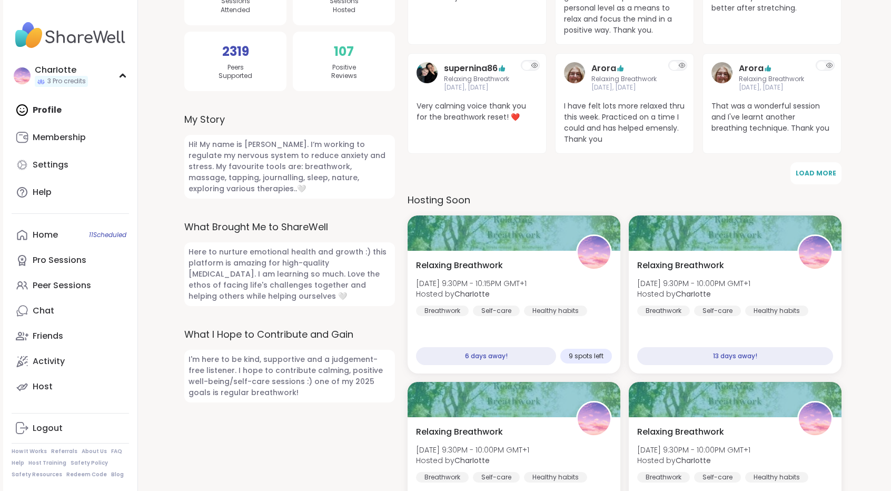
scroll to position [289, 0]
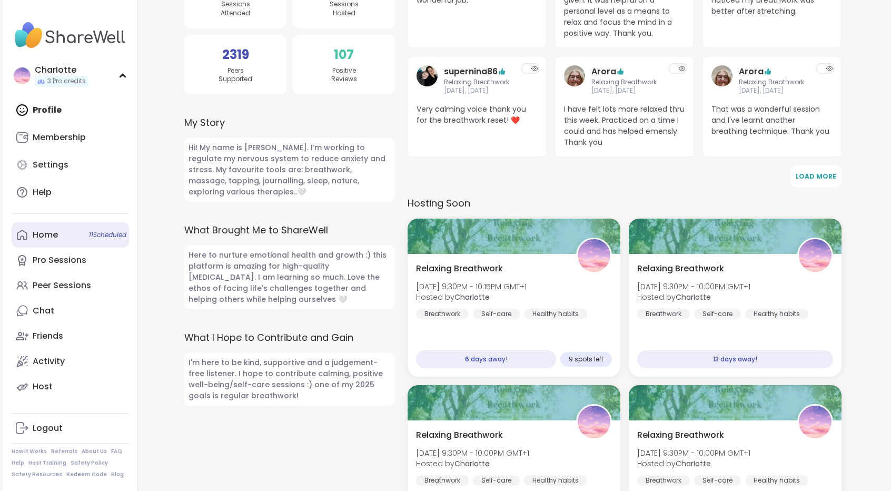
click at [72, 232] on link "Home 11 Scheduled" at bounding box center [70, 234] width 117 height 25
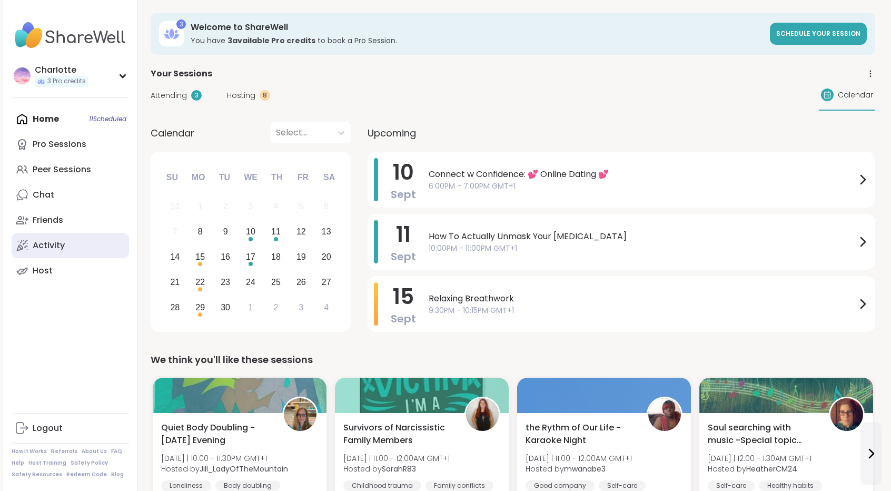
click at [86, 241] on link "Activity" at bounding box center [70, 245] width 117 height 25
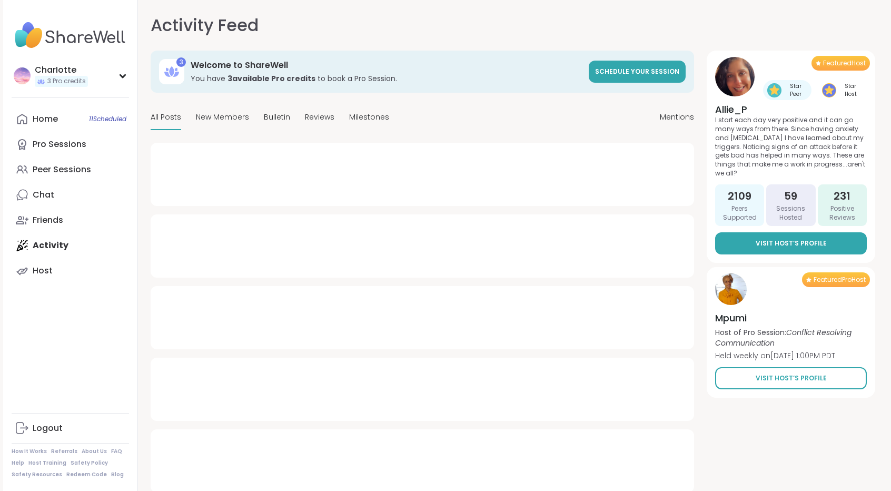
type textarea "*"
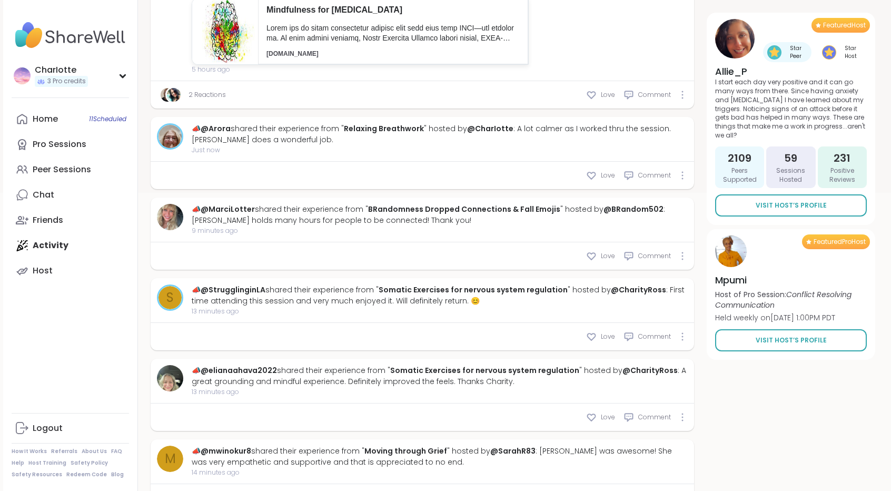
scroll to position [318, 0]
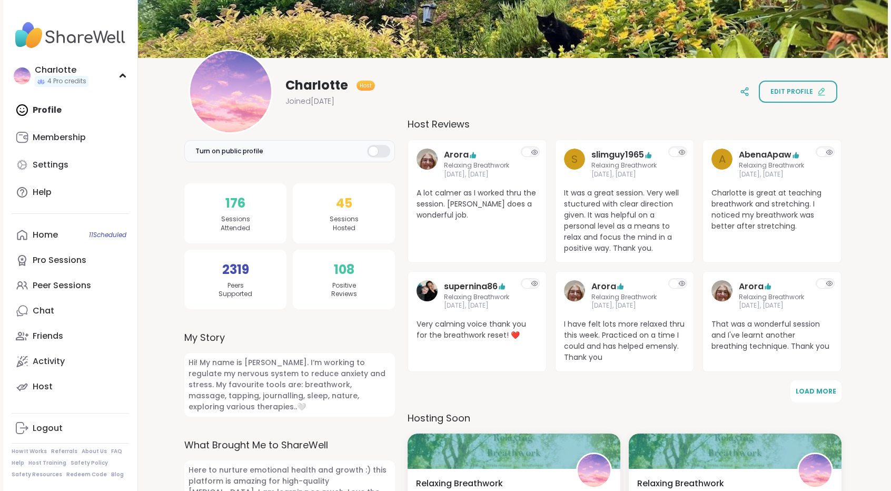
scroll to position [65, 0]
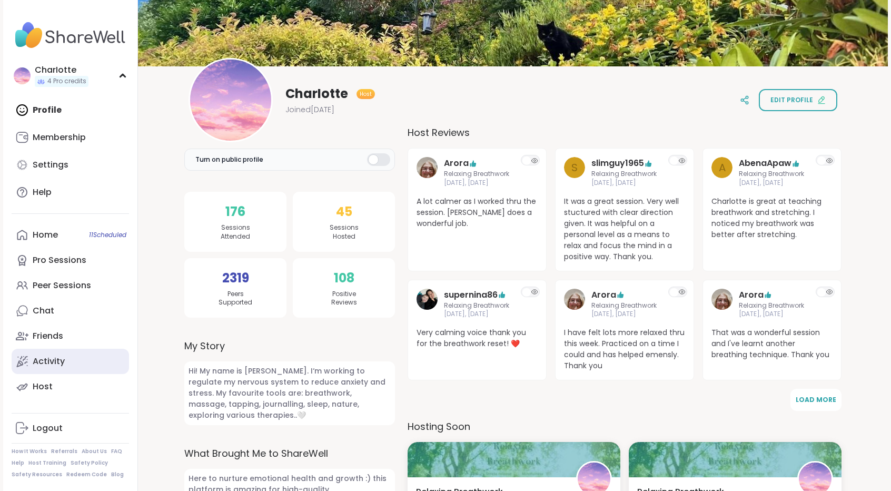
click at [65, 358] on link "Activity" at bounding box center [70, 361] width 117 height 25
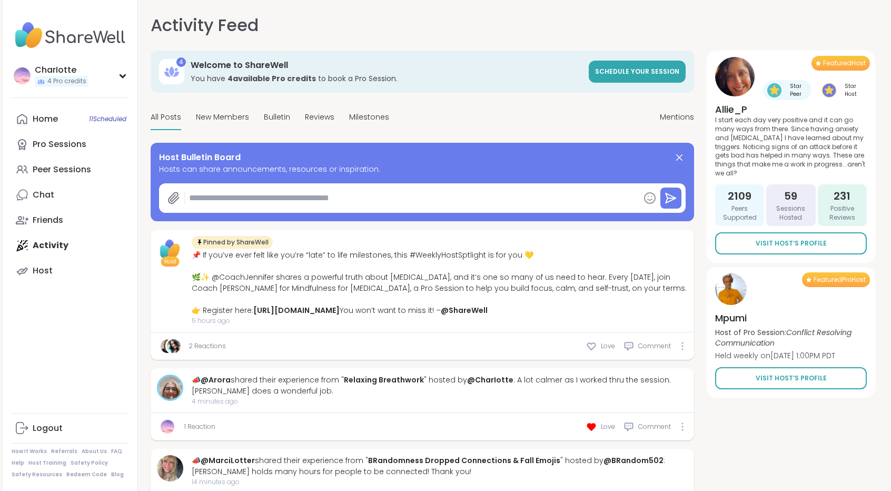
type textarea "*"
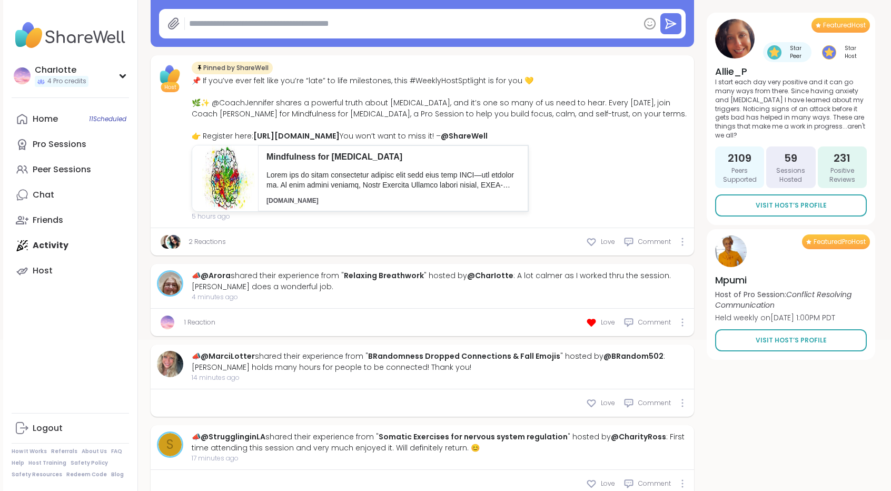
scroll to position [179, 0]
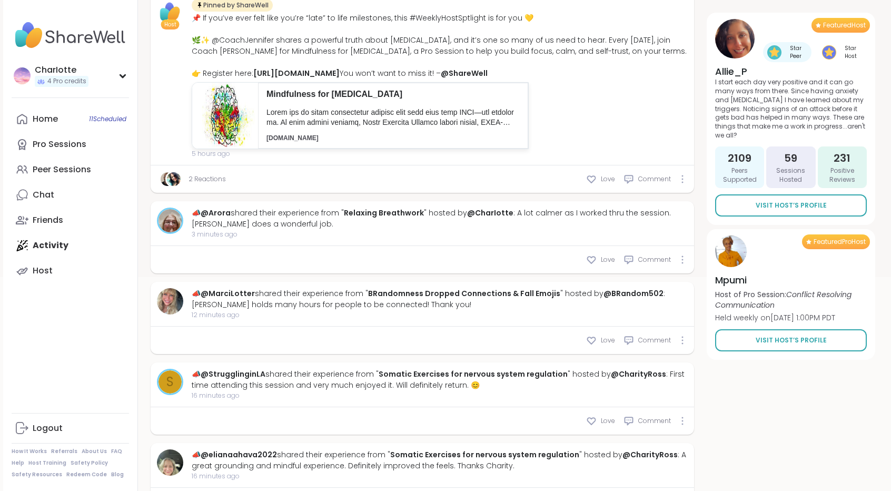
scroll to position [244, 0]
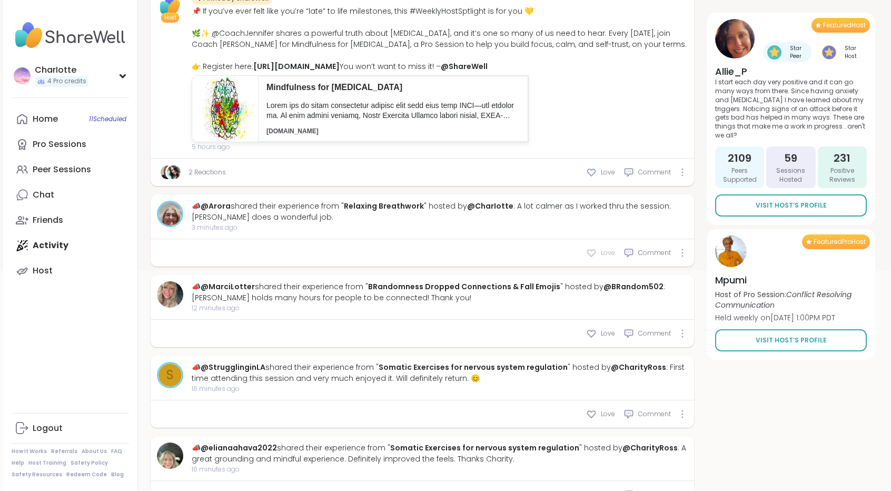
click at [596, 257] on icon at bounding box center [592, 253] width 8 height 7
type textarea "*"
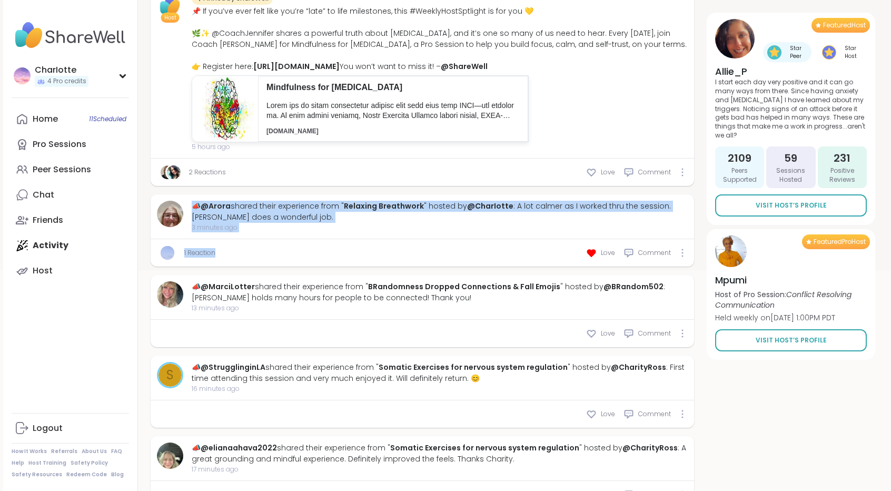
drag, startPoint x: 302, startPoint y: 280, endPoint x: 188, endPoint y: 224, distance: 127.9
click at [188, 224] on div "📣 @Arora shared their experience from " Relaxing Breathwork " hosted by @CharIo…" at bounding box center [423, 230] width 544 height 72
copy div "📣 @Arora shared their experience from " Relaxing Breathwork " hosted by @CharIo…"
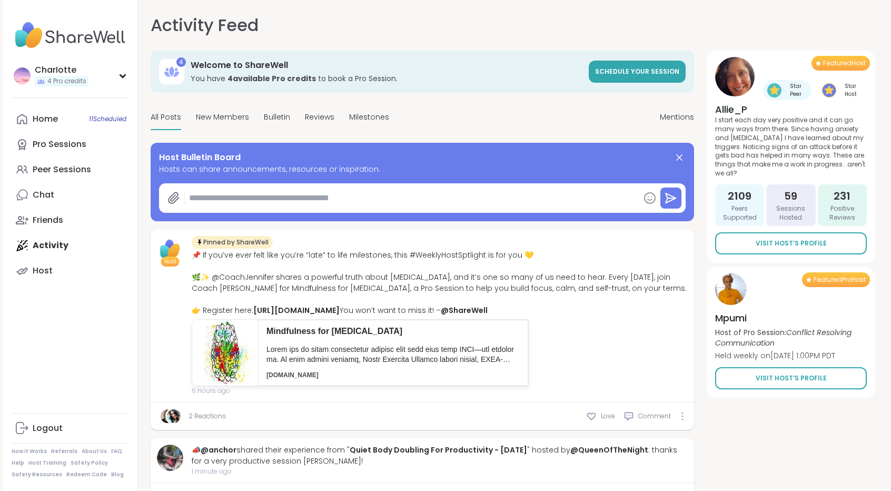
type textarea "*"
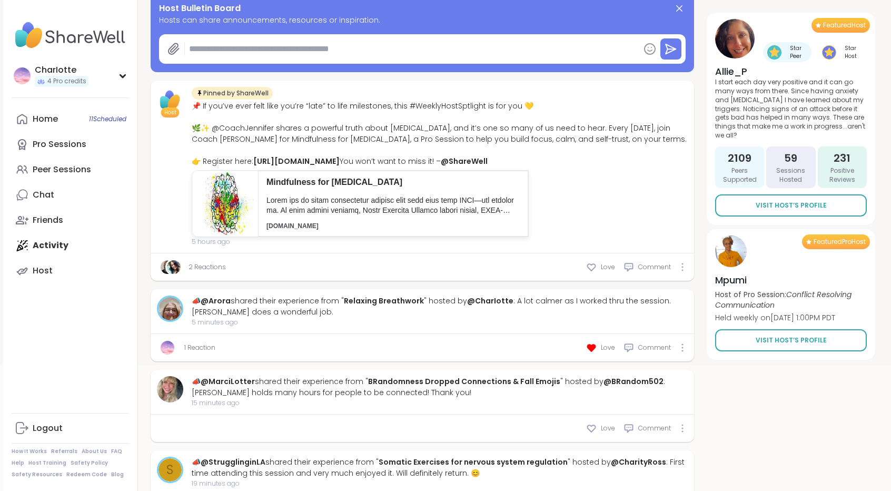
scroll to position [173, 0]
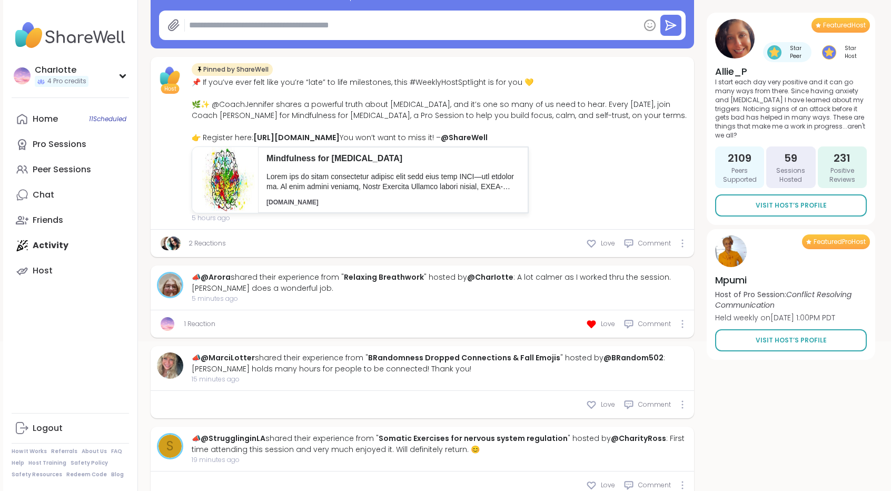
type textarea "*"
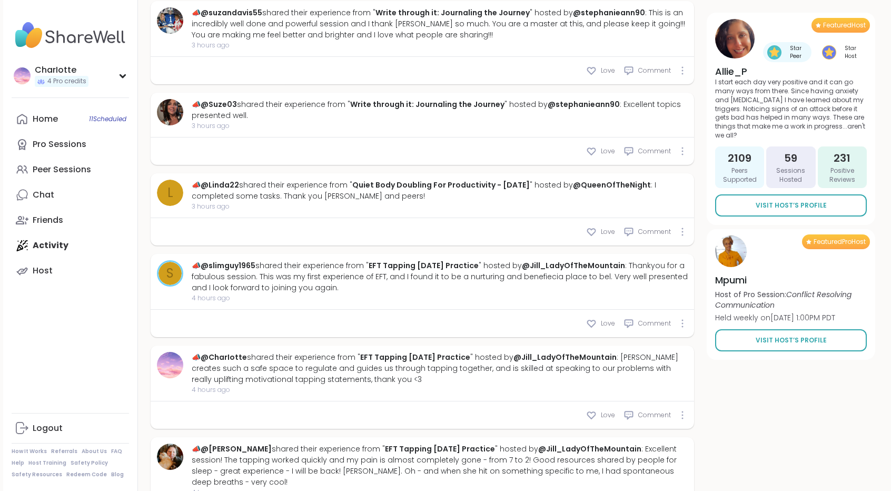
scroll to position [3394, 0]
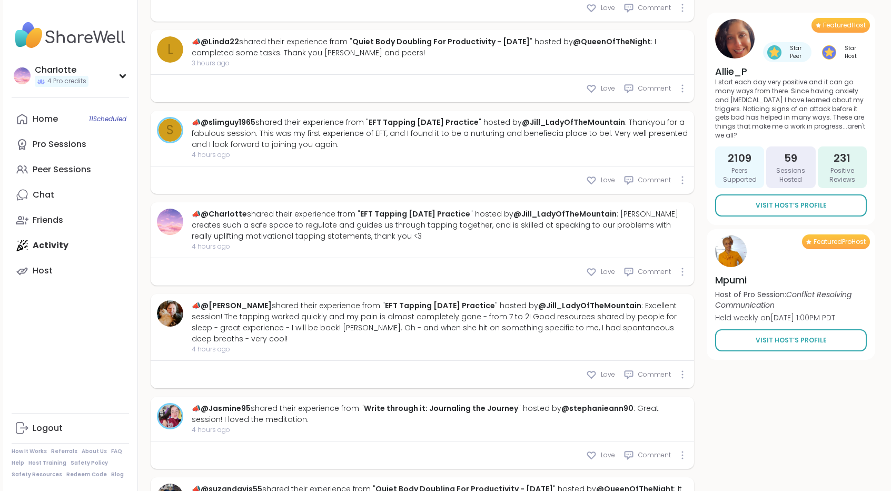
type textarea "*"
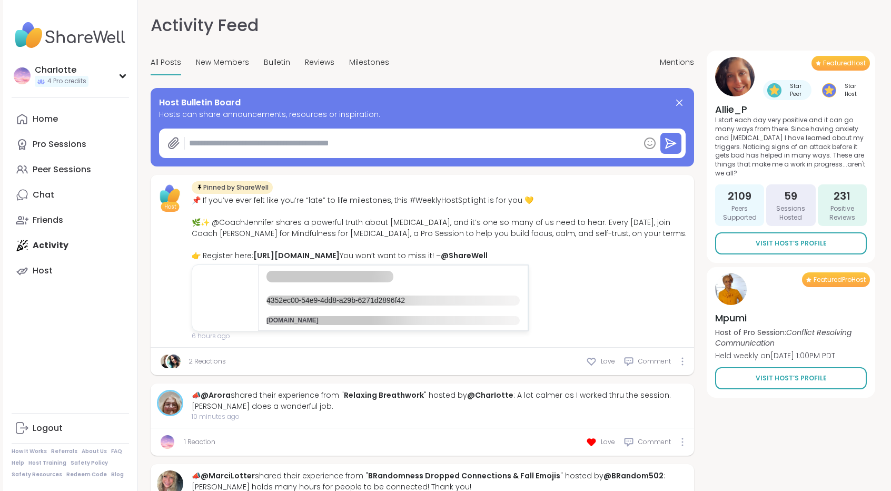
type textarea "*"
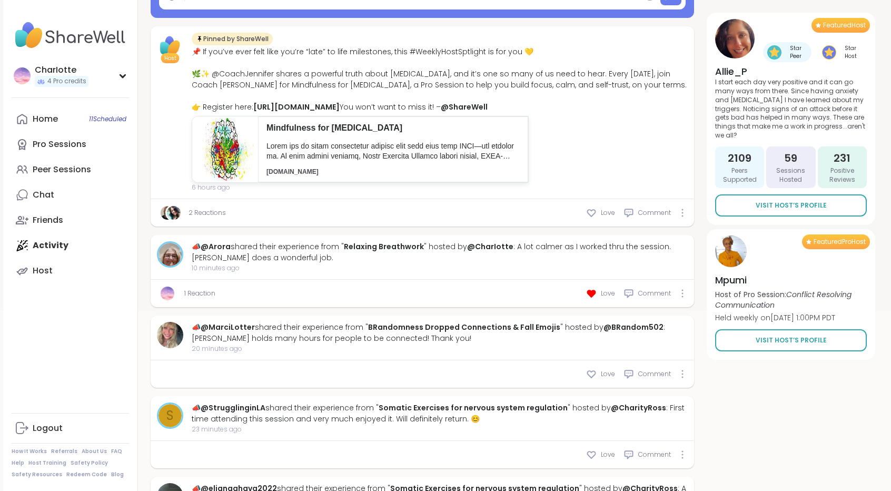
scroll to position [212, 0]
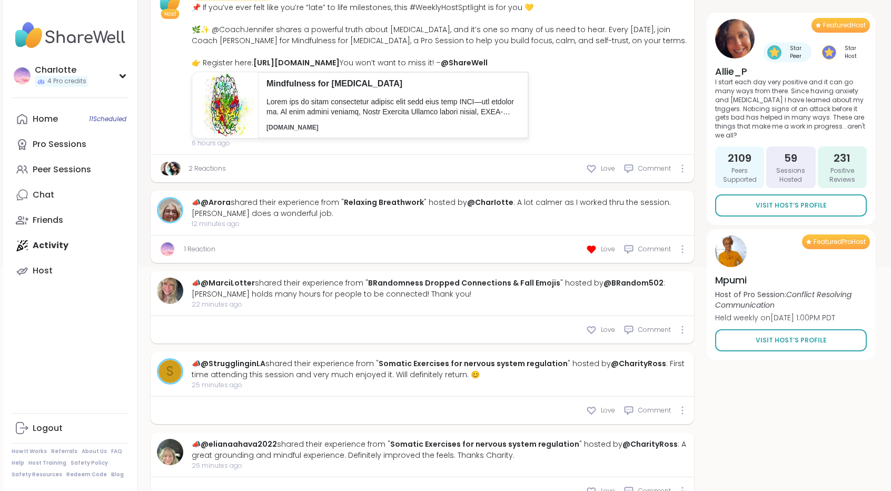
scroll to position [245, 0]
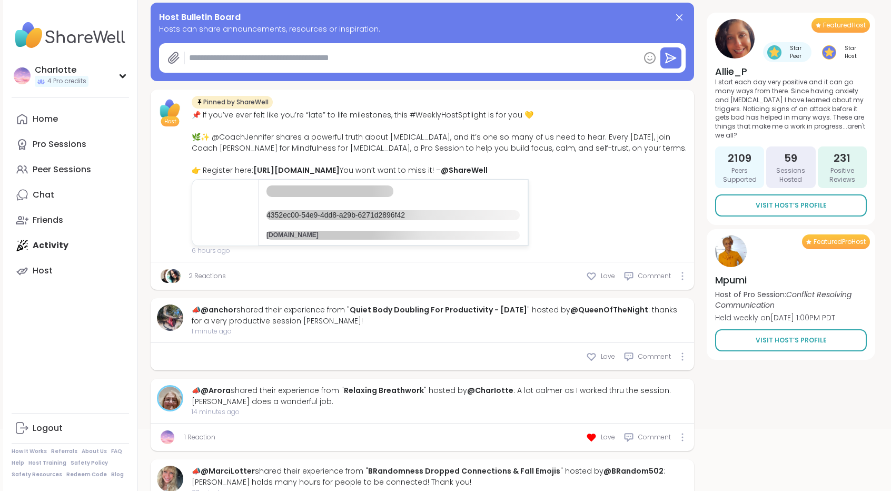
type textarea "*"
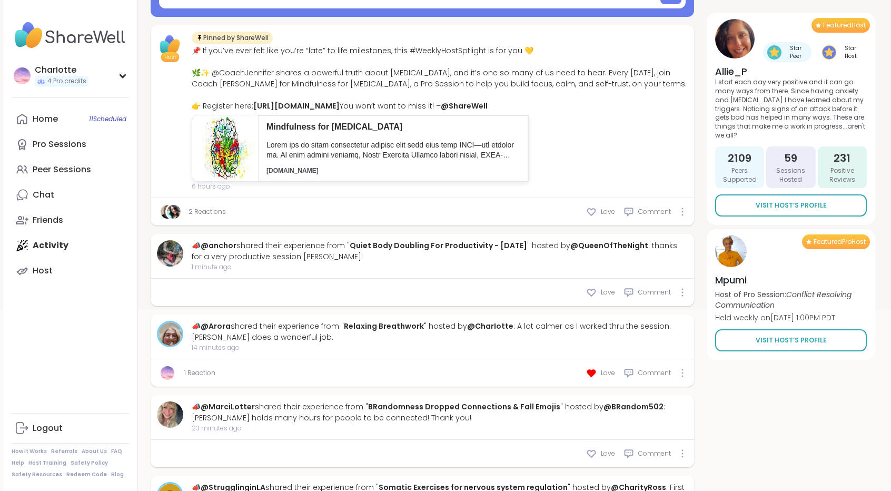
scroll to position [217, 0]
